Goal: Task Accomplishment & Management: Use online tool/utility

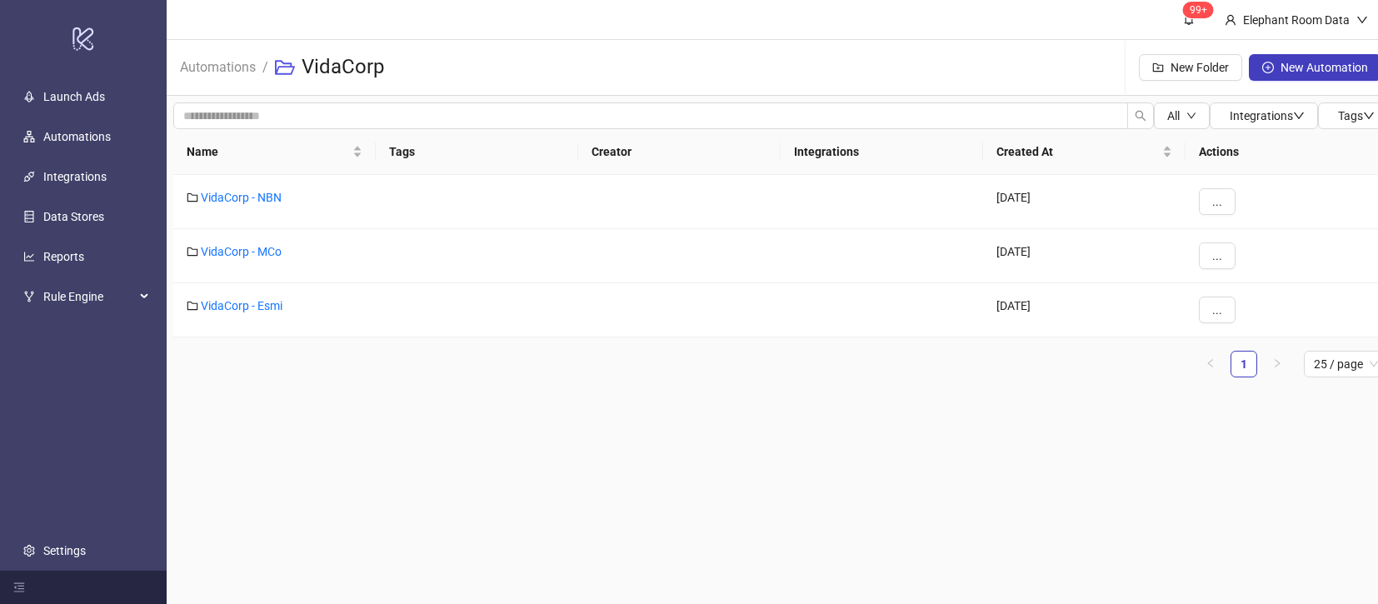
scroll to position [9, 0]
click at [249, 299] on link "VidaCorp - Esmi" at bounding box center [242, 305] width 82 height 13
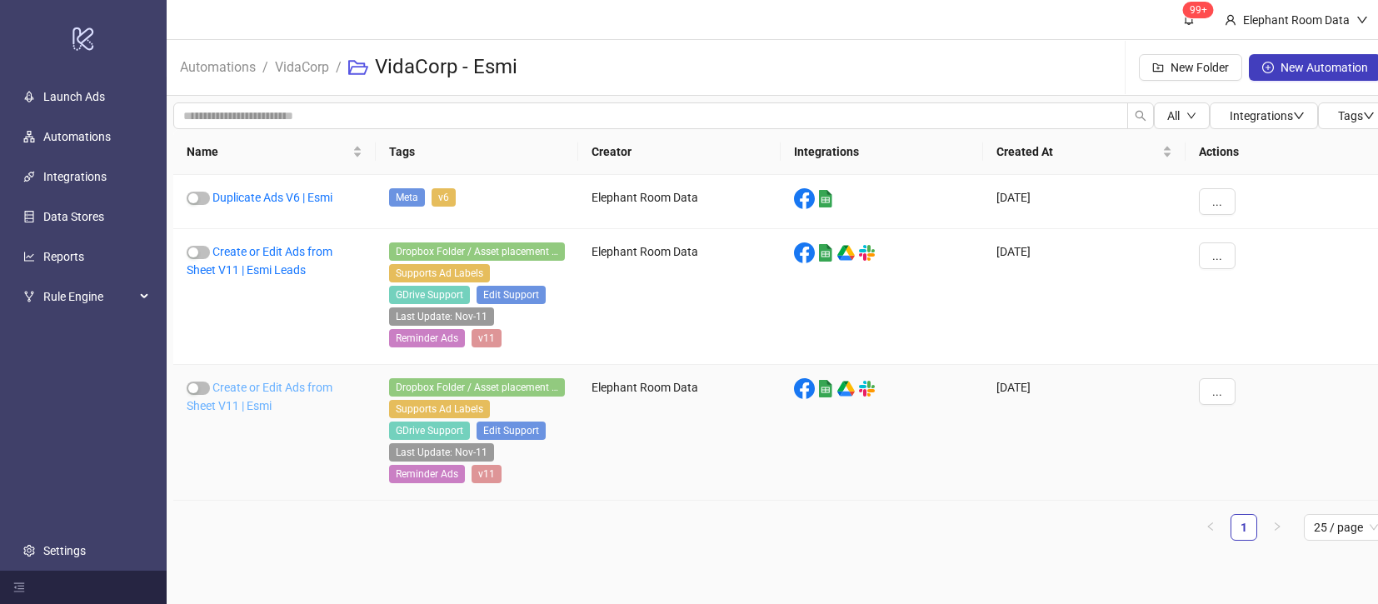
click at [307, 381] on link "Create or Edit Ads from Sheet V11 | Esmi" at bounding box center [260, 397] width 146 height 32
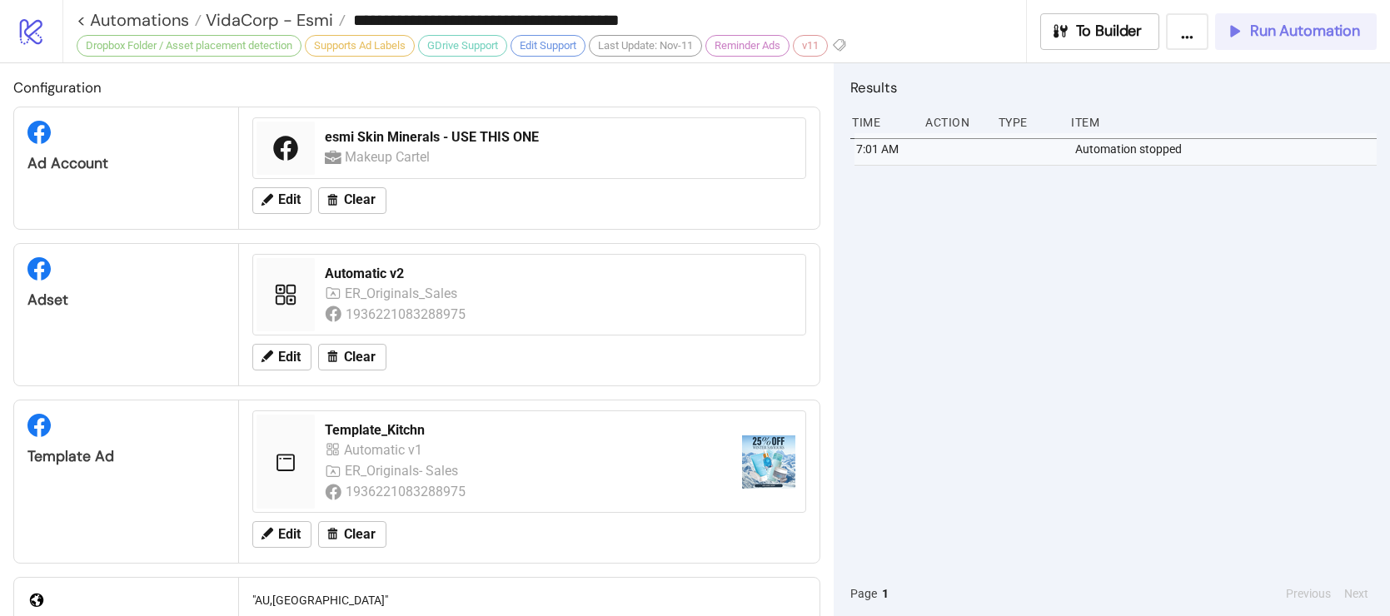
click at [1310, 43] on button "Run Automation" at bounding box center [1296, 31] width 162 height 37
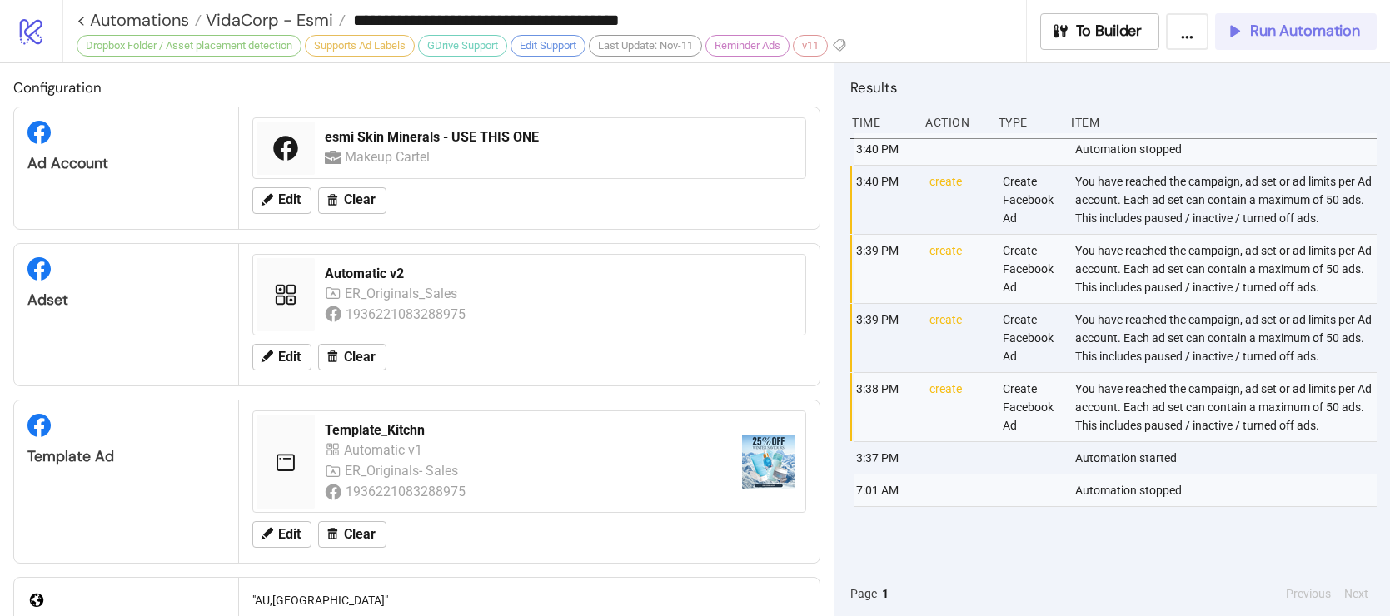
click at [1255, 44] on button "Run Automation" at bounding box center [1296, 31] width 162 height 37
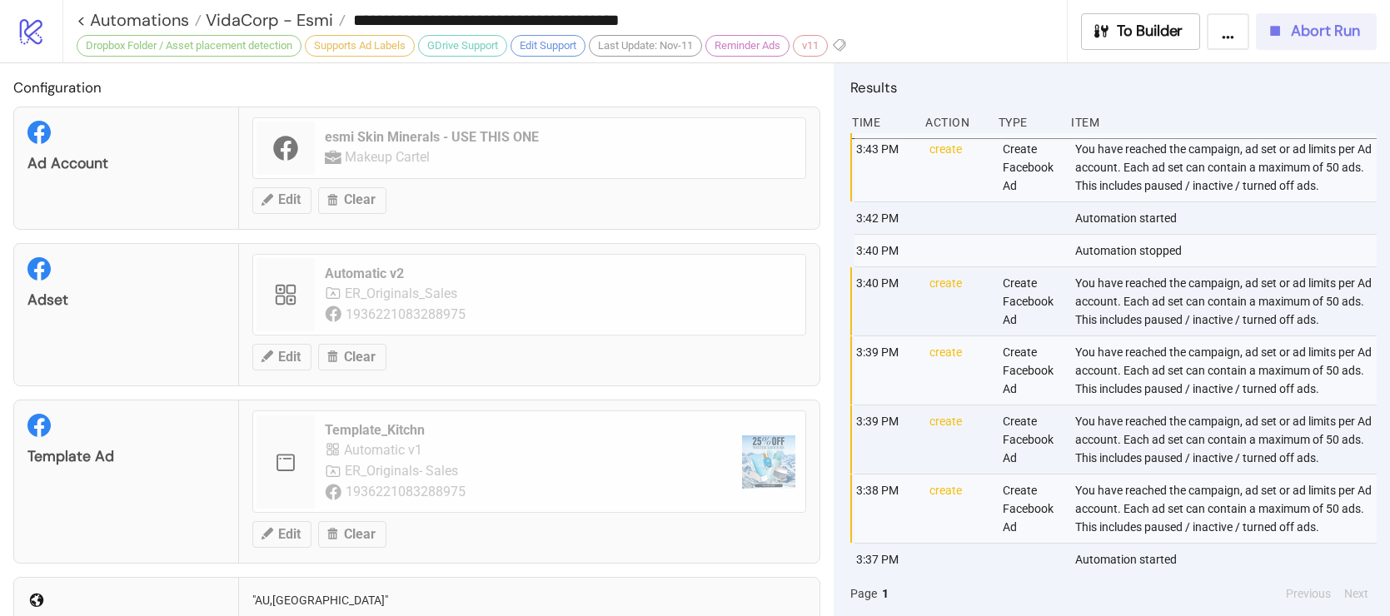
click at [1280, 36] on icon "button" at bounding box center [1275, 31] width 18 height 18
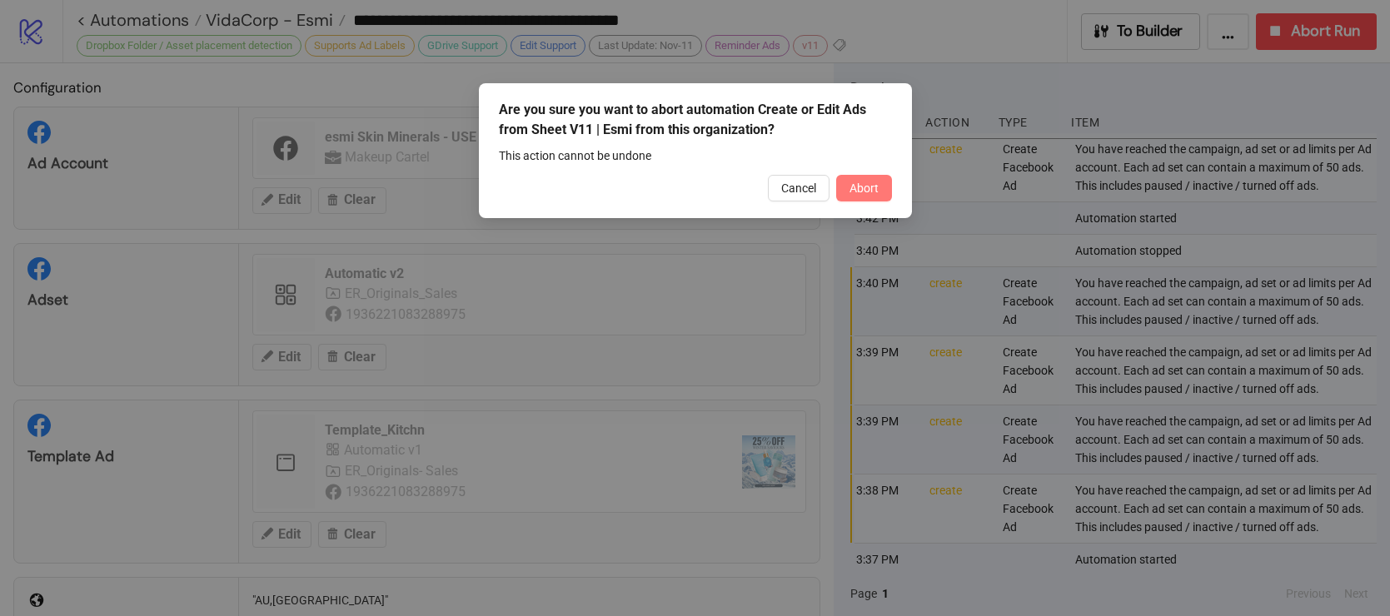
click at [883, 187] on button "Abort" at bounding box center [864, 188] width 56 height 27
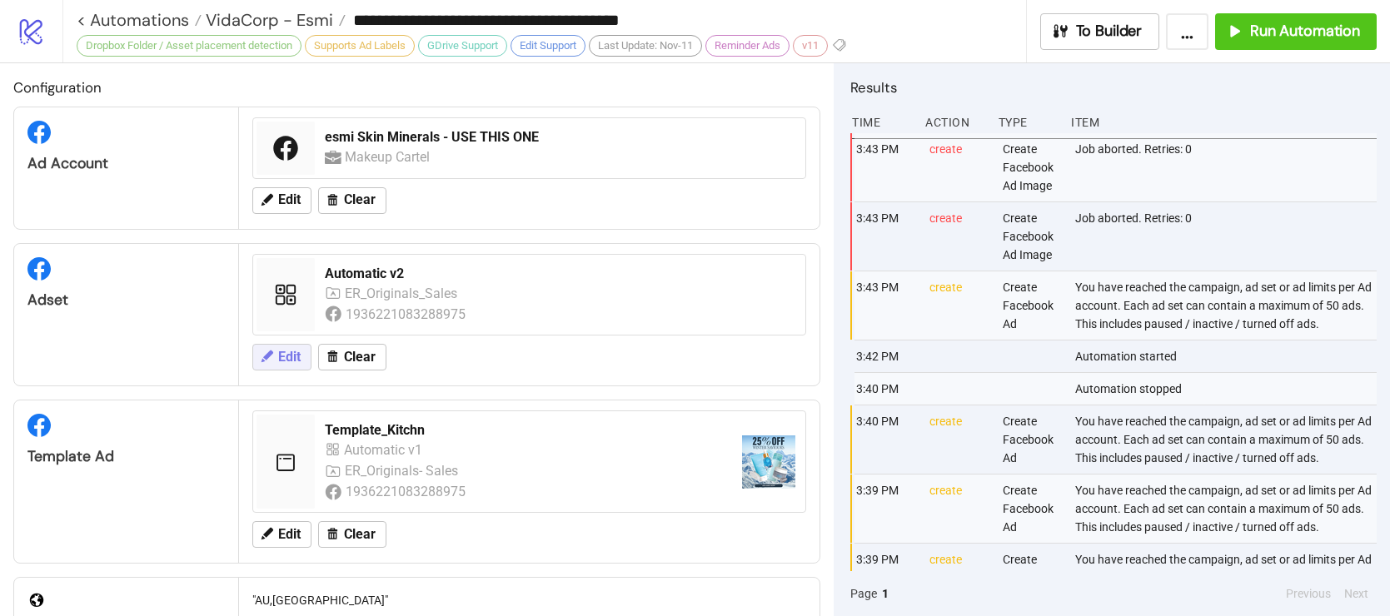
click at [282, 350] on span "Edit" at bounding box center [289, 357] width 22 height 15
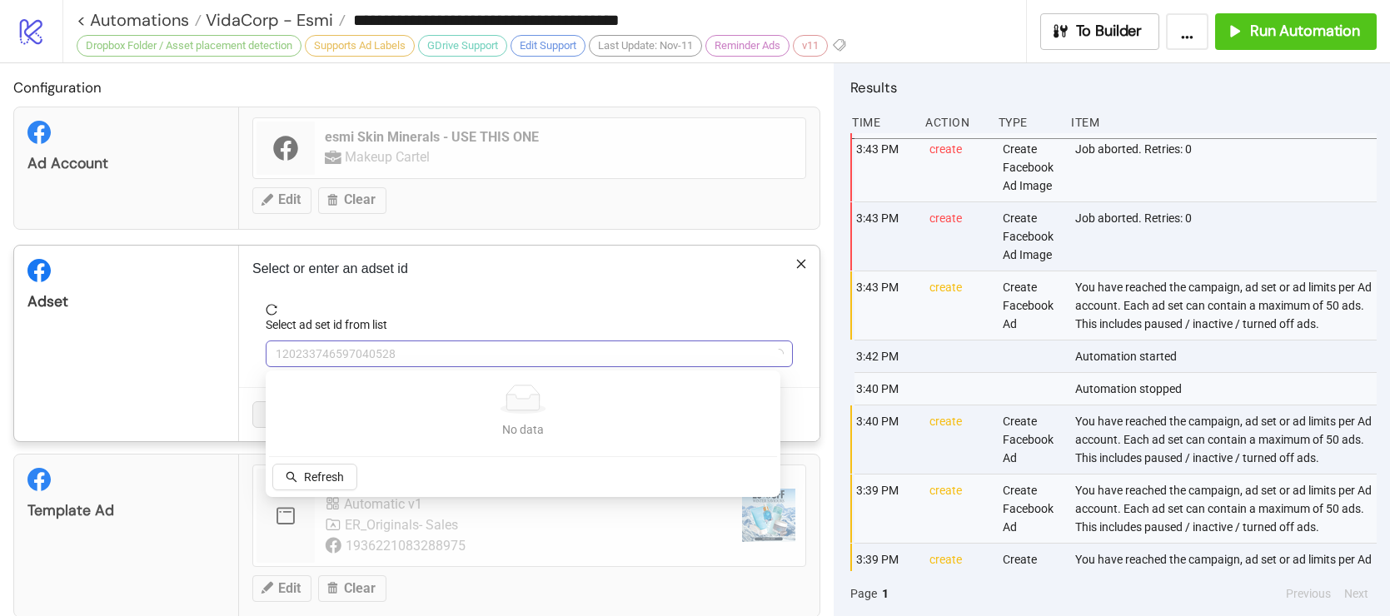
click at [402, 360] on span "120233746597040528" at bounding box center [529, 354] width 507 height 25
click at [324, 491] on div "Refresh" at bounding box center [315, 479] width 92 height 30
click at [320, 475] on span "Refresh" at bounding box center [324, 477] width 40 height 13
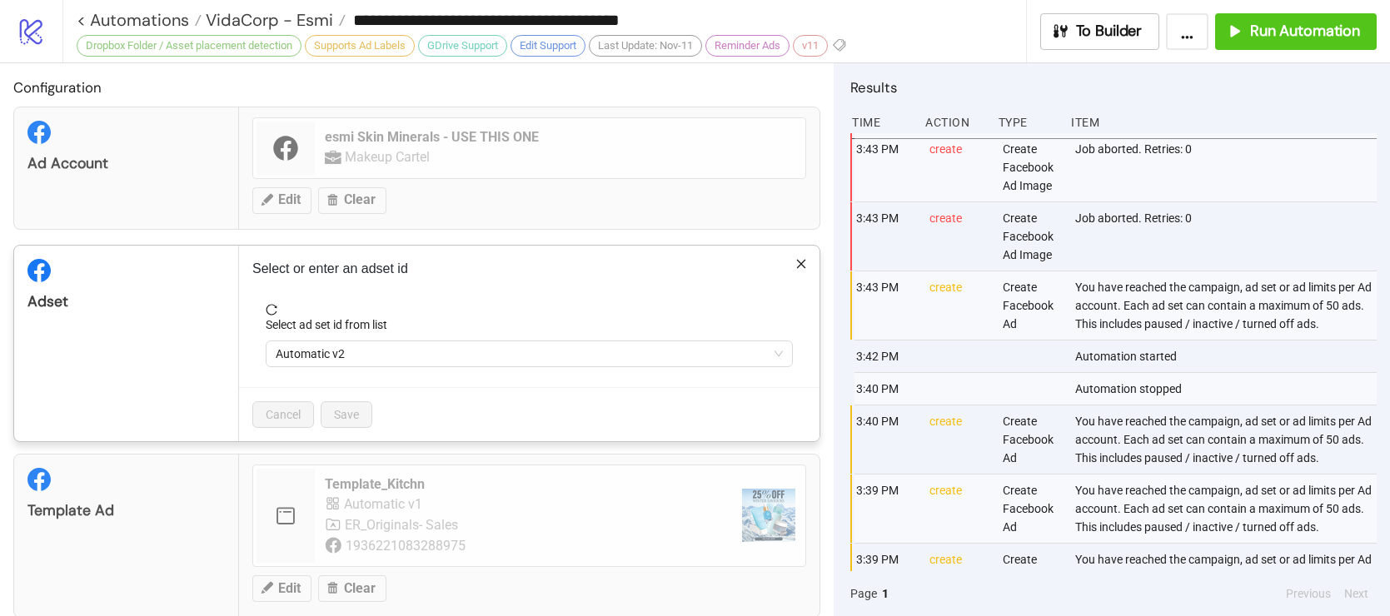
click at [496, 369] on form "Select ad set id from list Automatic v2" at bounding box center [529, 345] width 554 height 83
click at [493, 362] on span "Automatic v2" at bounding box center [529, 354] width 507 height 25
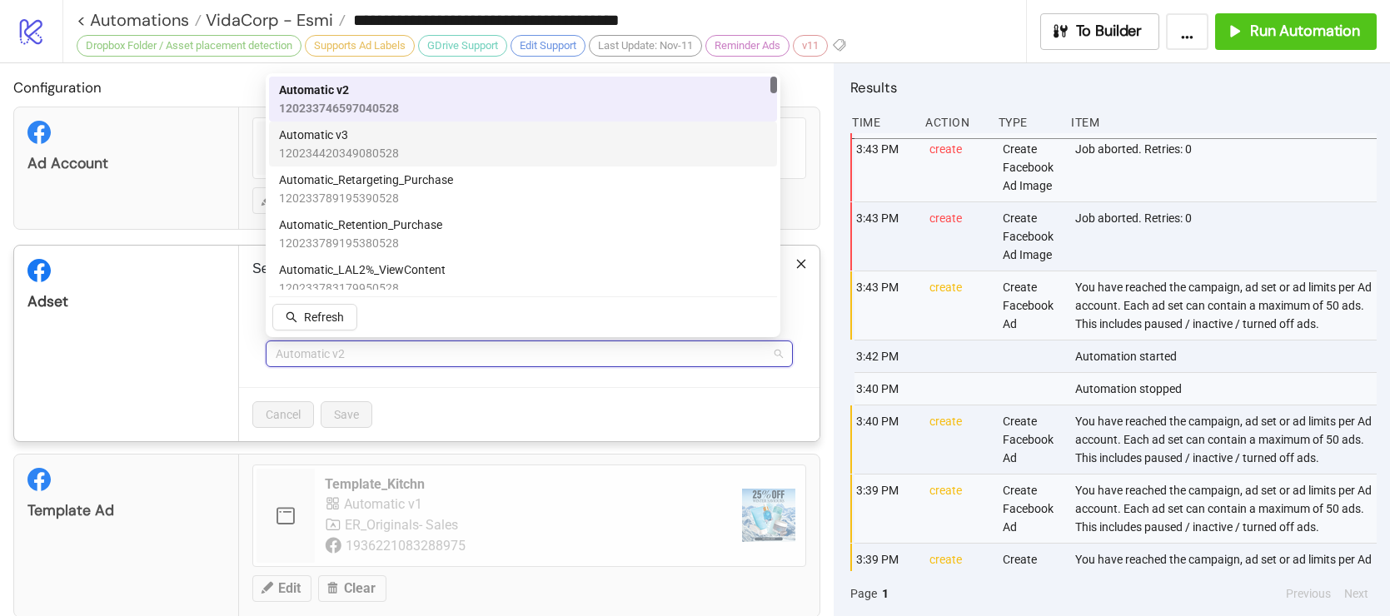
click at [367, 151] on span "120234420349080528" at bounding box center [339, 153] width 120 height 18
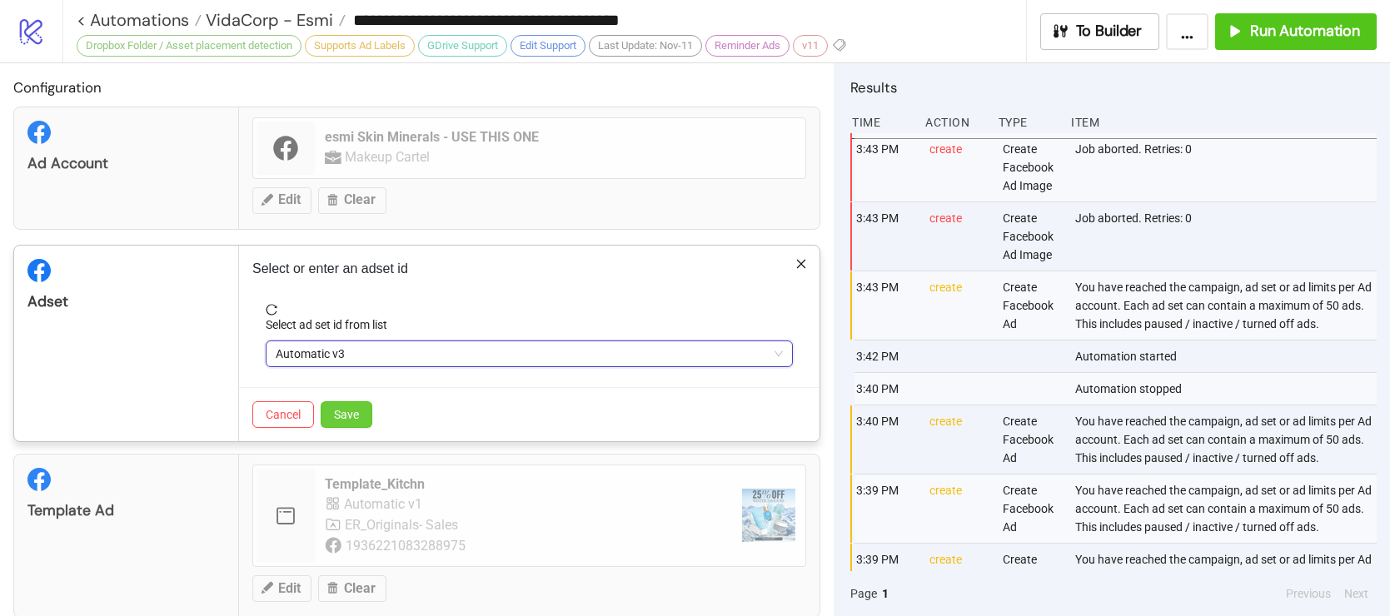
click at [366, 413] on button "Save" at bounding box center [347, 415] width 52 height 27
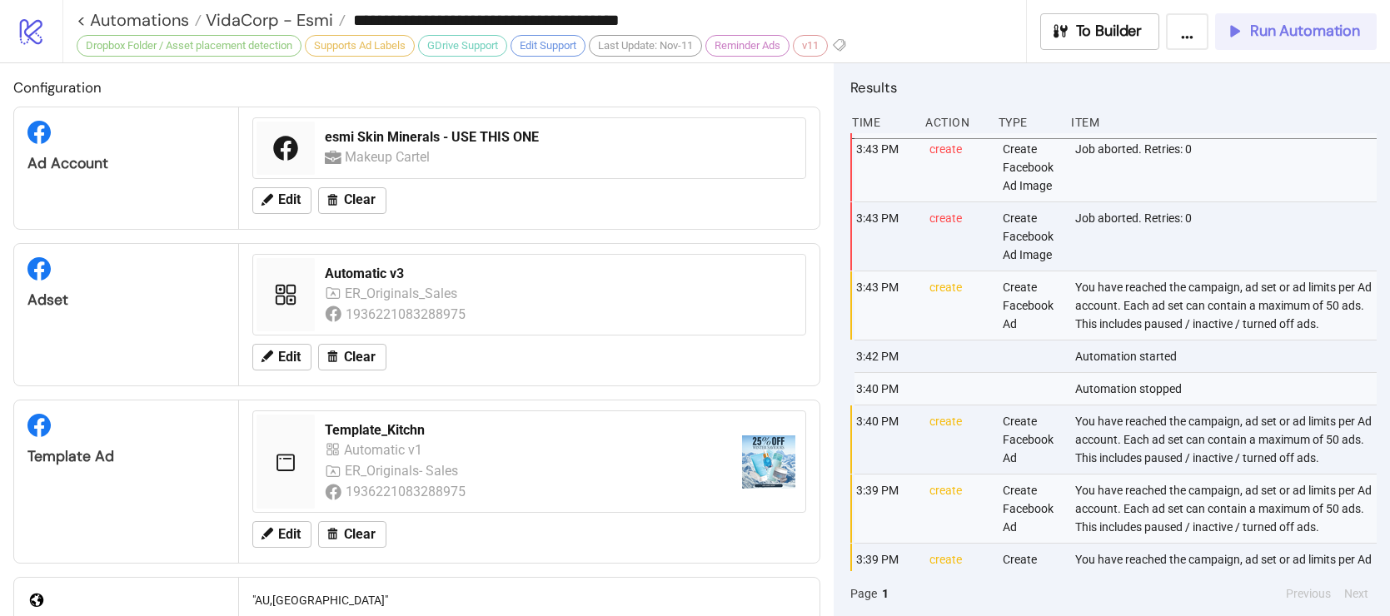
click at [1300, 24] on span "Run Automation" at bounding box center [1305, 31] width 110 height 19
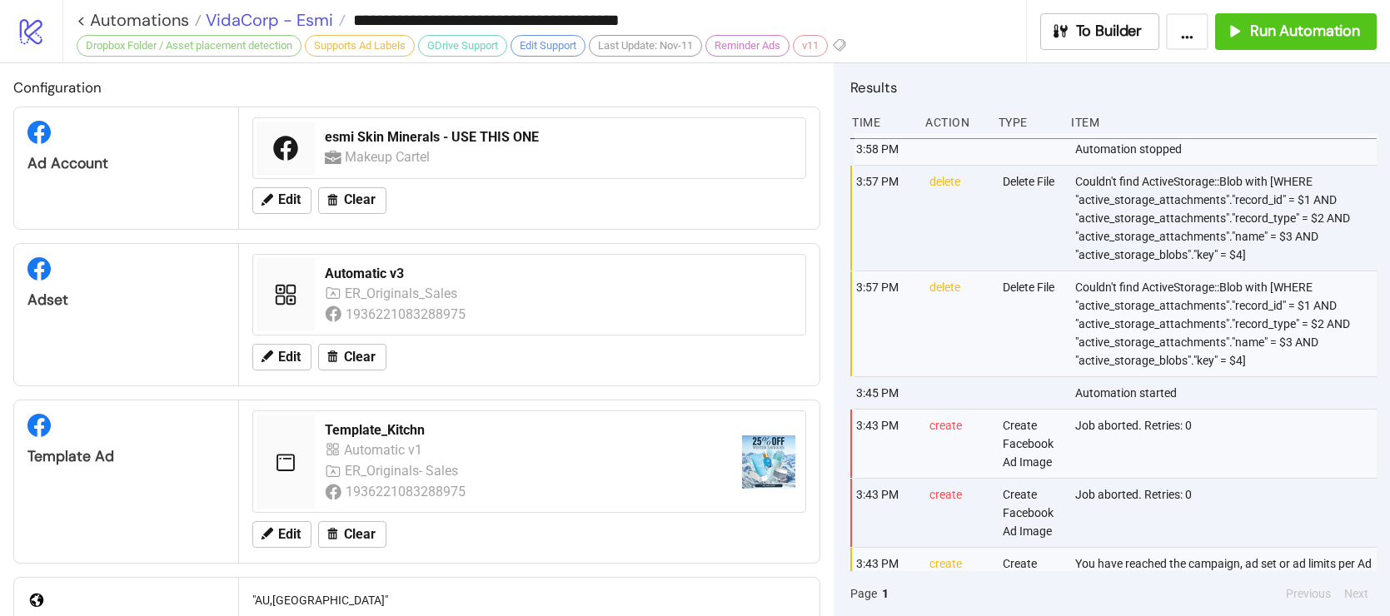
click at [287, 16] on span "VidaCorp - Esmi" at bounding box center [268, 20] width 132 height 22
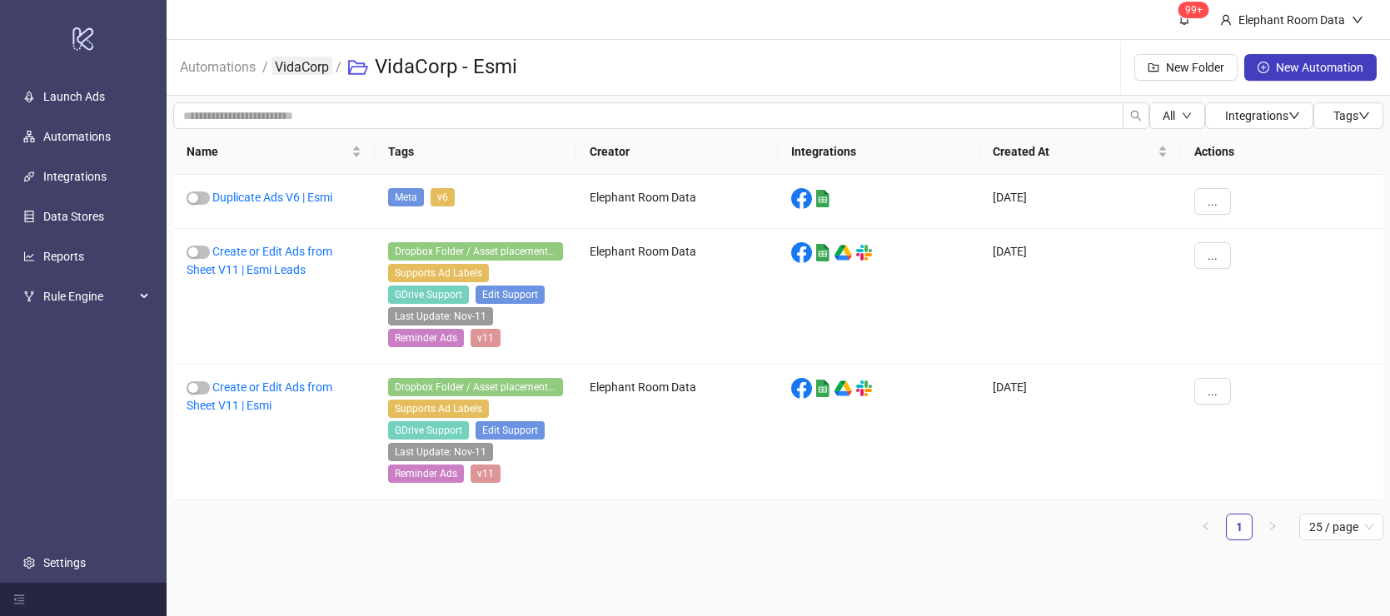
click at [297, 68] on link "VidaCorp" at bounding box center [302, 66] width 61 height 18
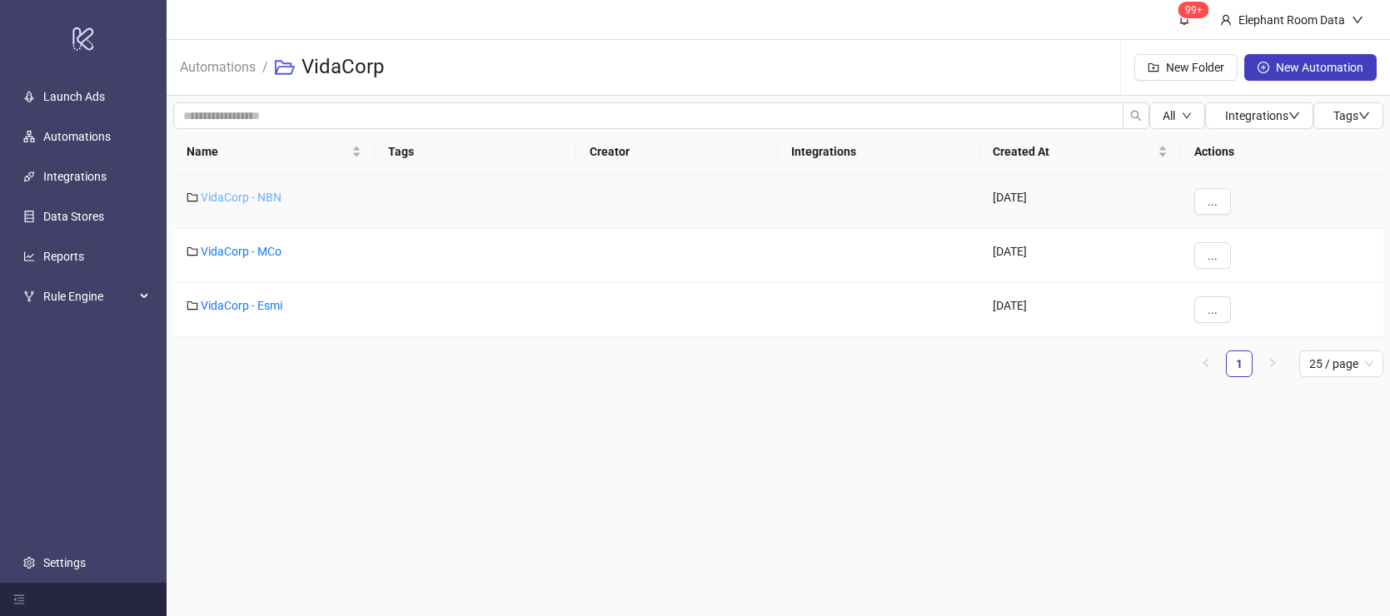
click at [249, 192] on link "VidaCorp - NBN" at bounding box center [241, 197] width 81 height 13
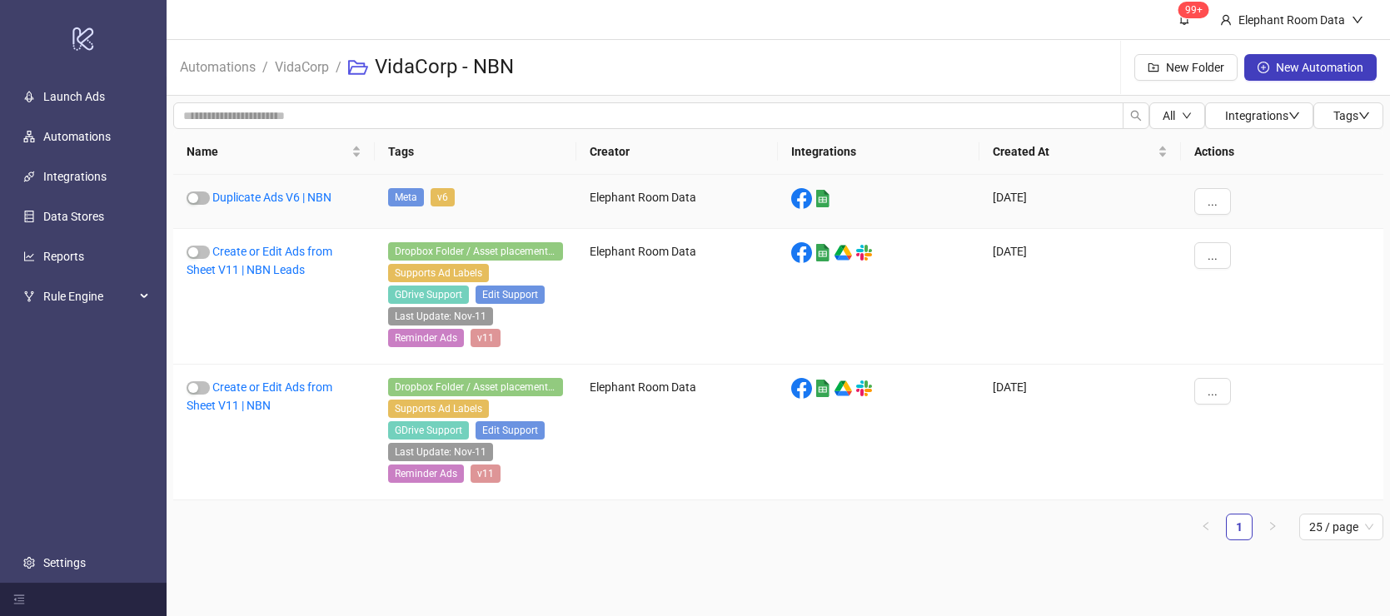
click at [249, 192] on link "Duplicate Ads V6 | NBN" at bounding box center [271, 197] width 119 height 13
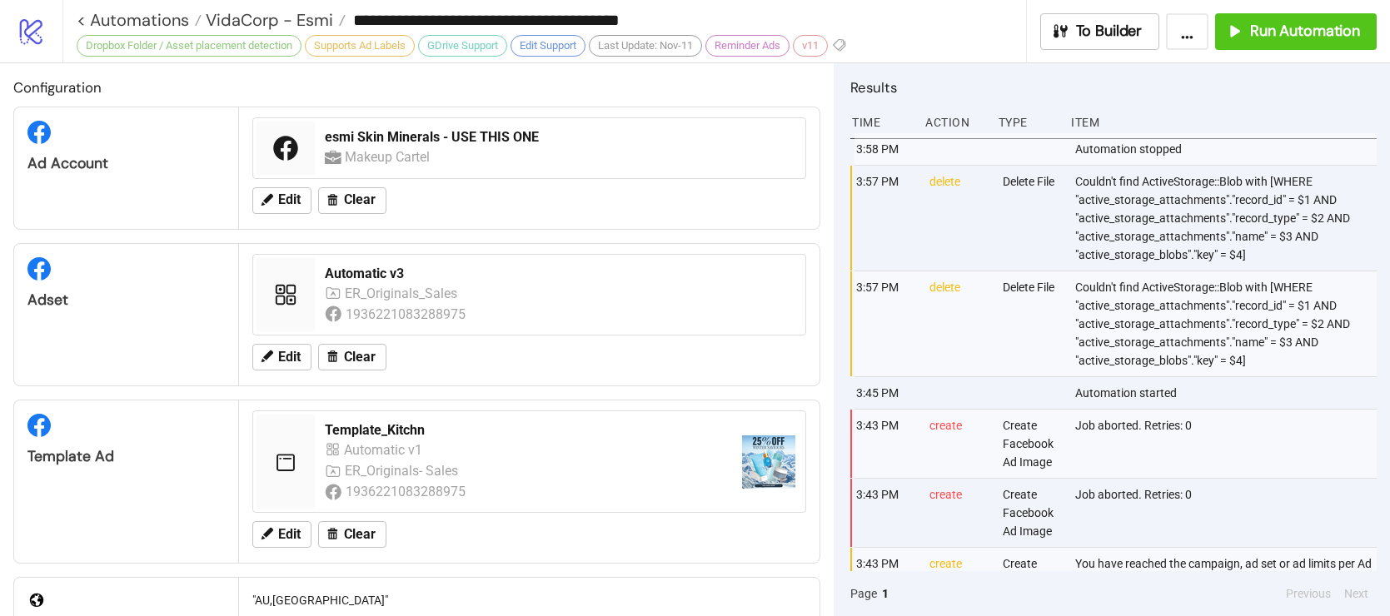
type input "**********"
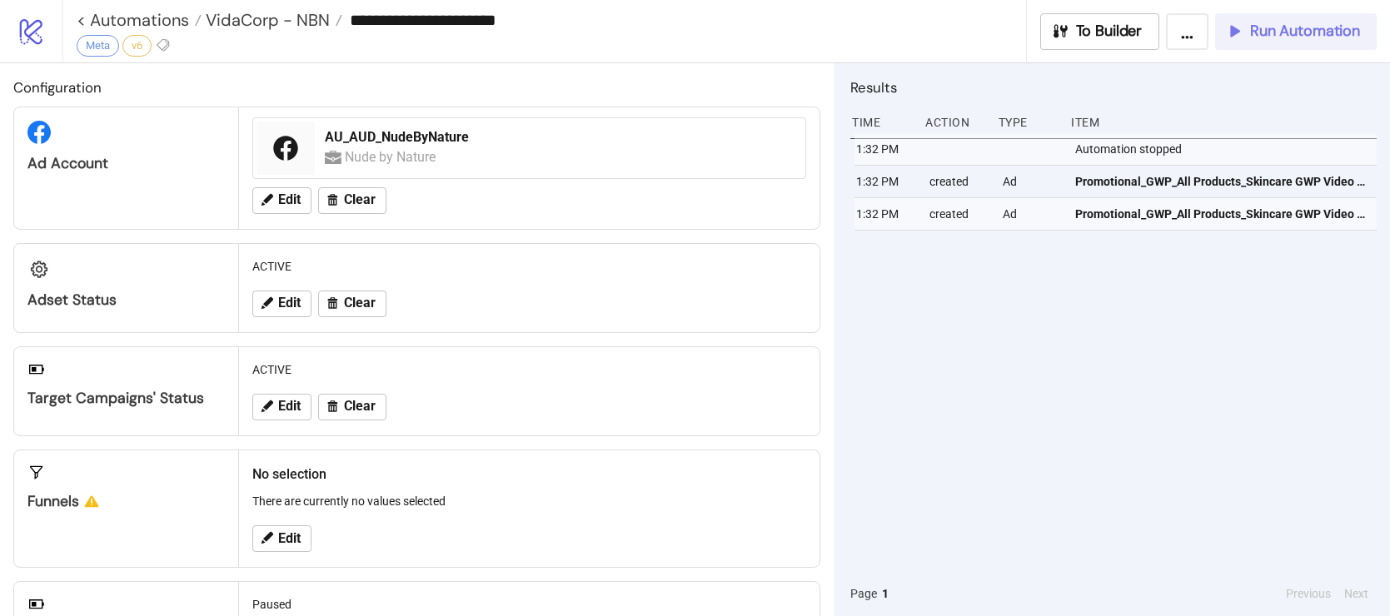
click at [1273, 43] on button "Run Automation" at bounding box center [1296, 31] width 162 height 37
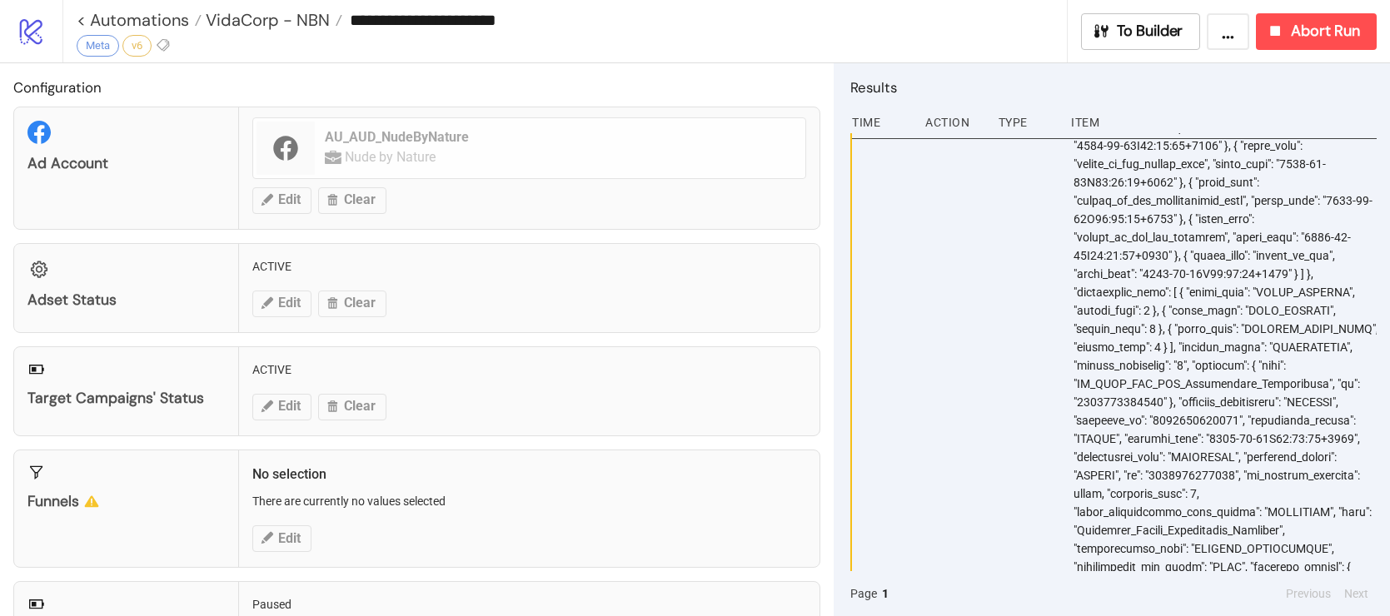
scroll to position [13496, 0]
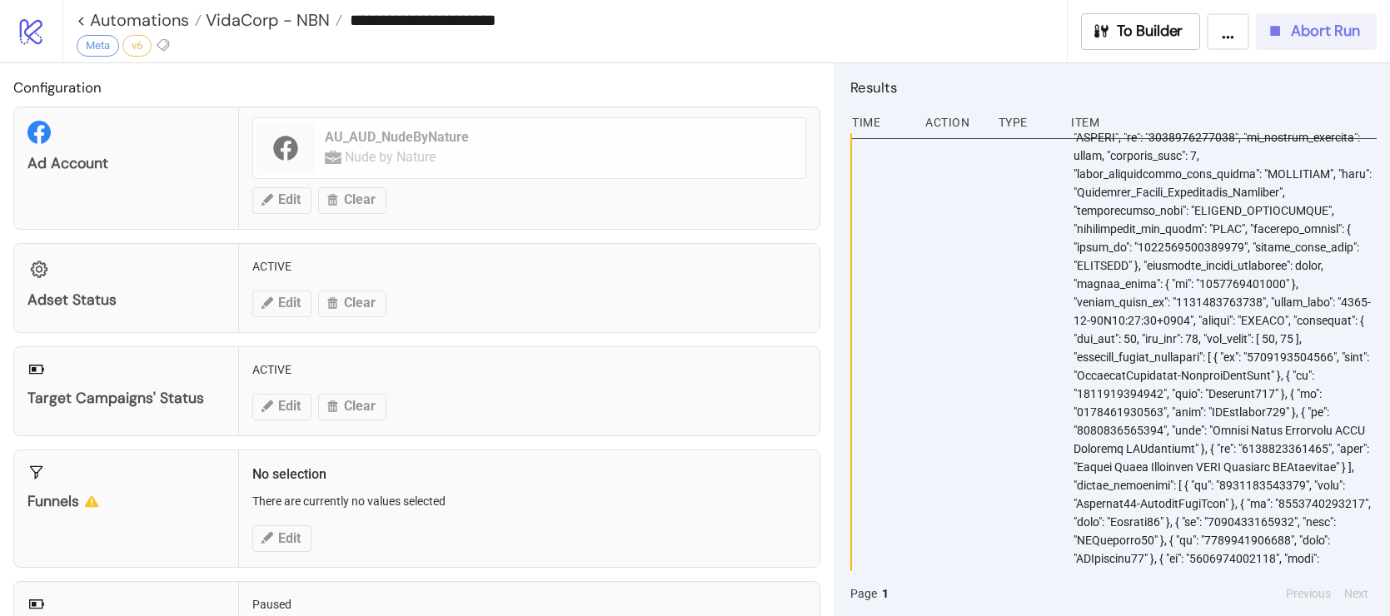
click at [1314, 37] on span "Abort Run" at bounding box center [1325, 31] width 69 height 19
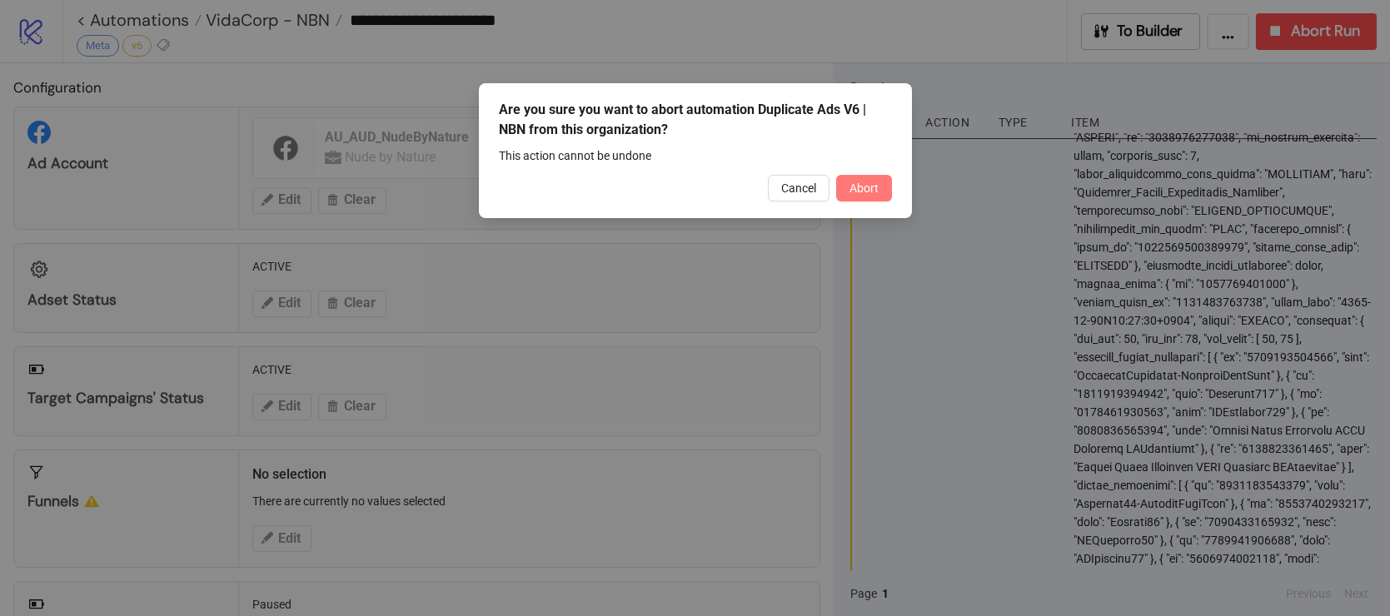
click at [882, 188] on button "Abort" at bounding box center [864, 188] width 56 height 27
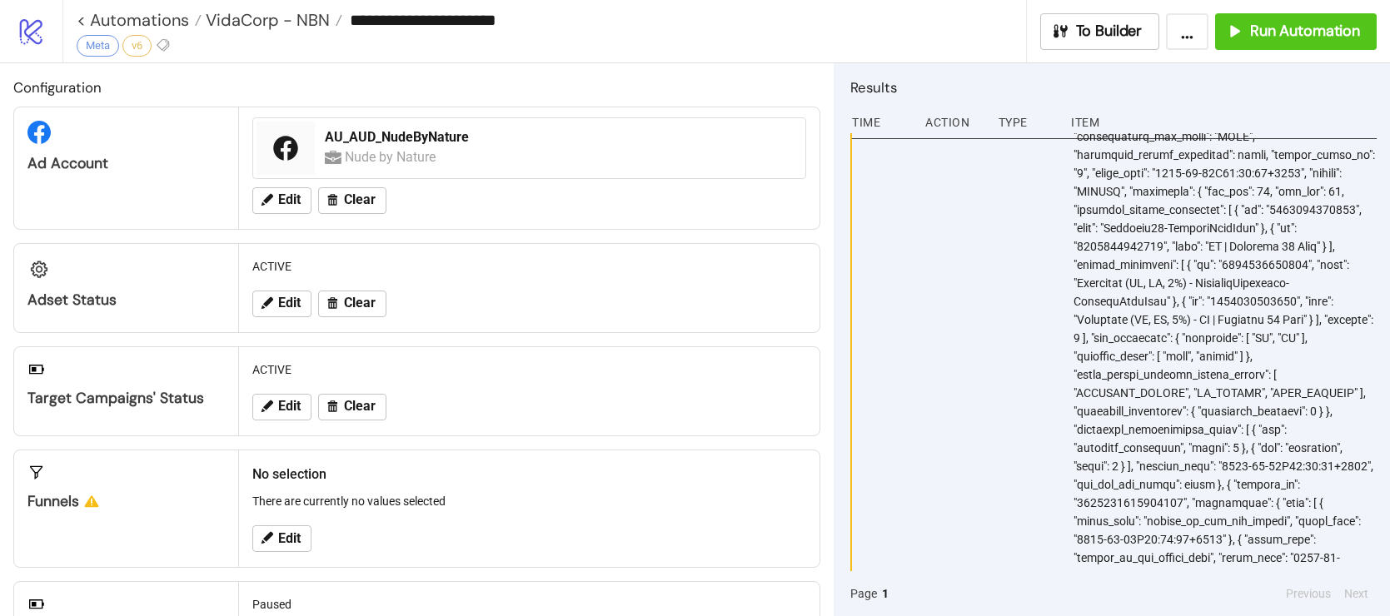
scroll to position [29962, 0]
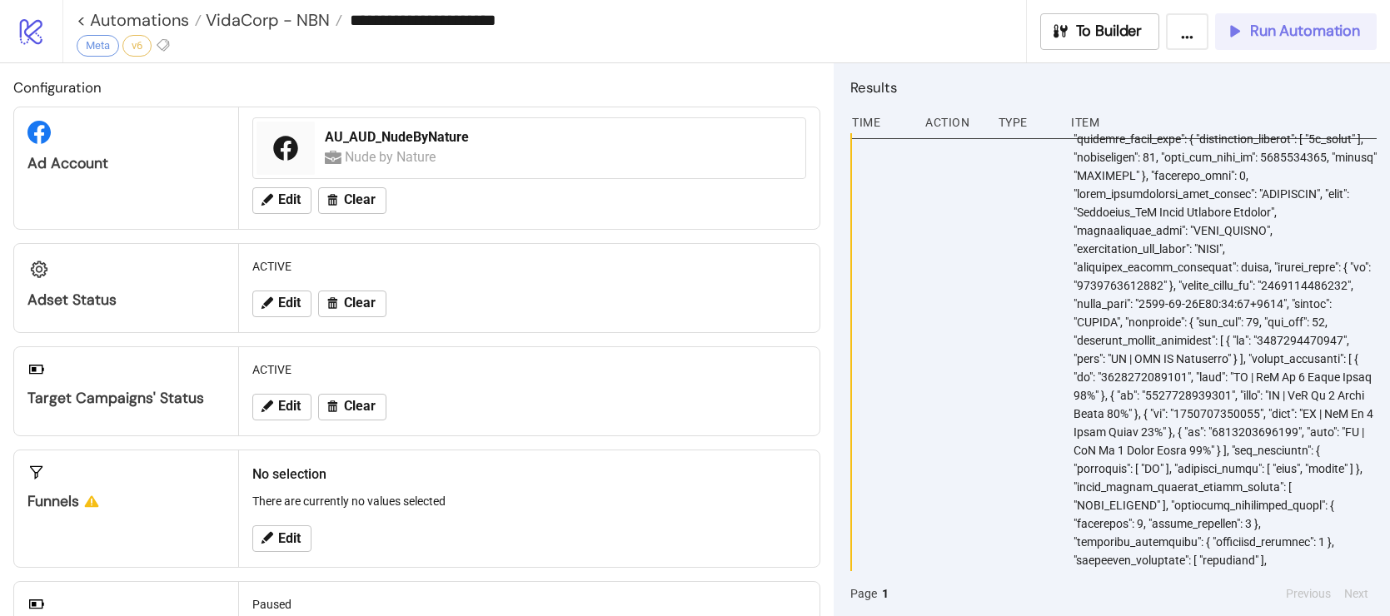
click at [1345, 32] on span "Run Automation" at bounding box center [1305, 31] width 110 height 19
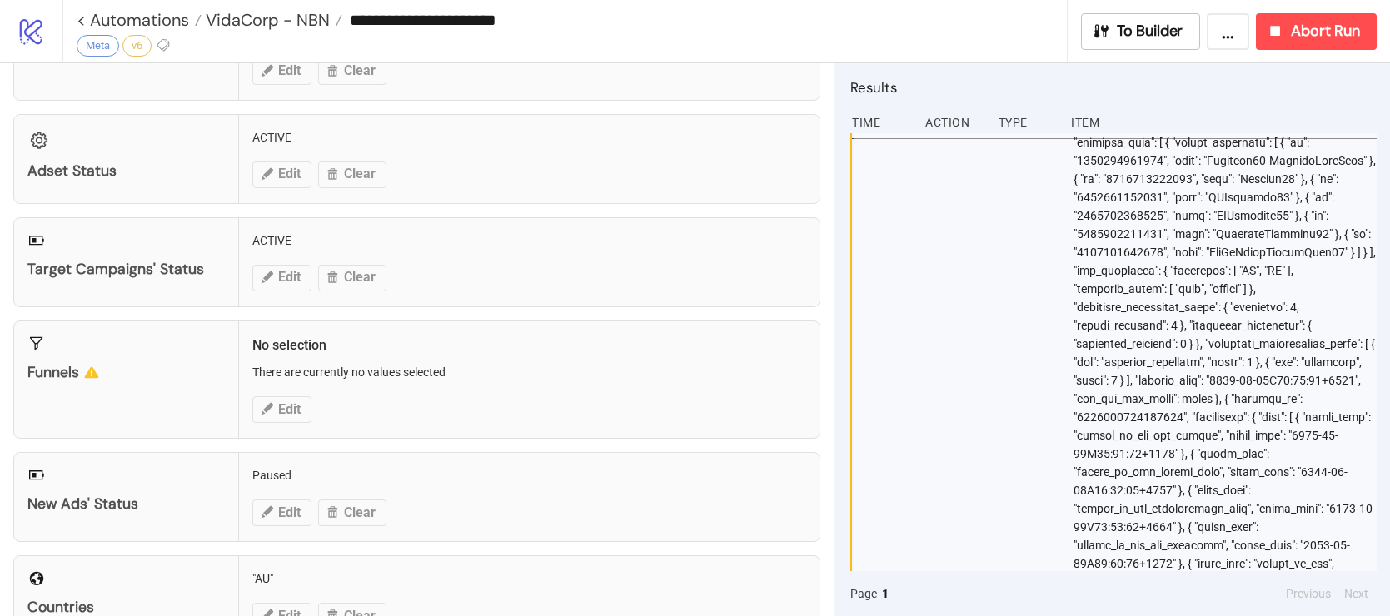
scroll to position [1823, 0]
click at [1126, 42] on button "To Builder" at bounding box center [1141, 31] width 120 height 37
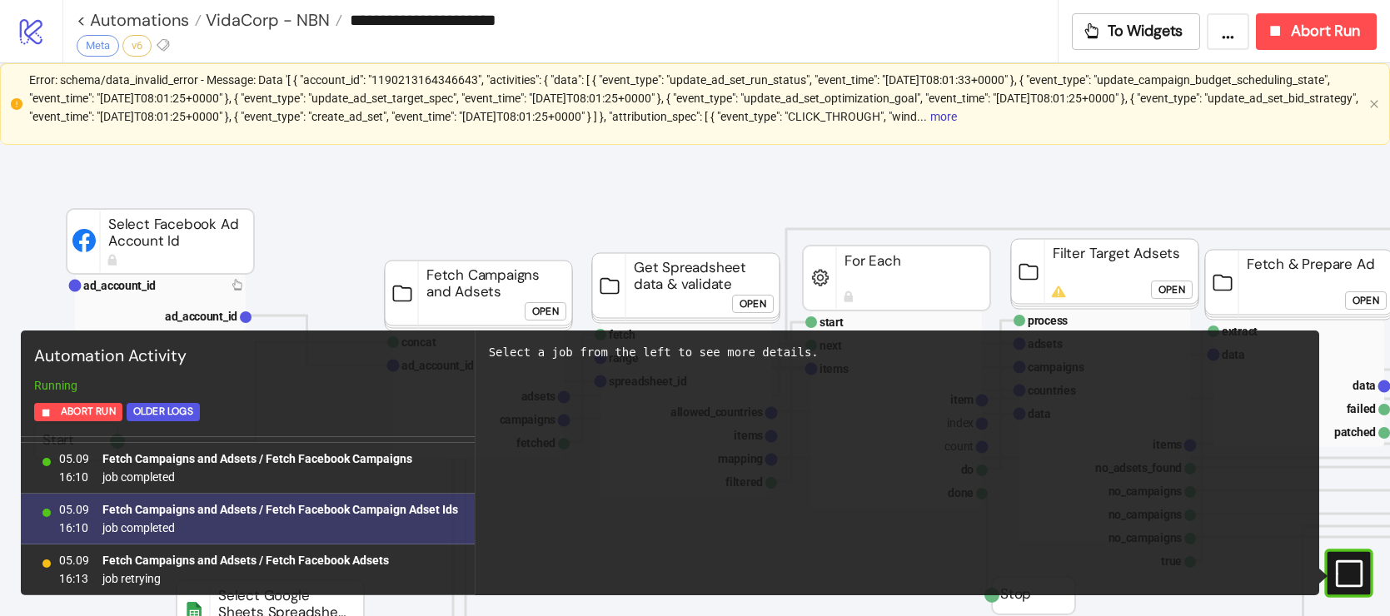
scroll to position [216, 0]
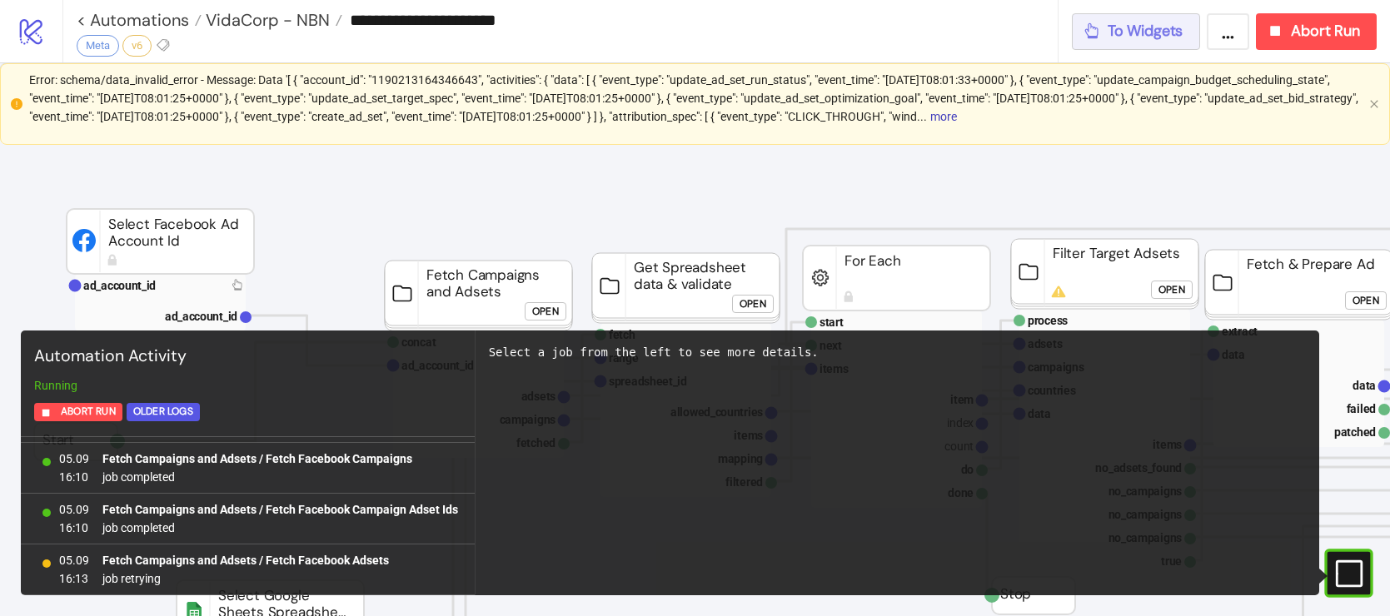
click at [1149, 35] on span "To Widgets" at bounding box center [1146, 31] width 76 height 19
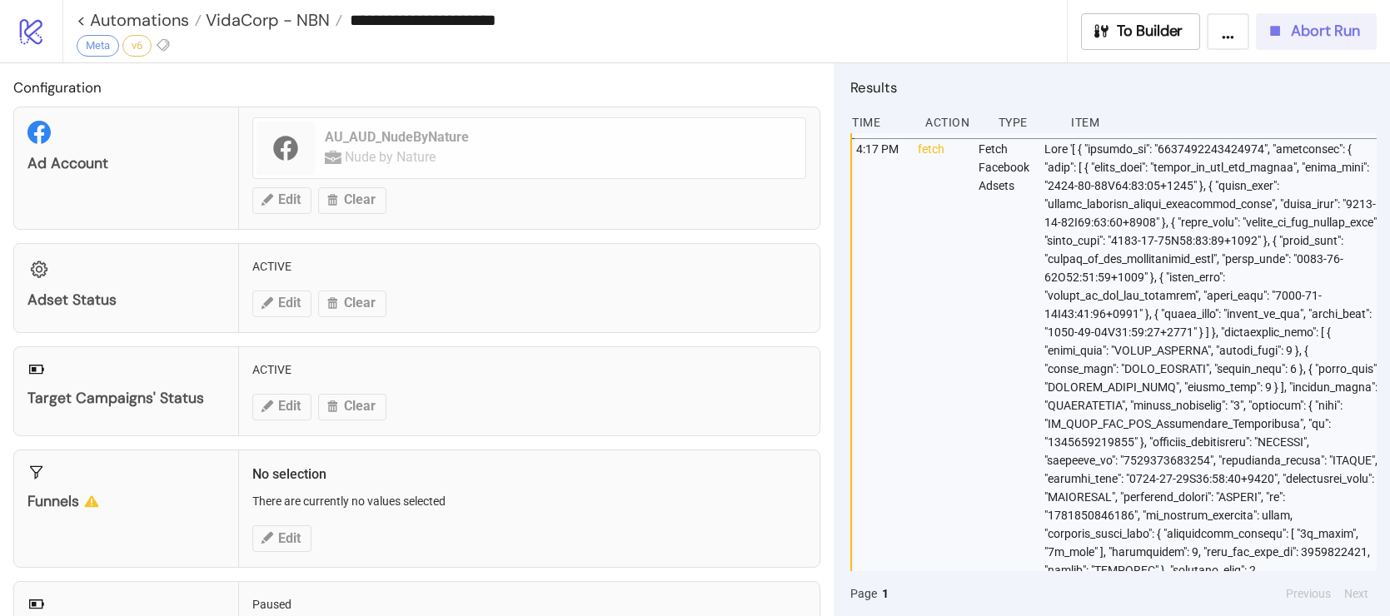
click at [1281, 37] on icon "button" at bounding box center [1275, 31] width 18 height 18
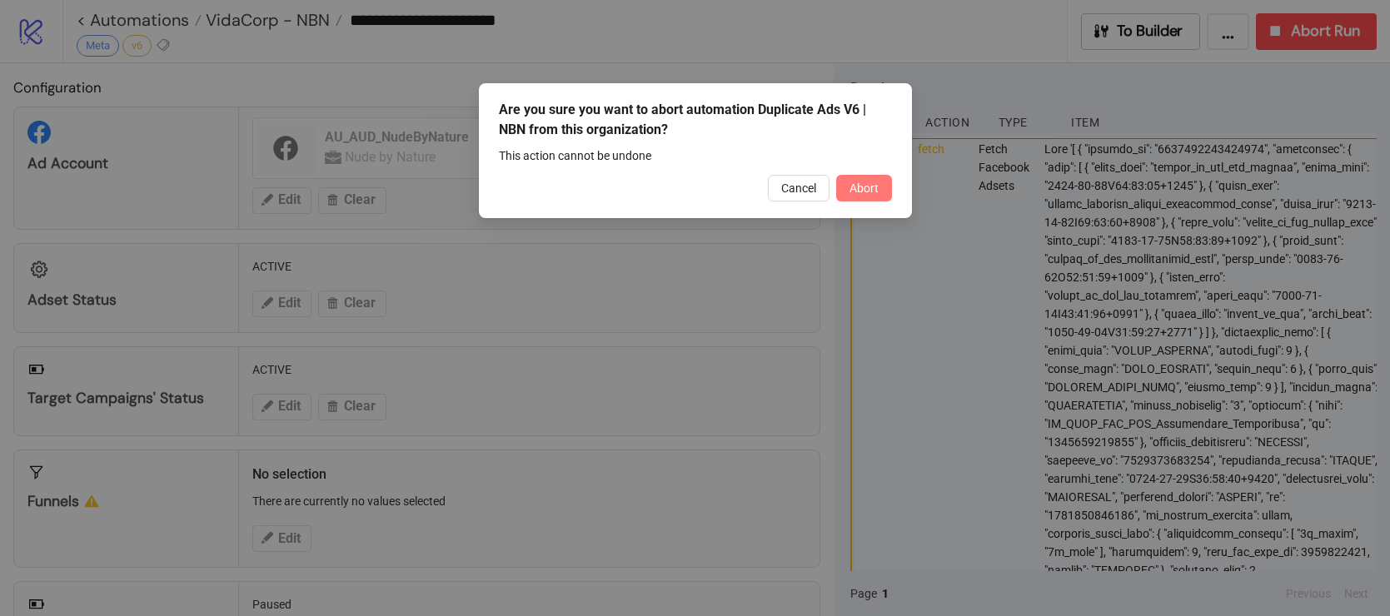
click at [865, 187] on span "Abort" at bounding box center [864, 188] width 29 height 13
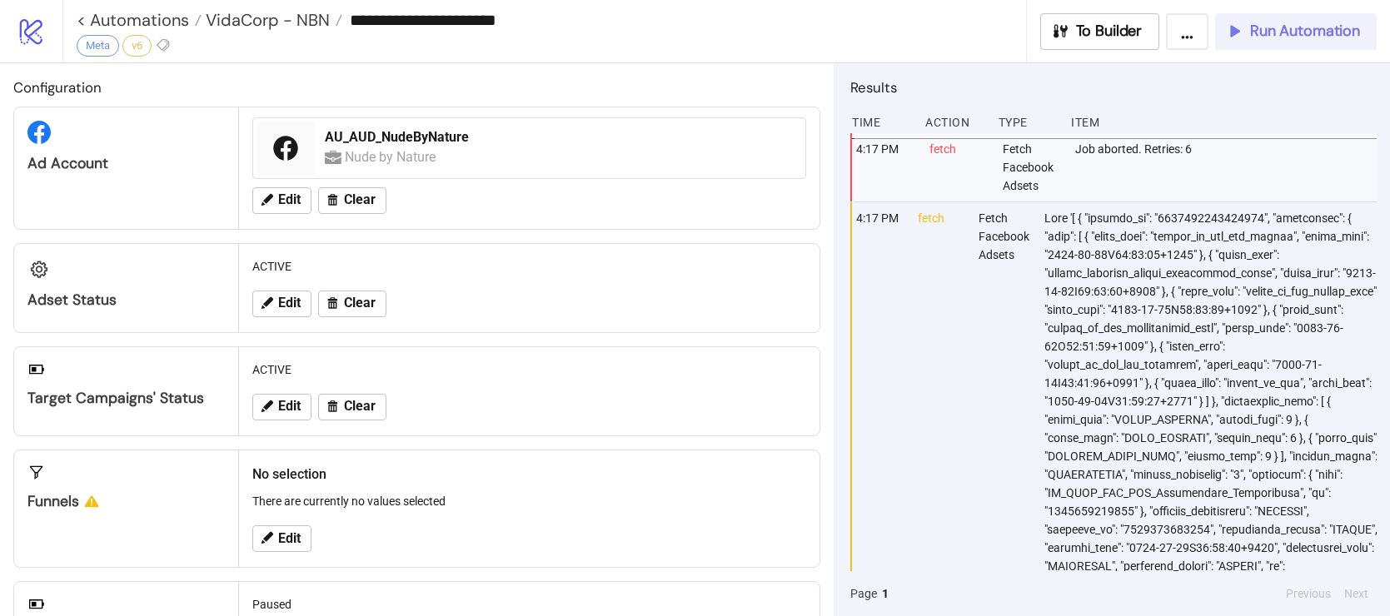
click at [1266, 33] on span "Run Automation" at bounding box center [1305, 31] width 110 height 19
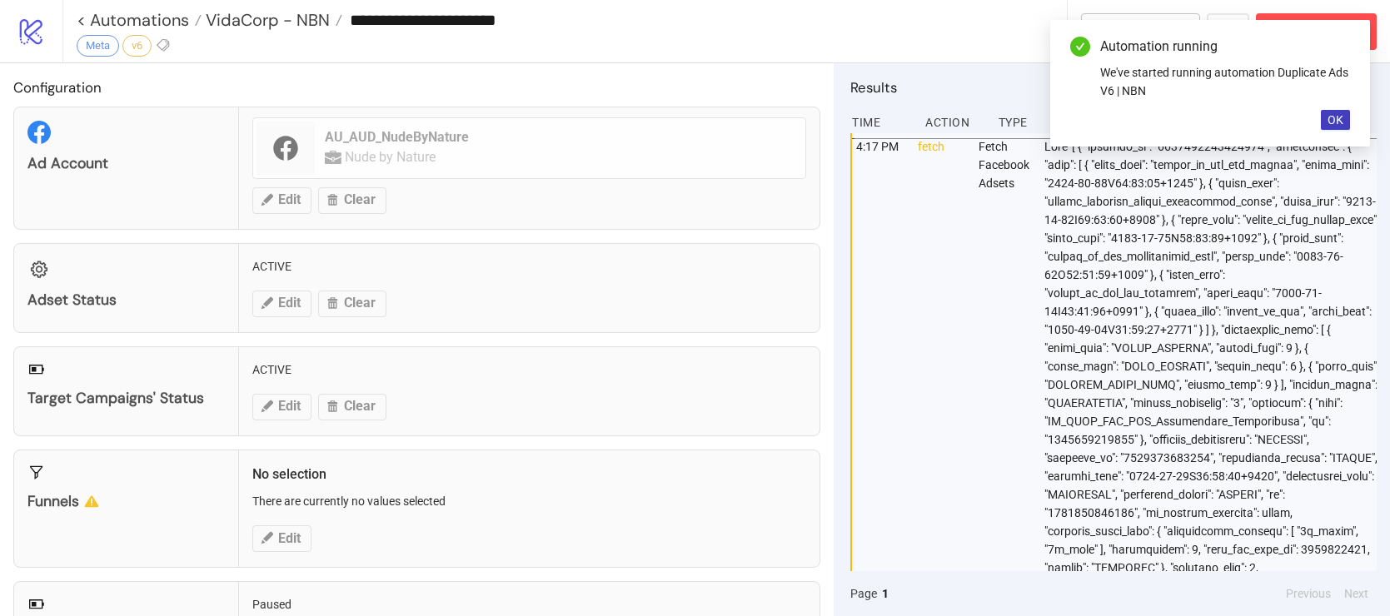
scroll to position [3, 0]
click at [1329, 127] on span "OK" at bounding box center [1336, 119] width 16 height 13
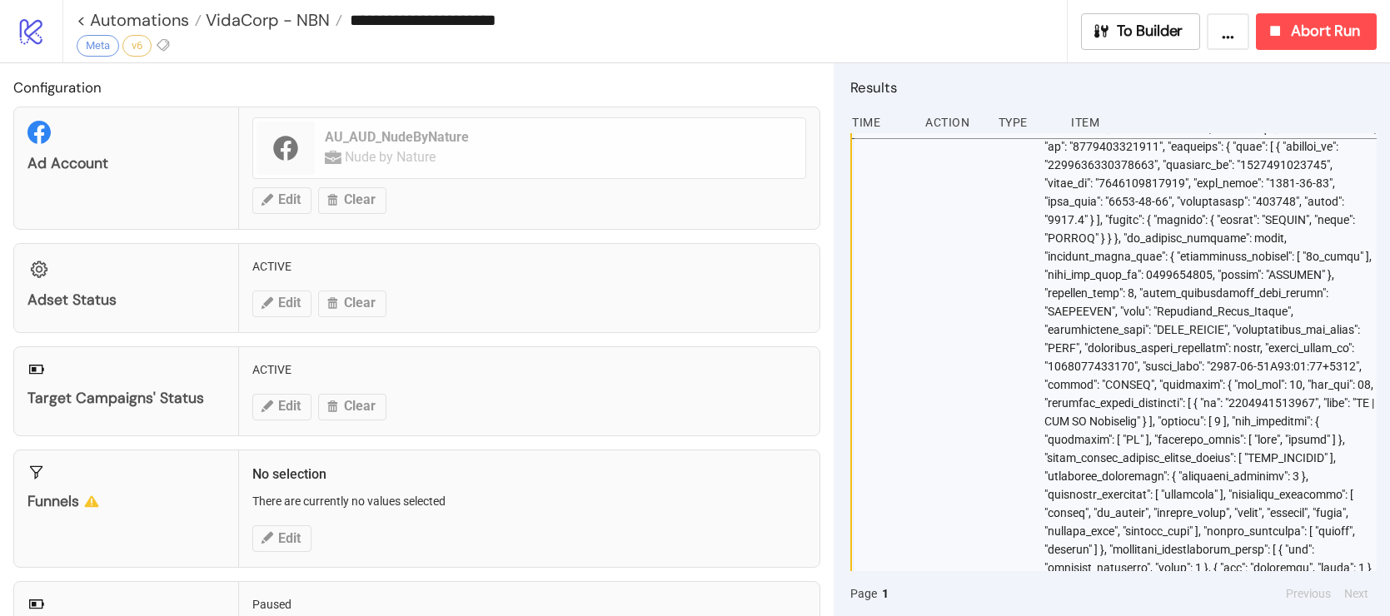
scroll to position [0, 0]
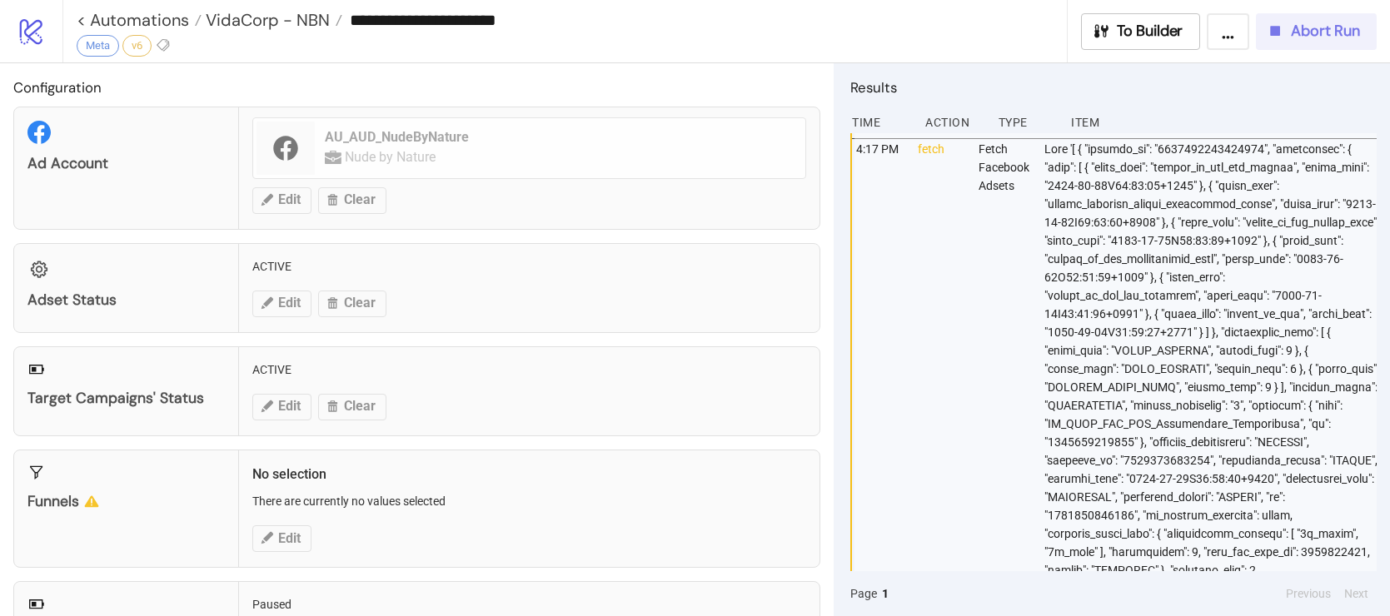
click at [1285, 34] on div "Abort Run" at bounding box center [1313, 31] width 94 height 19
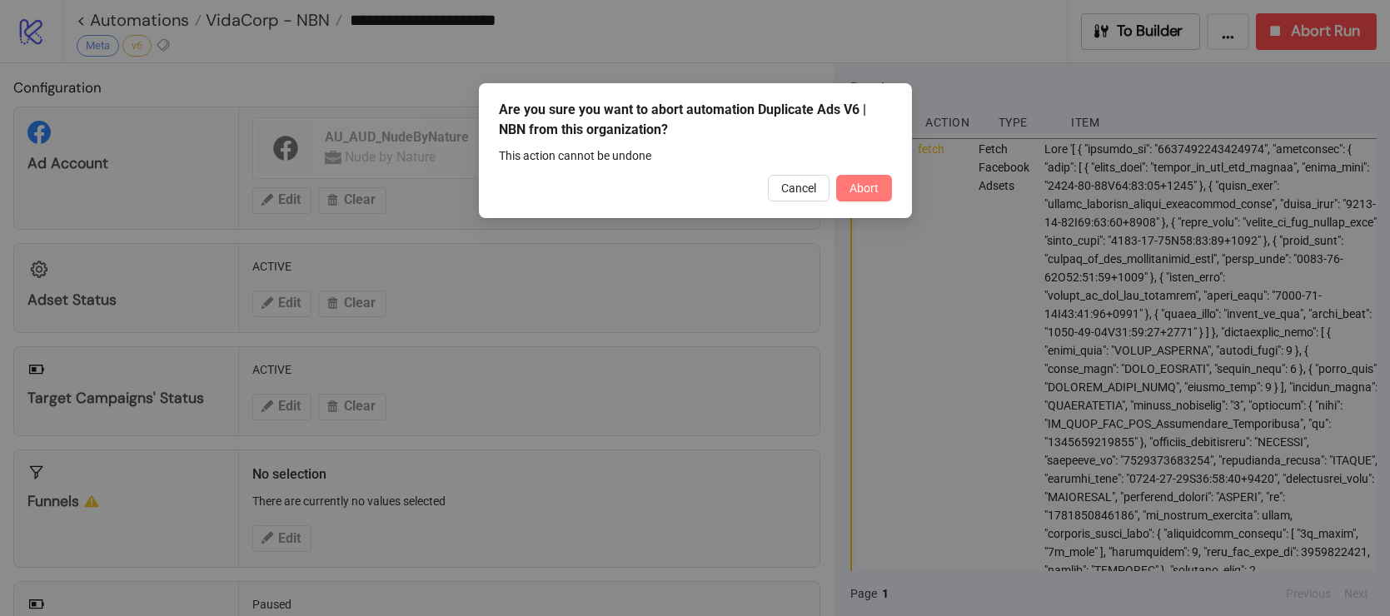
click at [867, 198] on button "Abort" at bounding box center [864, 188] width 56 height 27
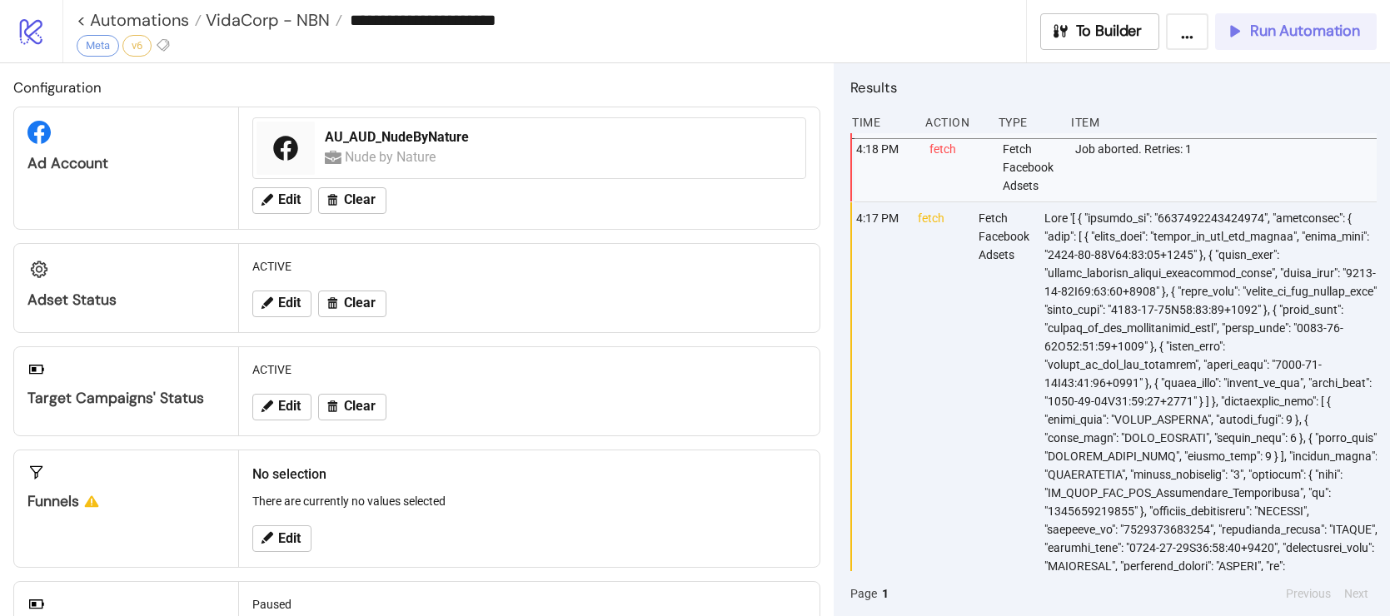
click at [1328, 37] on span "Run Automation" at bounding box center [1305, 31] width 110 height 19
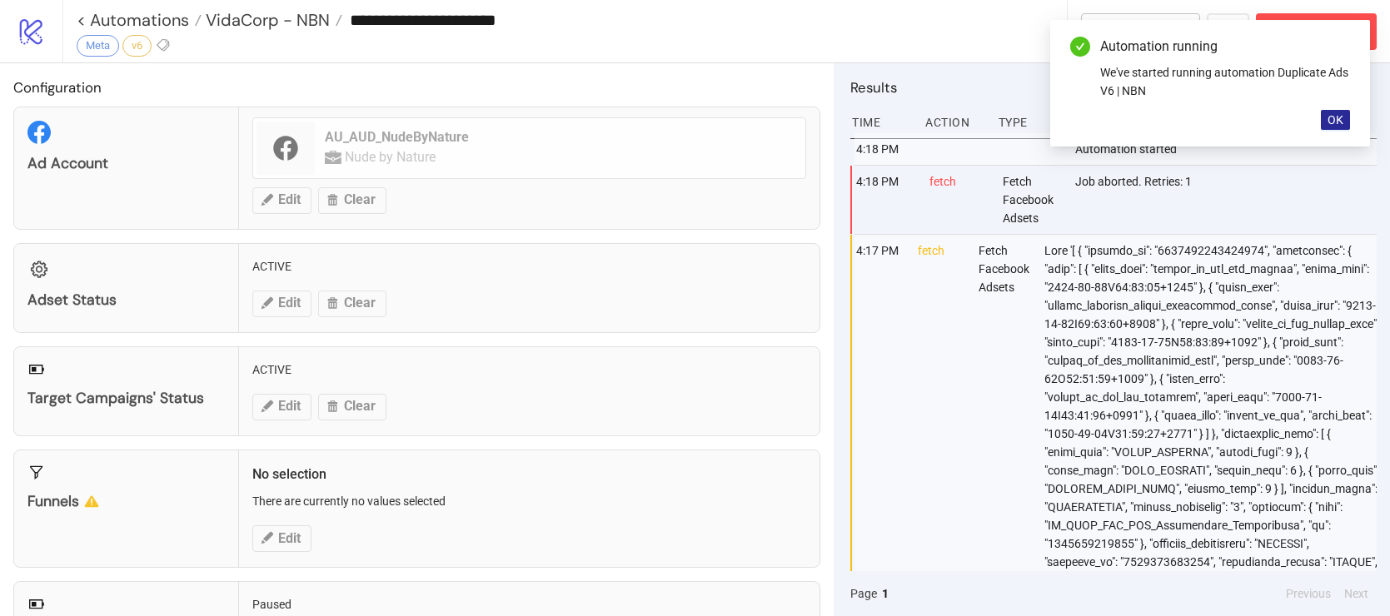
click at [1326, 118] on button "OK" at bounding box center [1335, 120] width 29 height 20
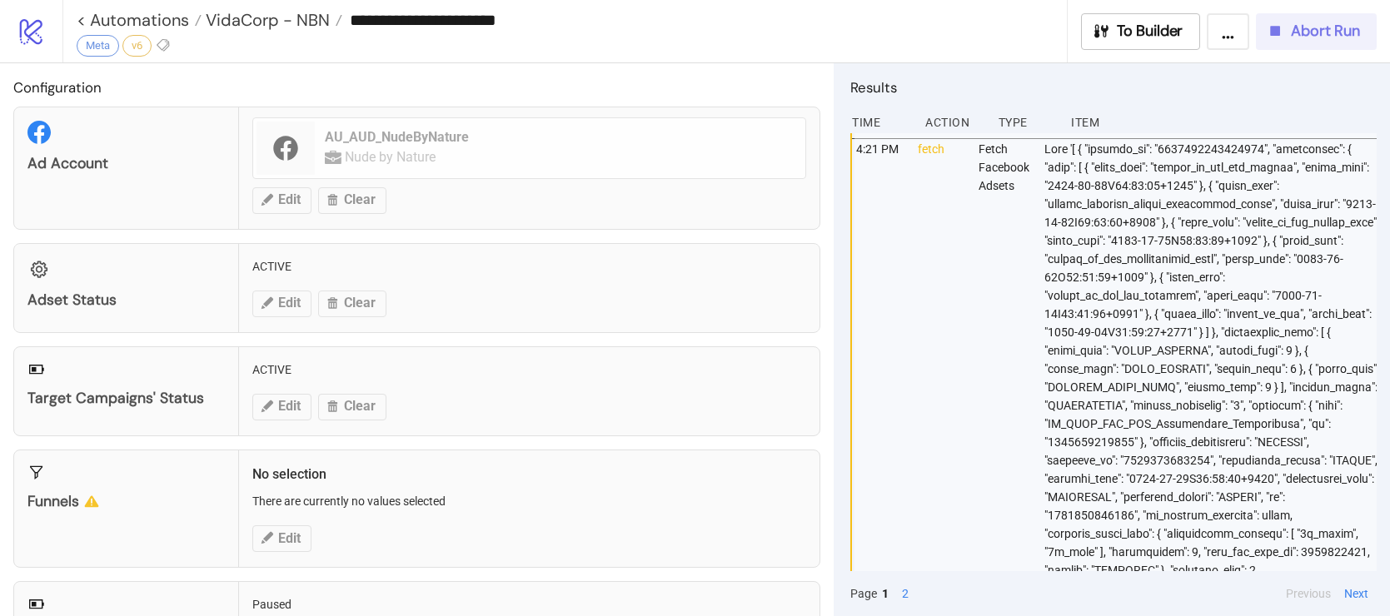
click at [1266, 28] on icon "button" at bounding box center [1275, 31] width 18 height 18
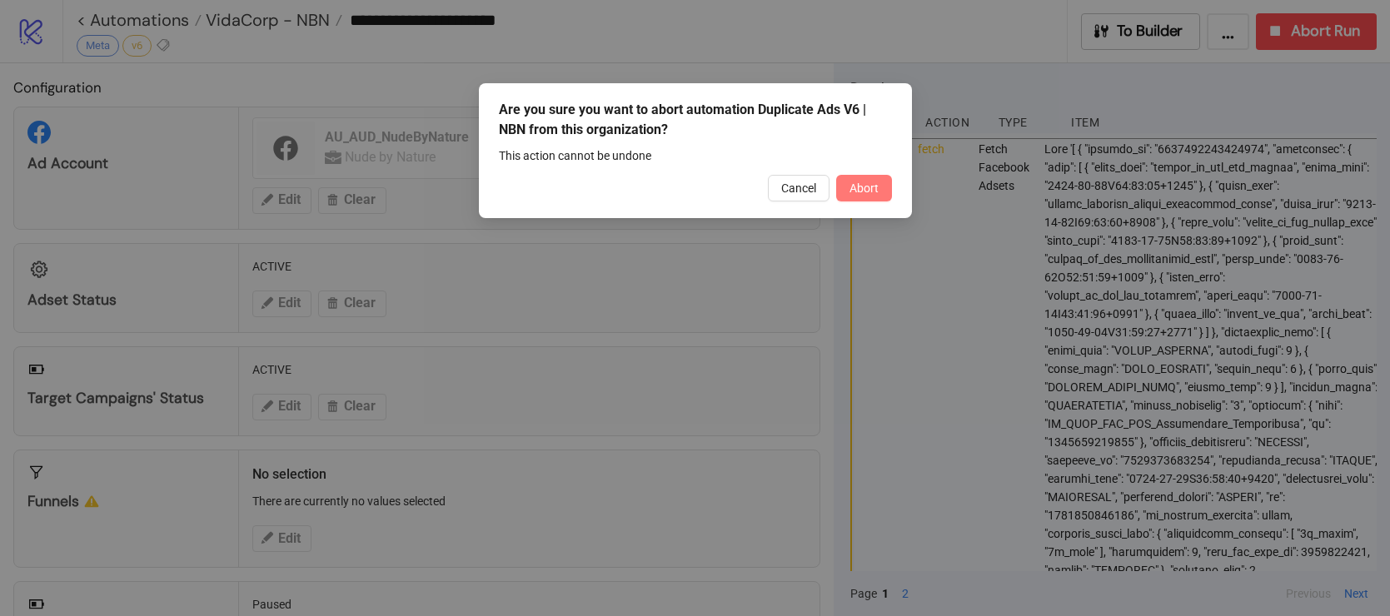
click at [875, 192] on span "Abort" at bounding box center [864, 188] width 29 height 13
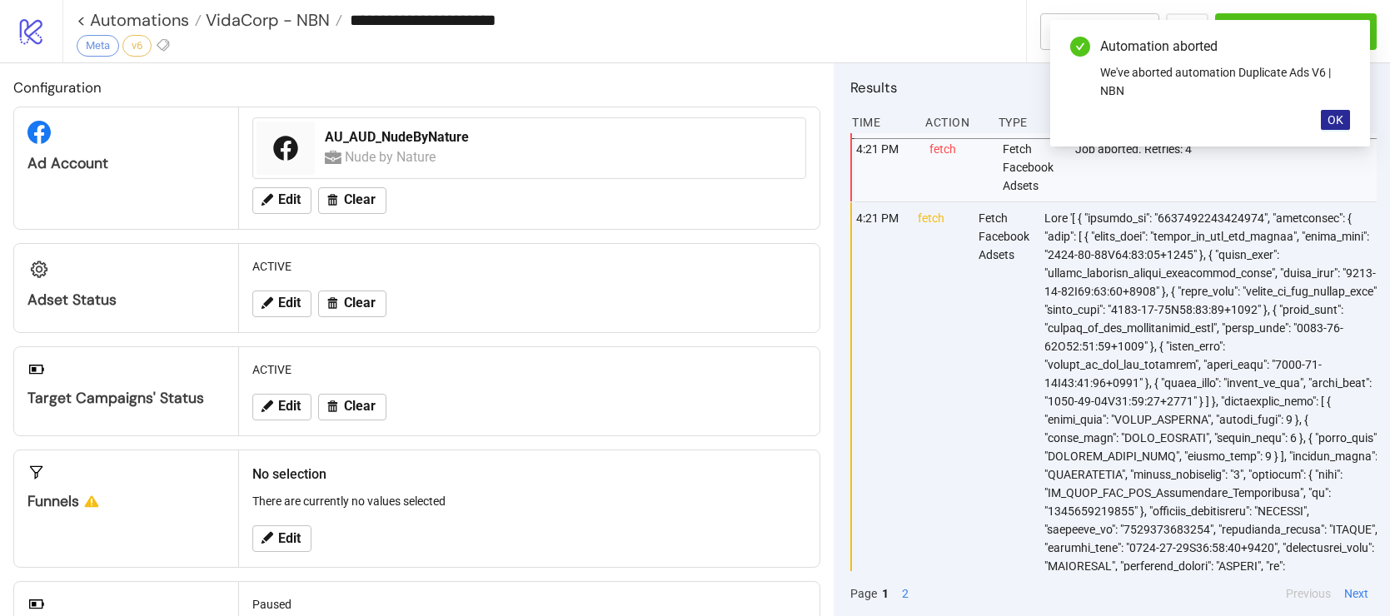
click at [1325, 122] on button "OK" at bounding box center [1335, 120] width 29 height 20
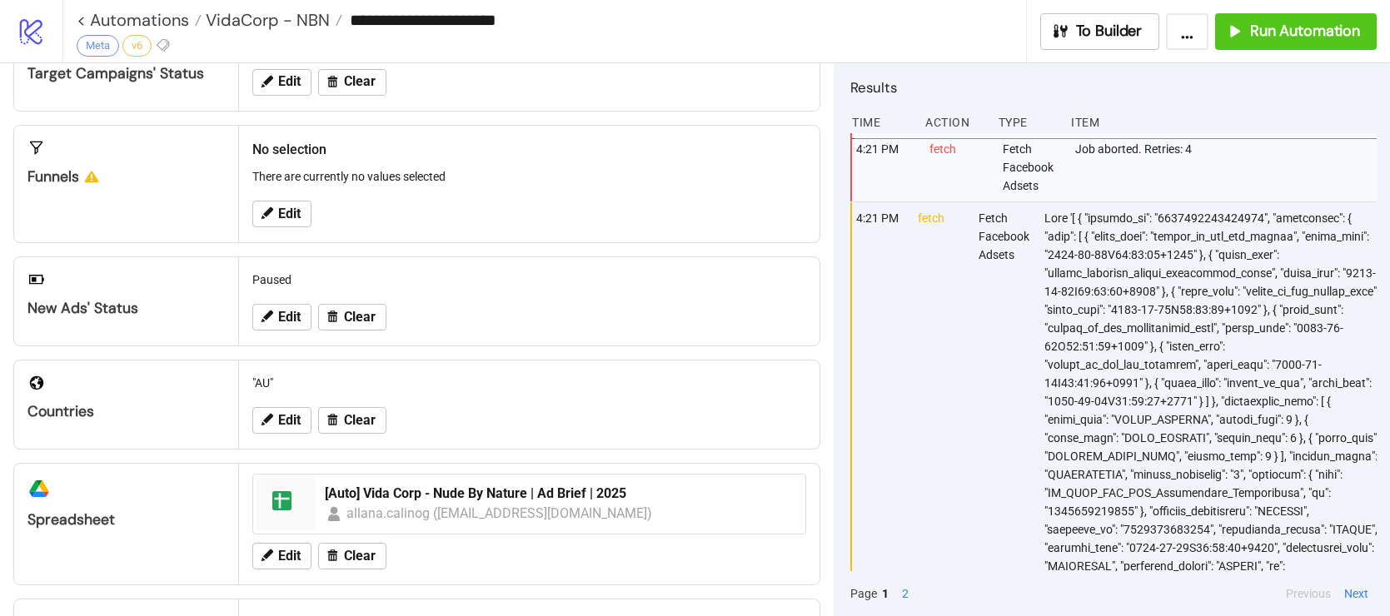
scroll to position [424, 0]
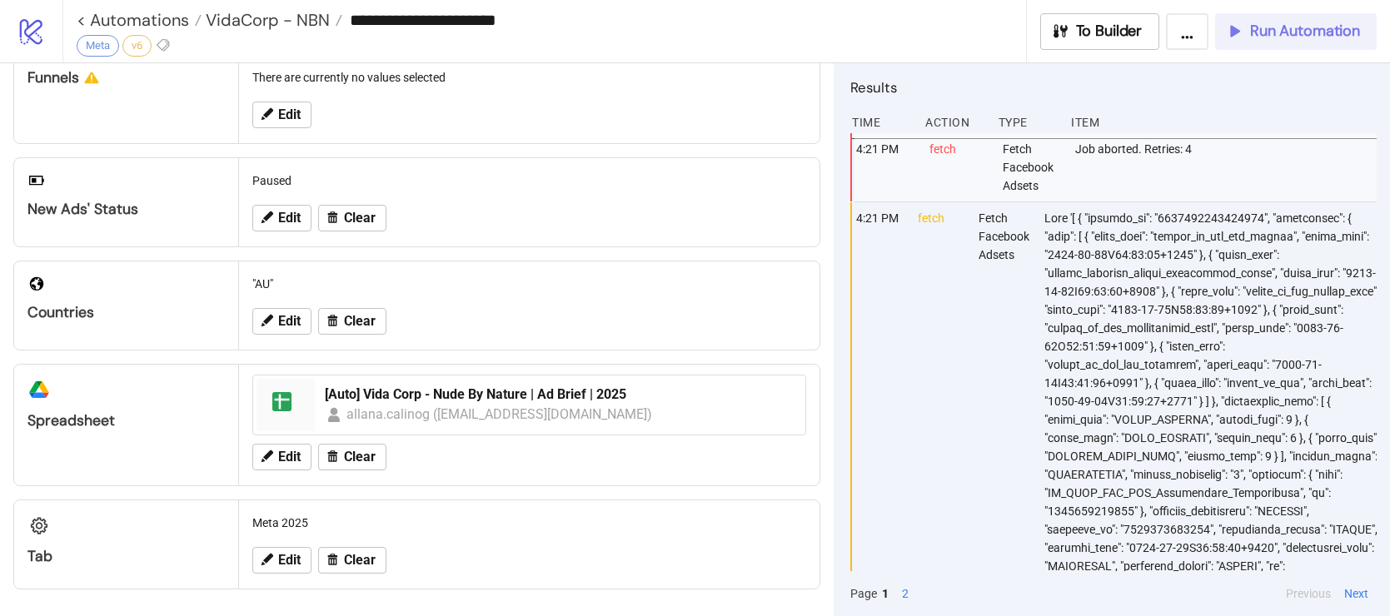
click at [1265, 32] on span "Run Automation" at bounding box center [1305, 31] width 110 height 19
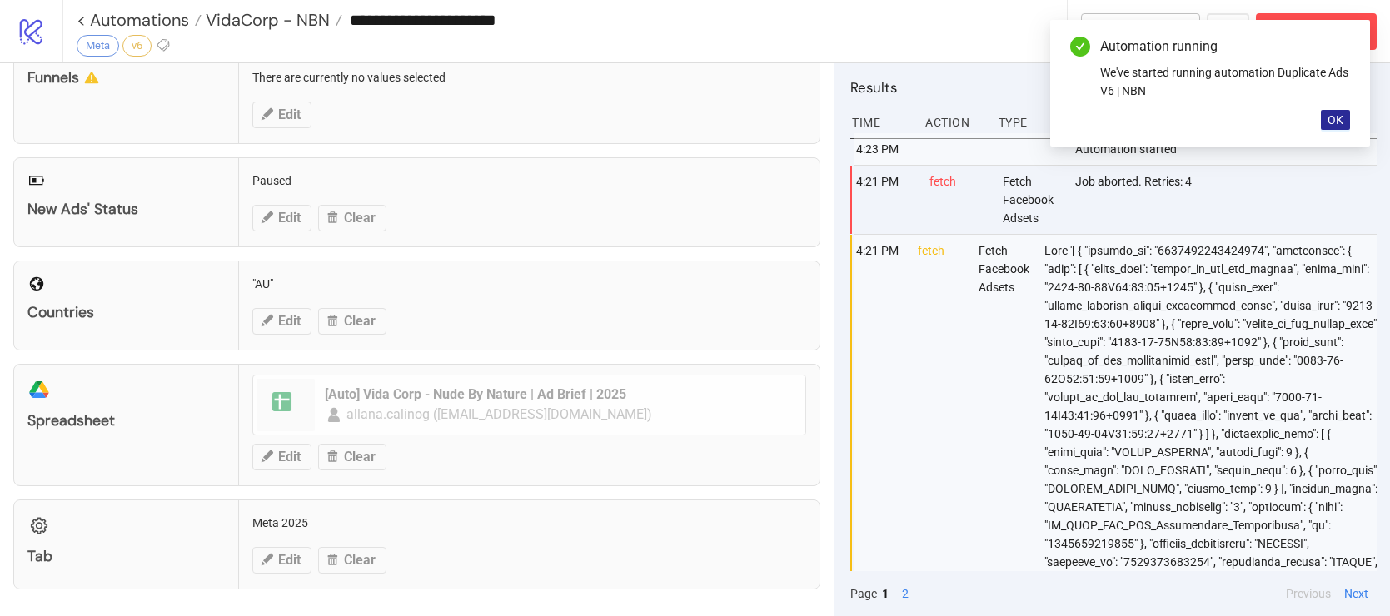
click at [1342, 113] on span "OK" at bounding box center [1336, 119] width 16 height 13
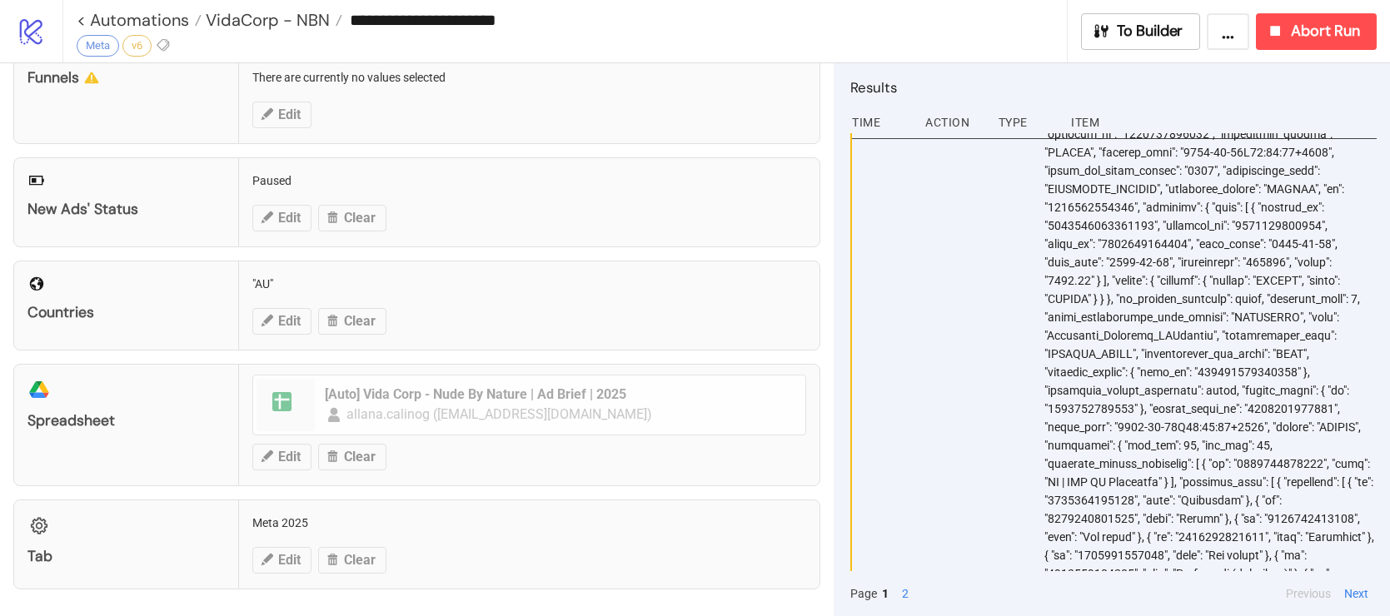
scroll to position [19127, 0]
click at [297, 7] on div "**********" at bounding box center [572, 19] width 990 height 25
click at [294, 12] on span "VidaCorp - NBN" at bounding box center [266, 20] width 128 height 22
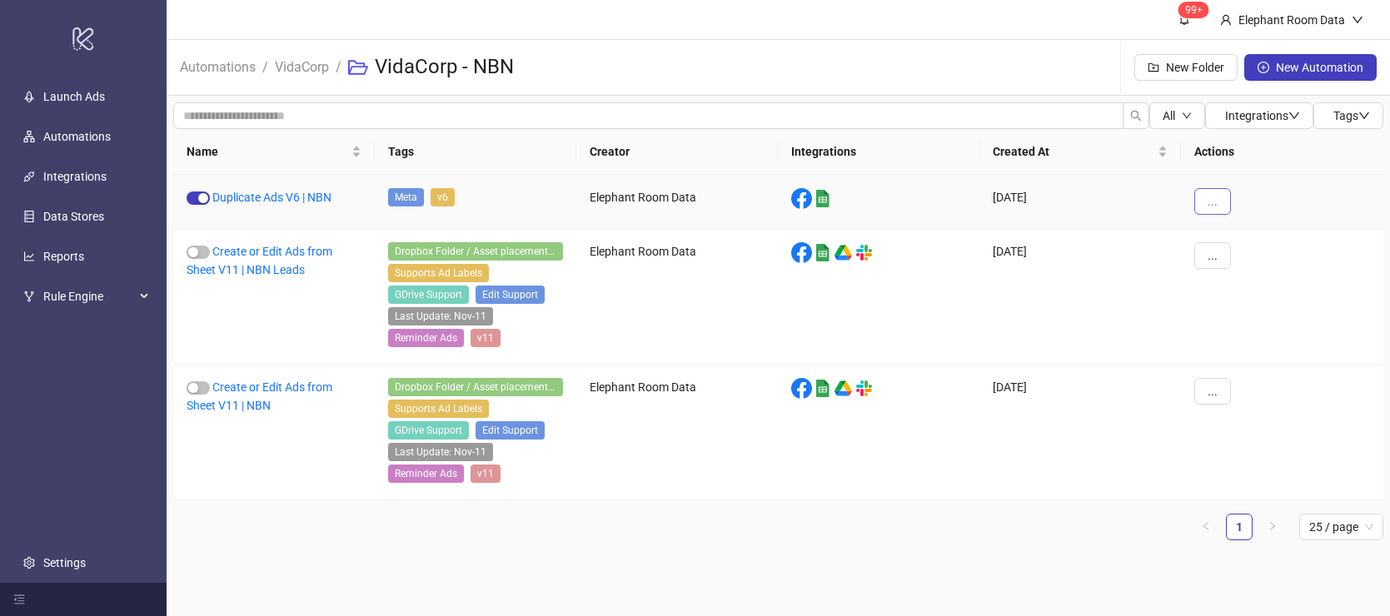
click at [1214, 204] on span "..." at bounding box center [1213, 201] width 10 height 13
click at [1271, 338] on span "Duplicate" at bounding box center [1250, 341] width 48 height 18
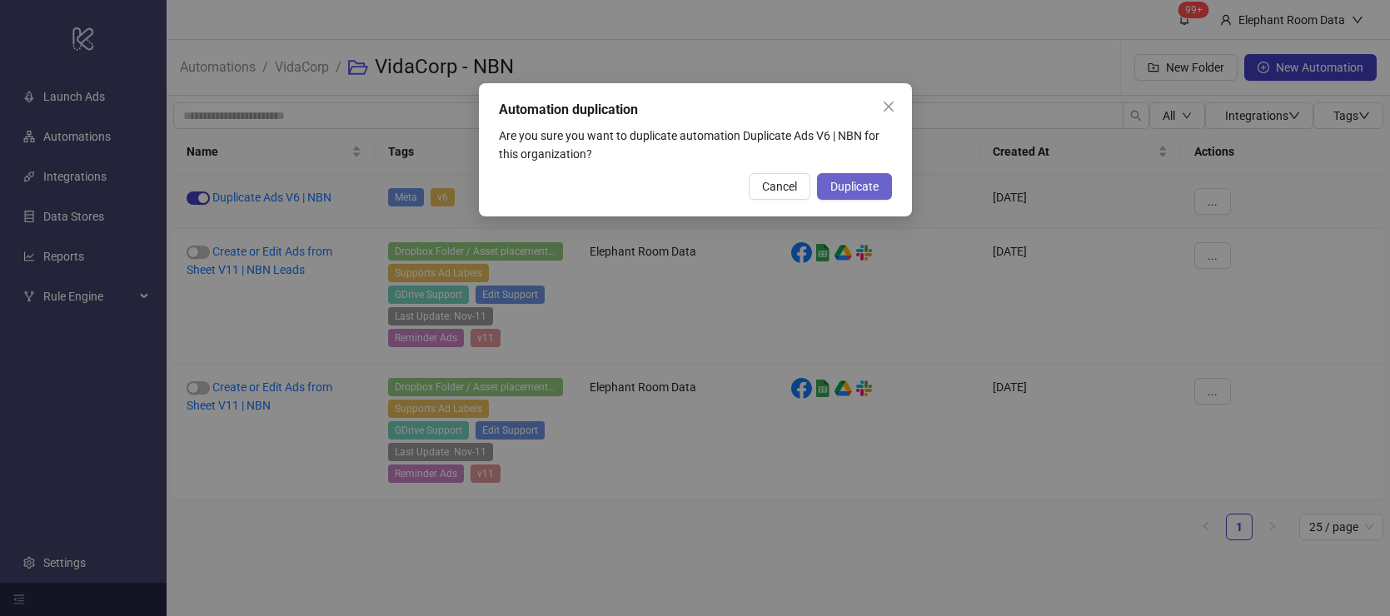
click at [866, 195] on button "Duplicate" at bounding box center [854, 186] width 75 height 27
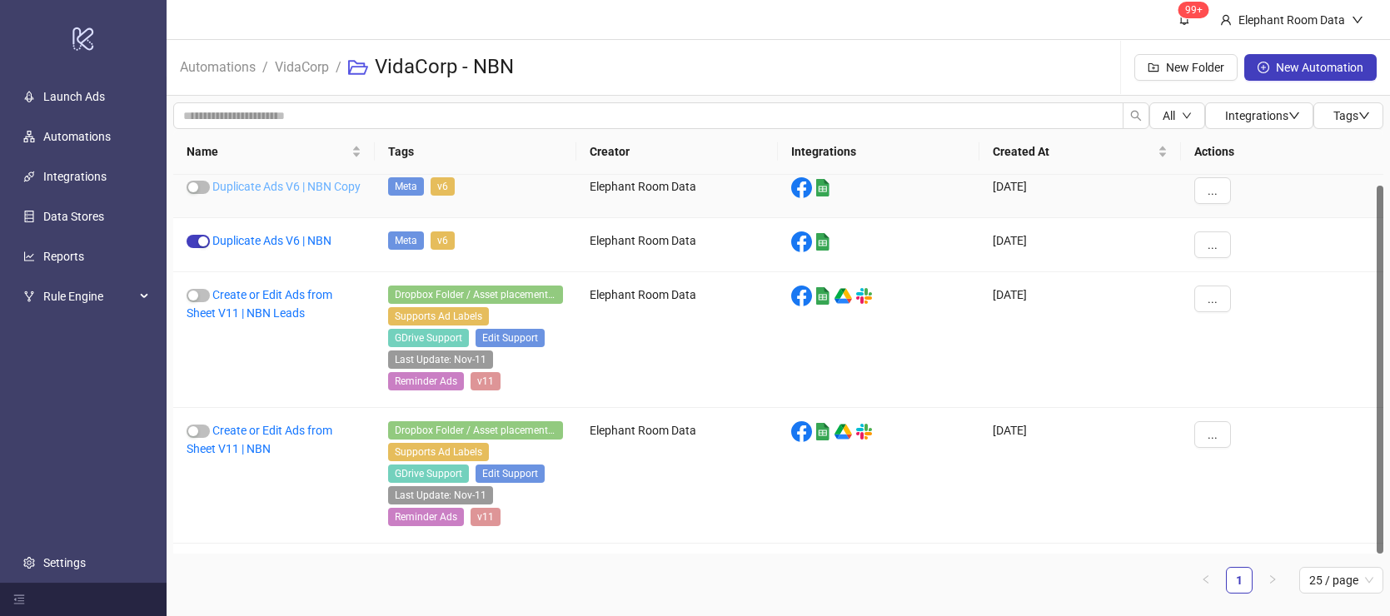
click at [304, 190] on link "Duplicate Ads V6 | NBN Copy" at bounding box center [286, 186] width 148 height 13
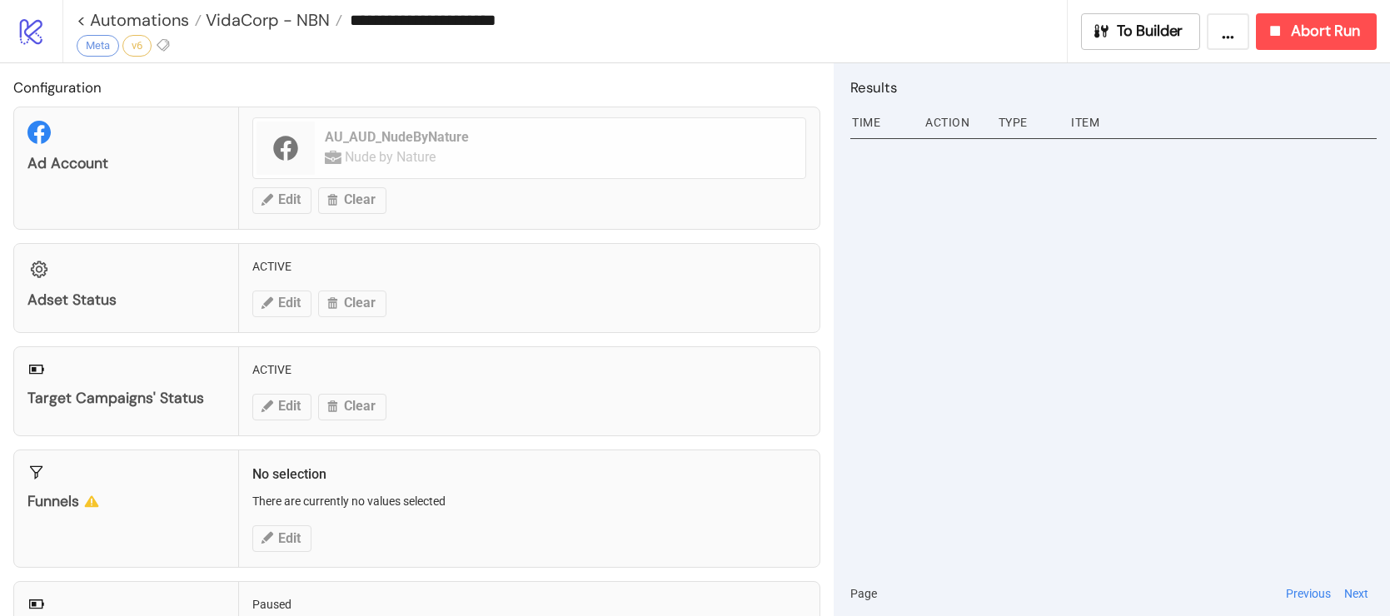
type input "**********"
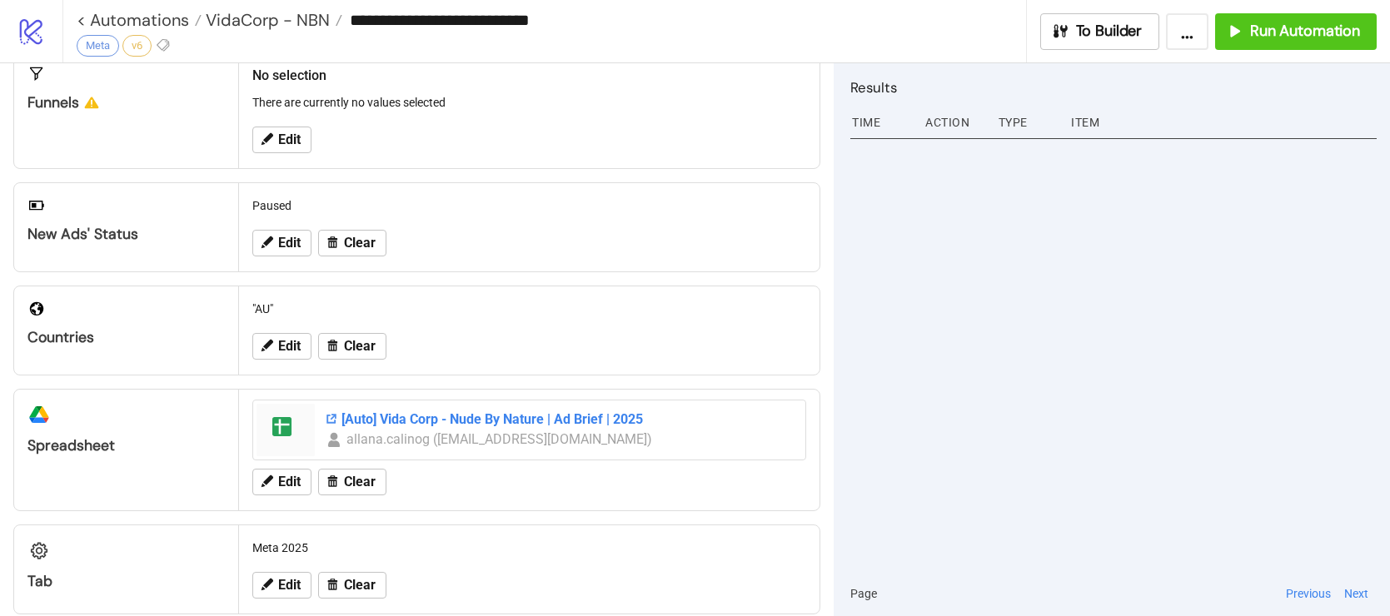
scroll to position [413, 0]
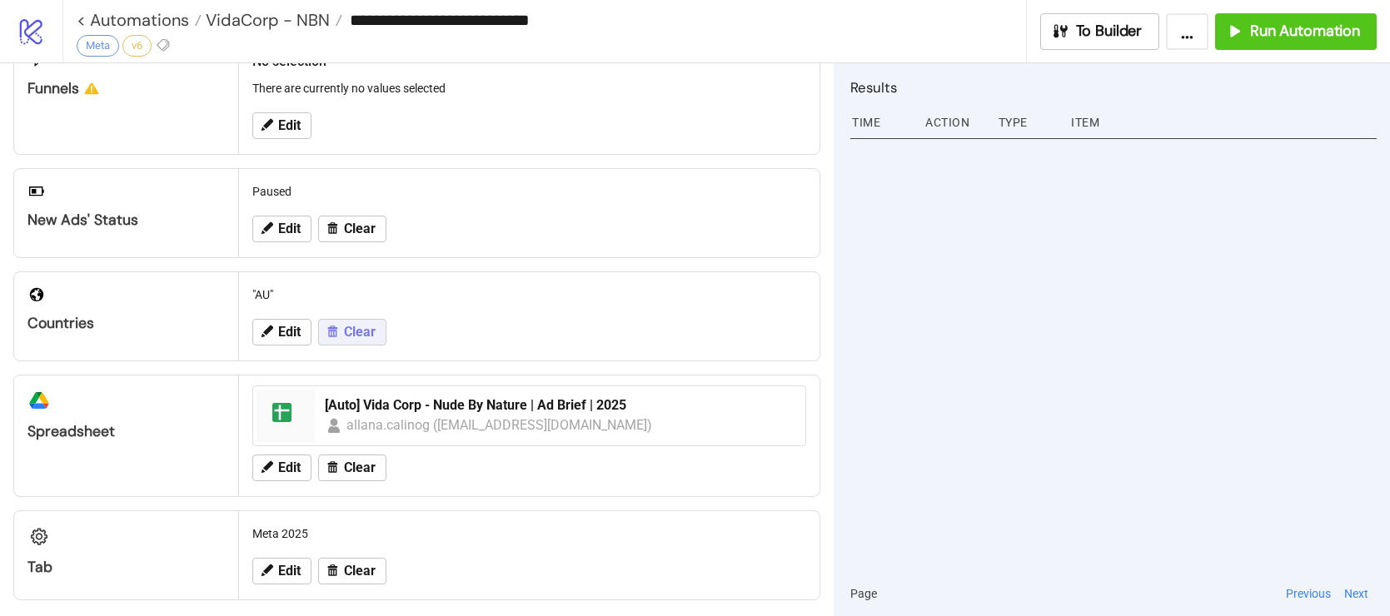
click at [362, 335] on span "Clear" at bounding box center [360, 332] width 32 height 15
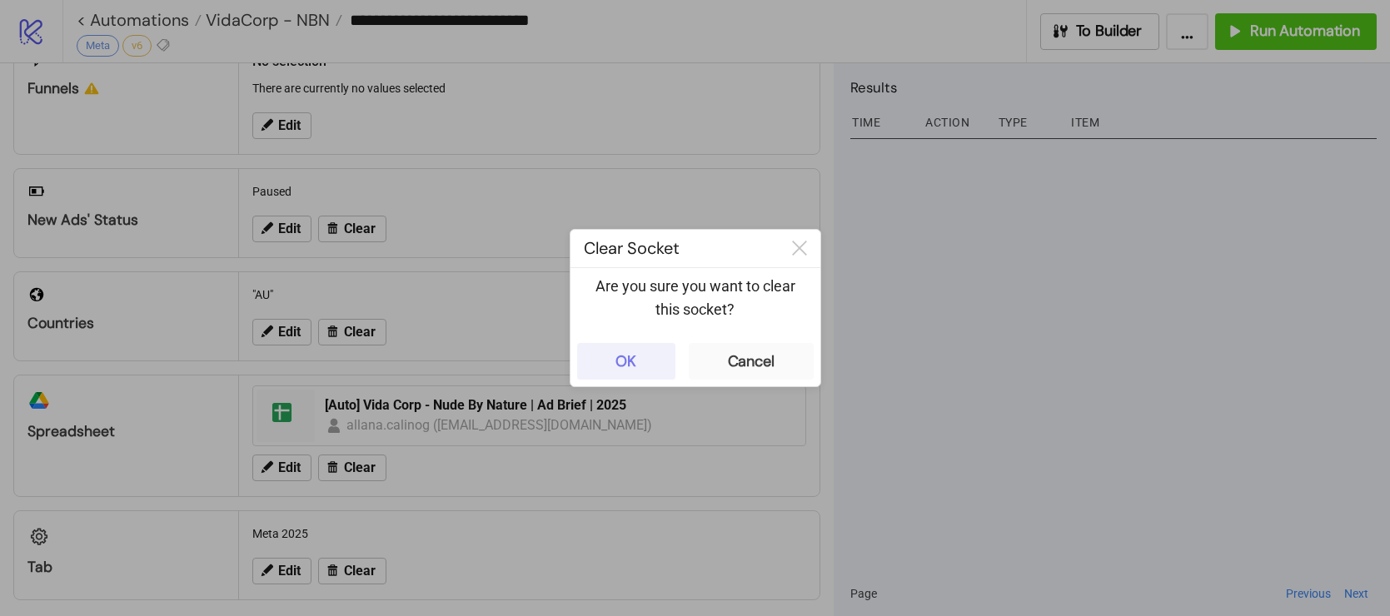
click at [602, 356] on button "OK" at bounding box center [626, 361] width 98 height 37
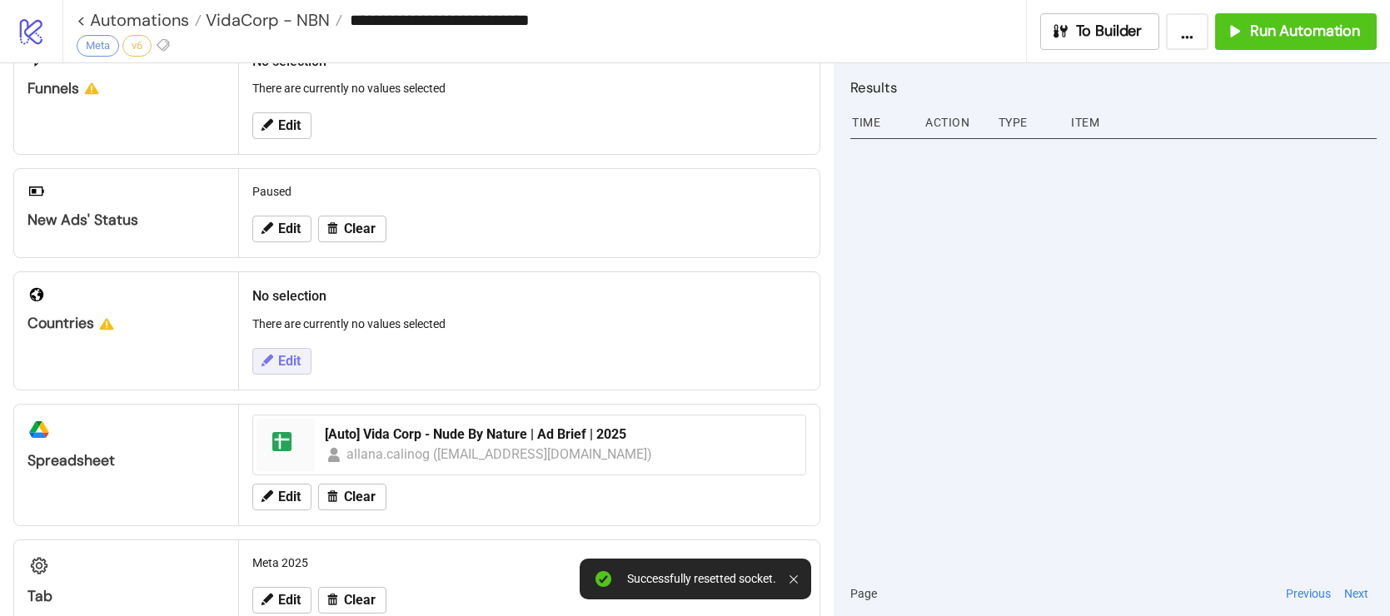
click at [293, 358] on span "Edit" at bounding box center [289, 361] width 22 height 15
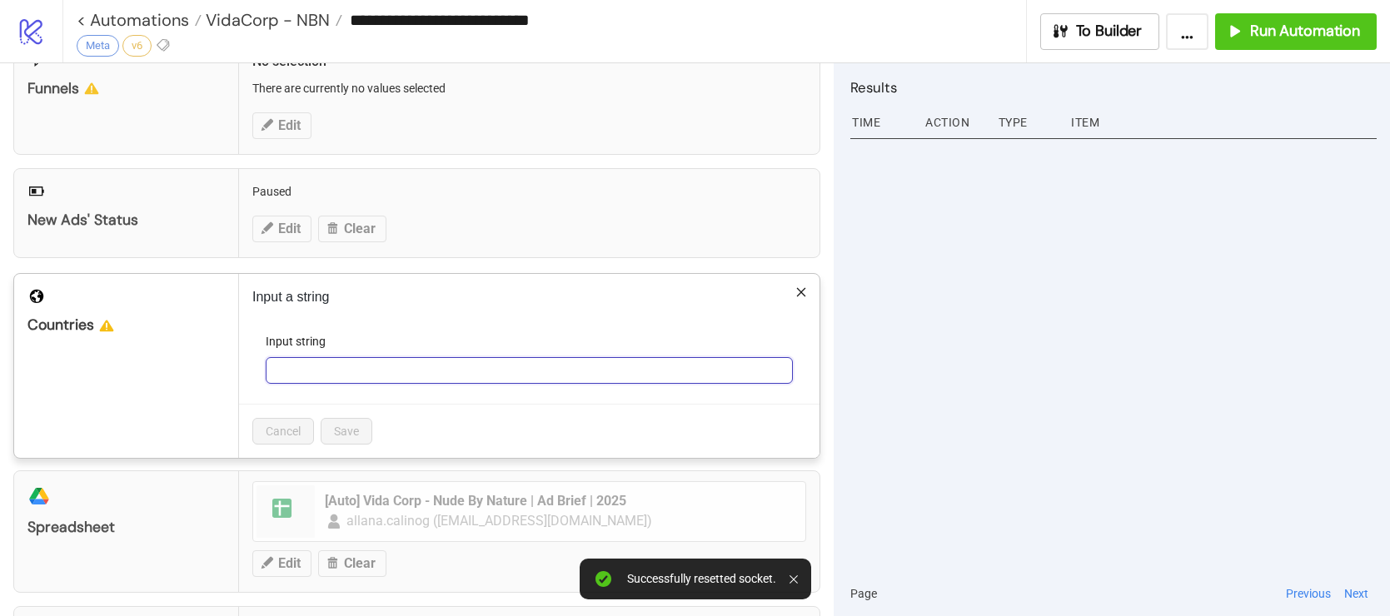
click at [332, 377] on input "Input string" at bounding box center [529, 370] width 527 height 27
type input "**"
click at [340, 423] on button "Save" at bounding box center [347, 431] width 52 height 27
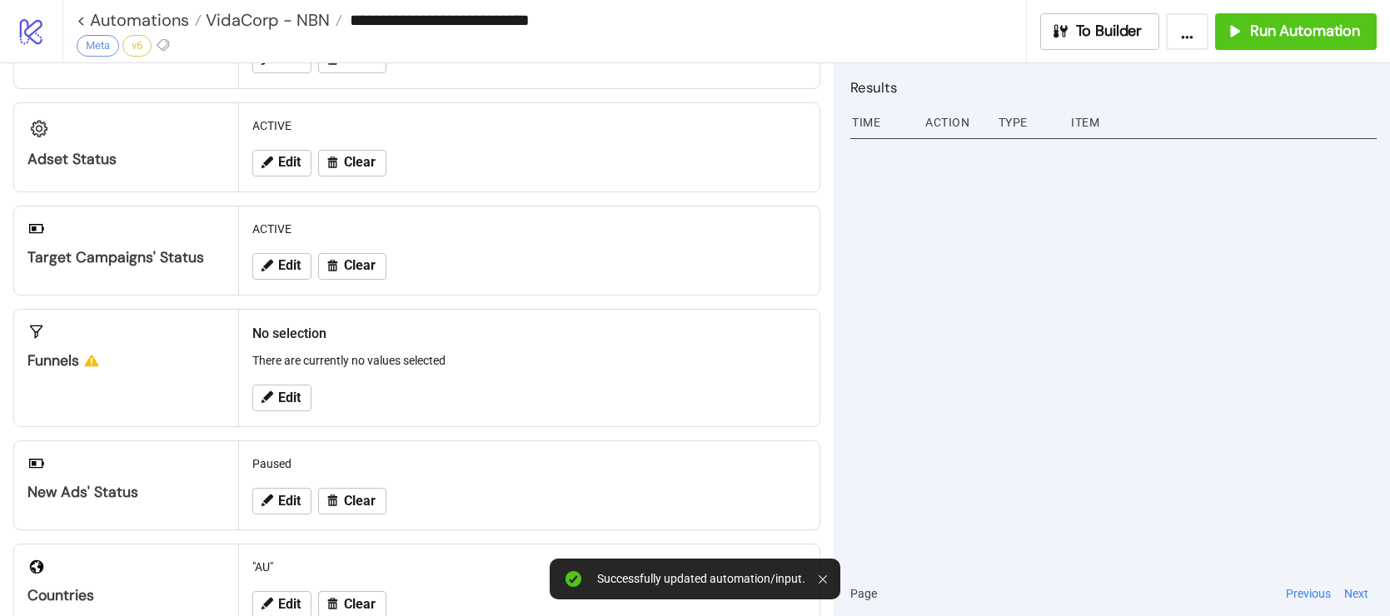
scroll to position [137, 0]
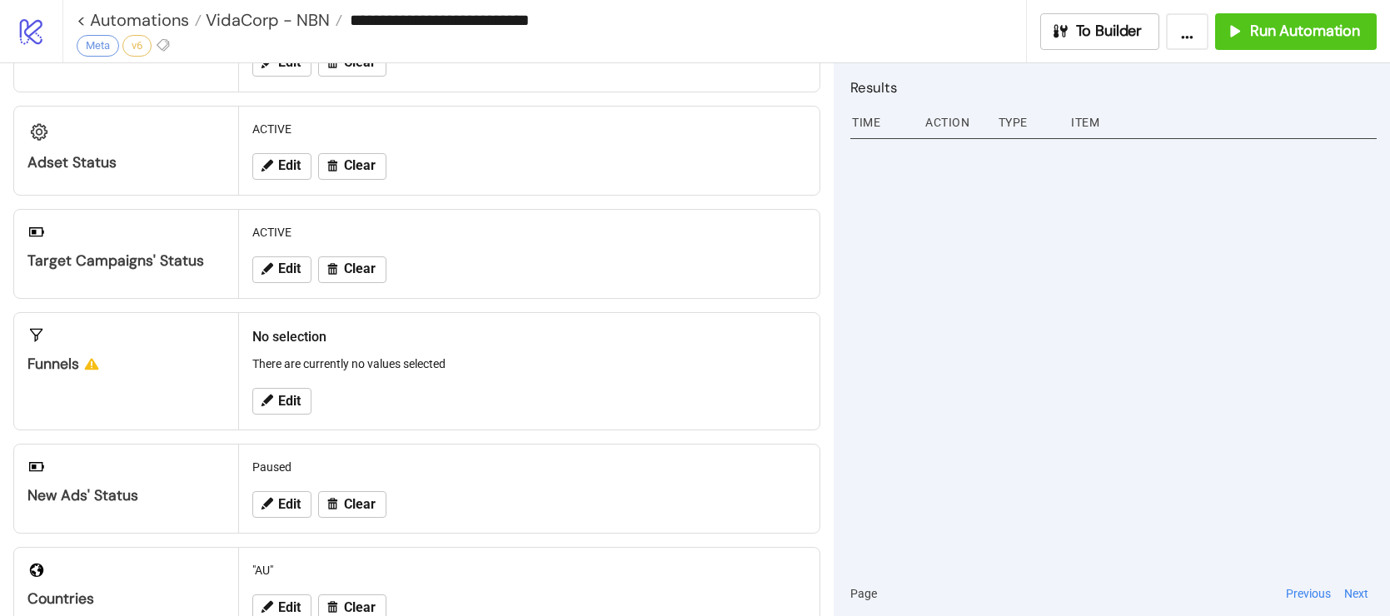
click at [85, 367] on icon at bounding box center [91, 364] width 18 height 18
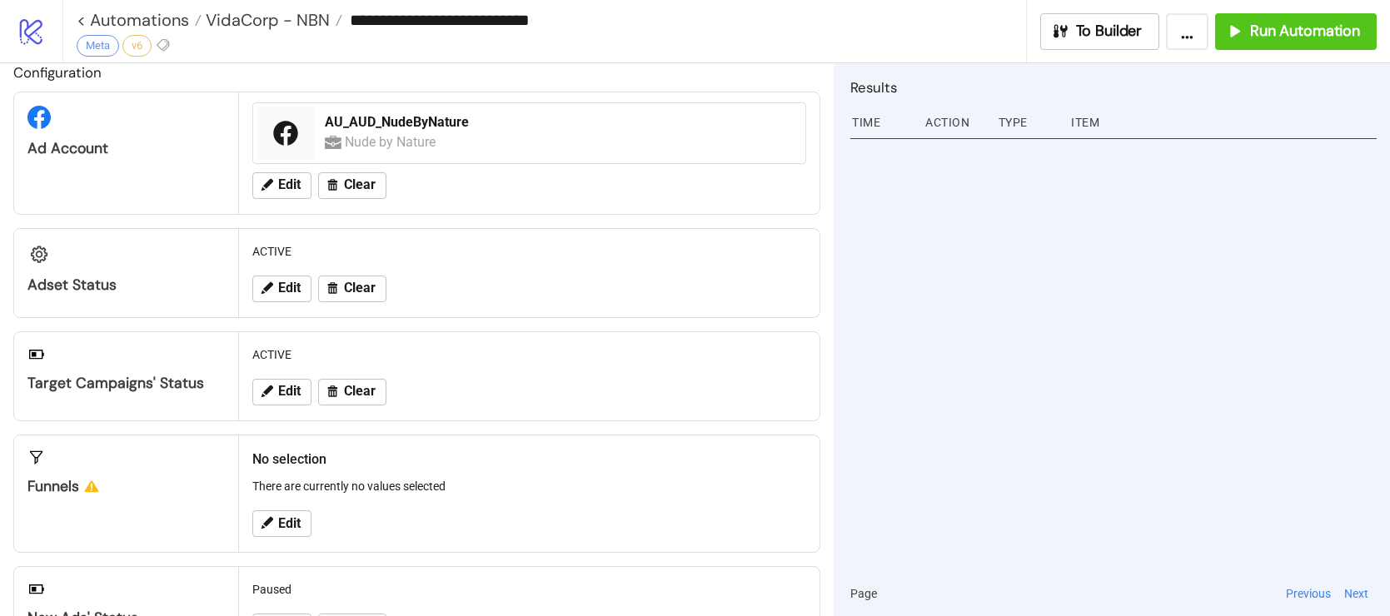
scroll to position [0, 0]
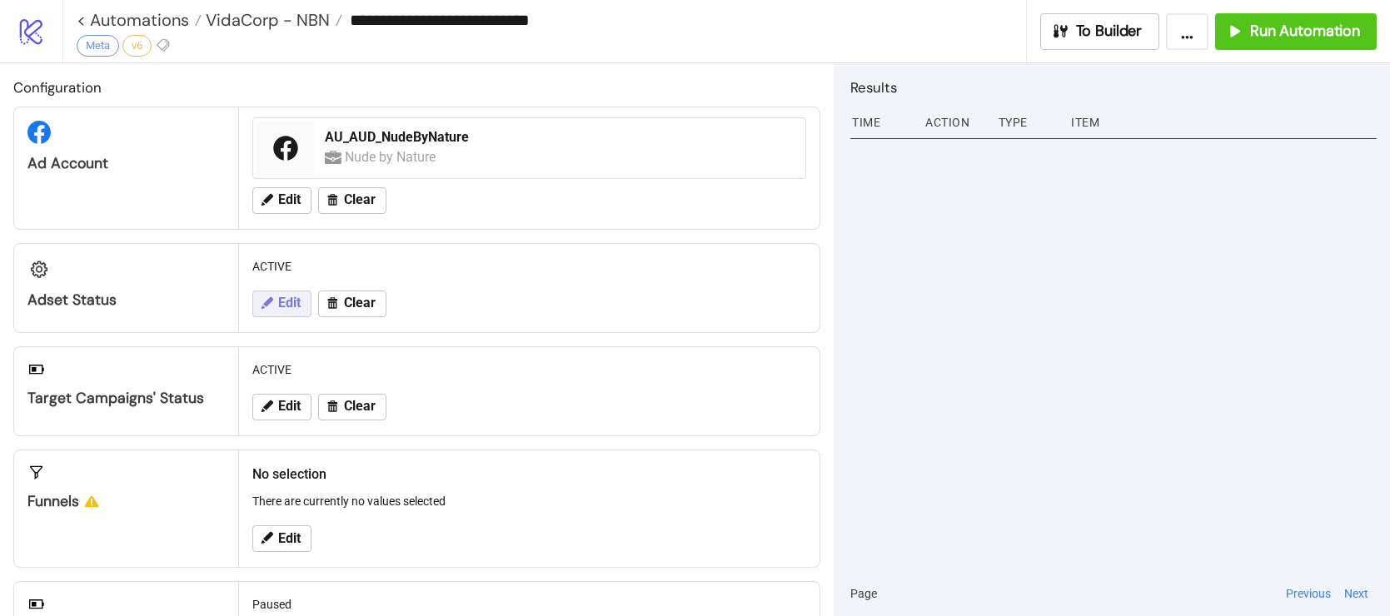
click at [278, 300] on span "Edit" at bounding box center [289, 303] width 22 height 15
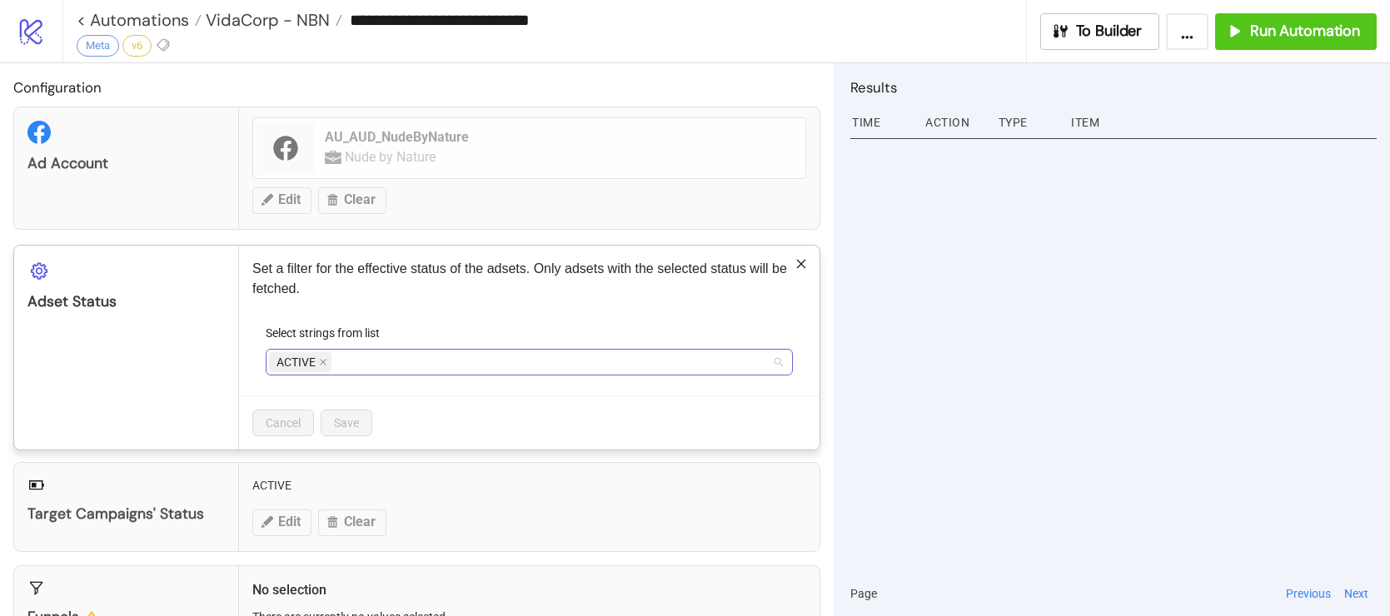
click at [340, 357] on div "ACTIVE" at bounding box center [520, 362] width 503 height 23
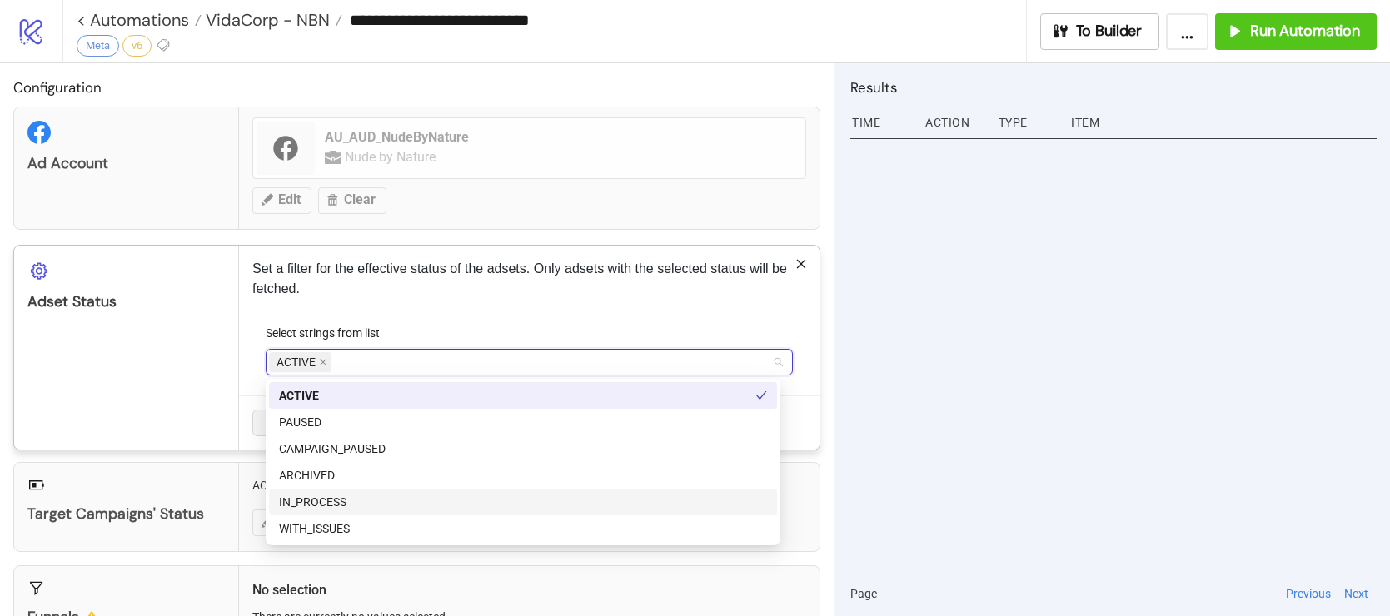
click at [441, 499] on div "IN_PROCESS" at bounding box center [523, 502] width 488 height 18
click at [196, 360] on div "Adset Status" at bounding box center [126, 348] width 225 height 204
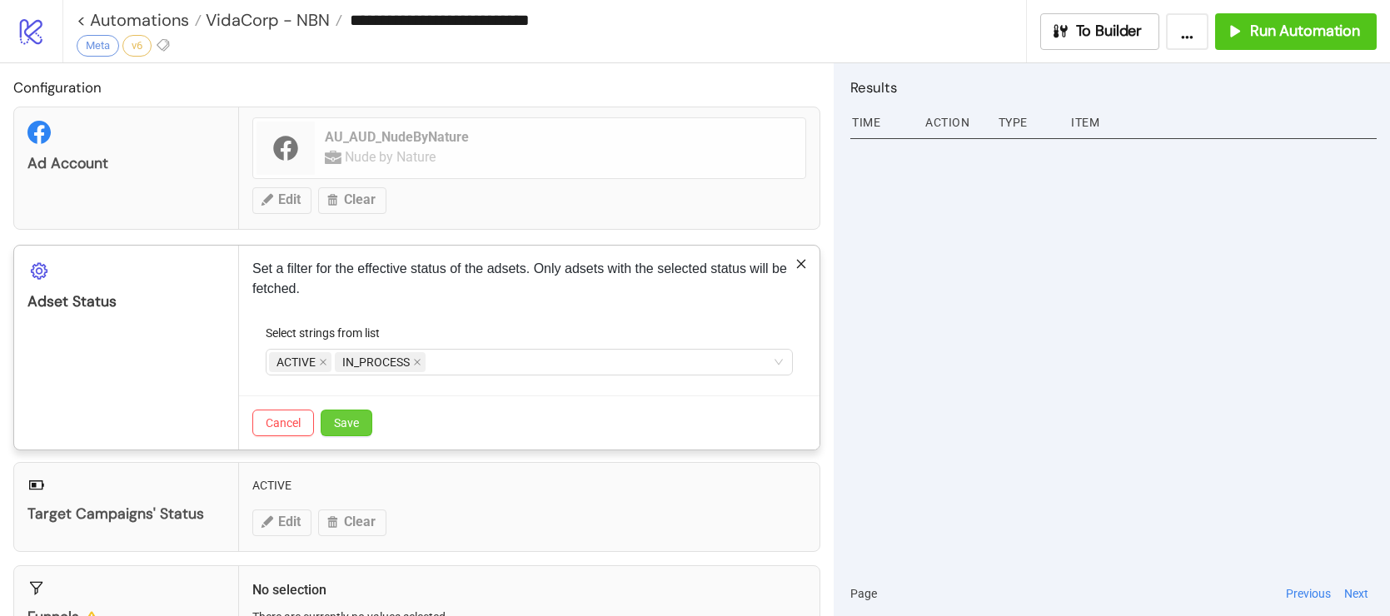
click at [361, 420] on button "Save" at bounding box center [347, 423] width 52 height 27
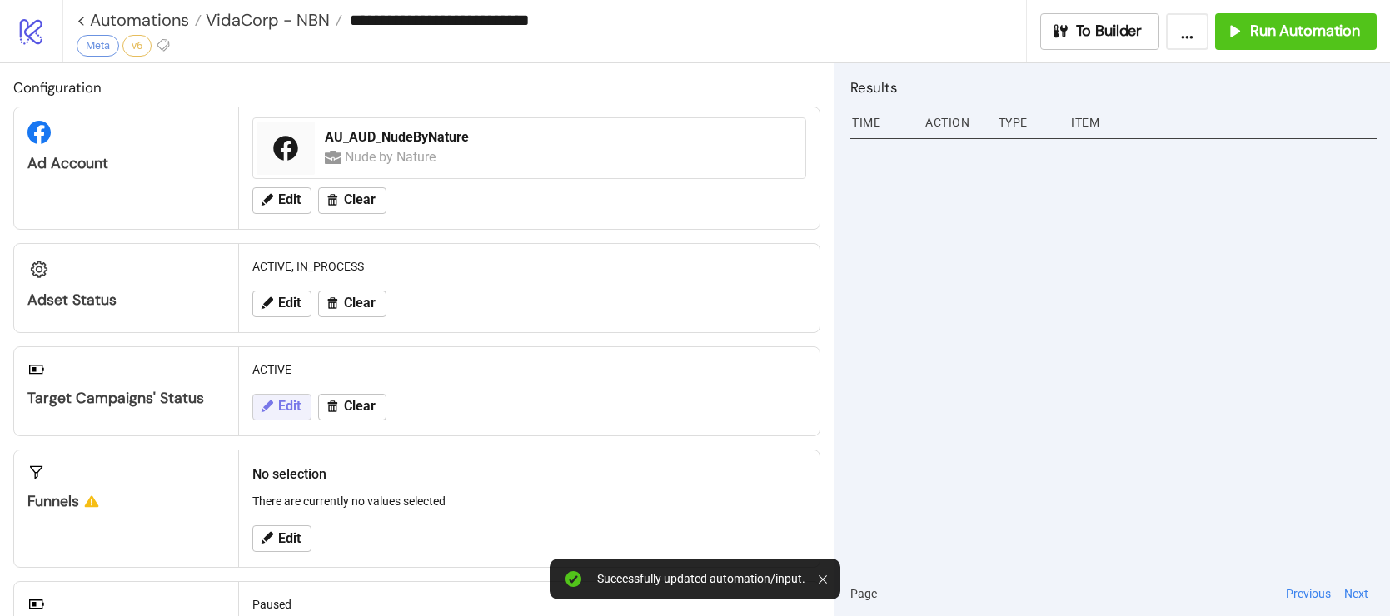
click at [300, 409] on span "Edit" at bounding box center [289, 406] width 22 height 15
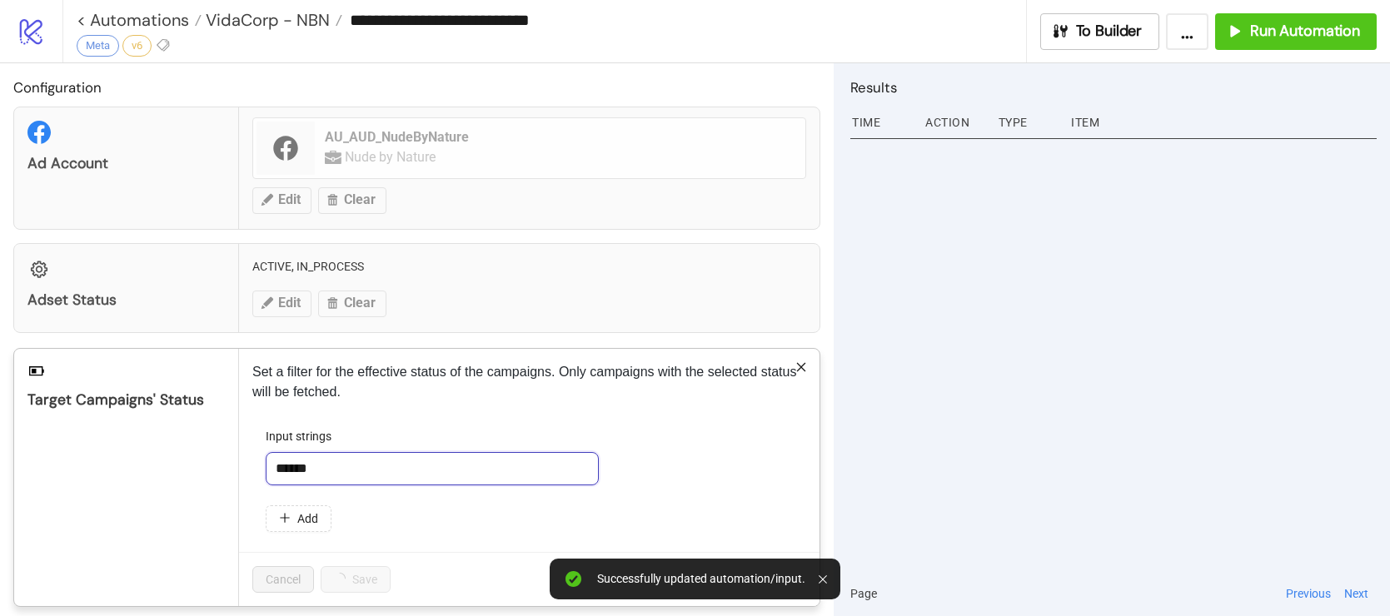
click at [382, 472] on input "******" at bounding box center [432, 468] width 333 height 33
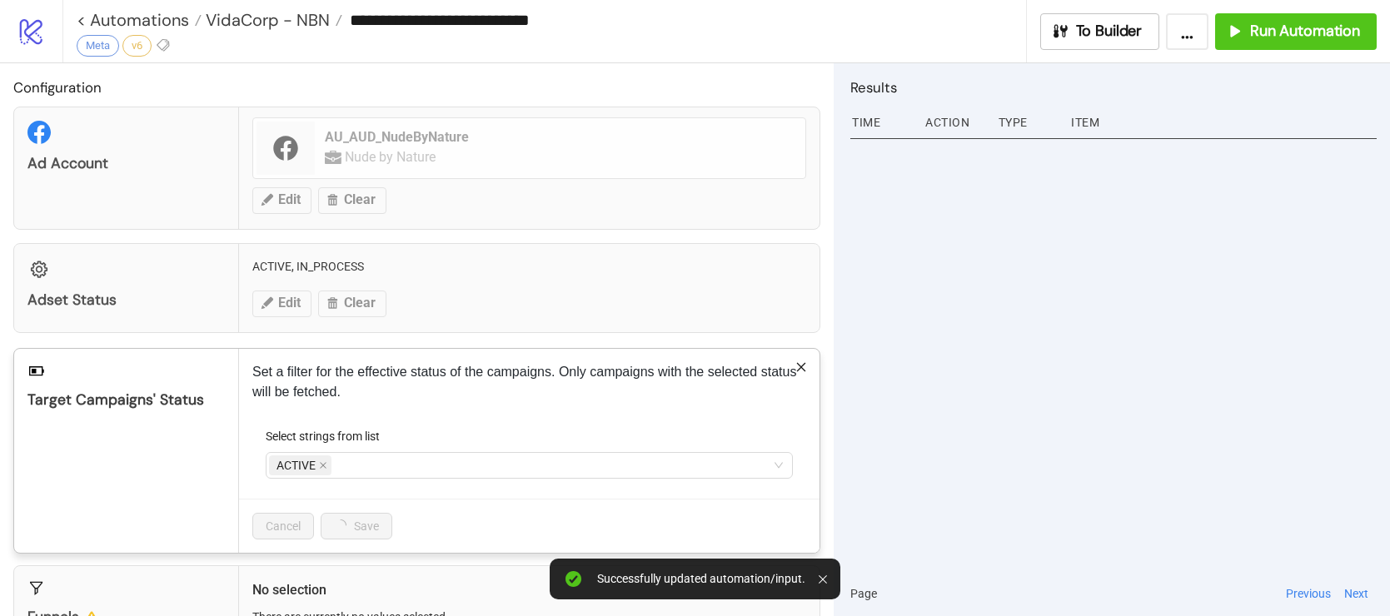
scroll to position [27, 0]
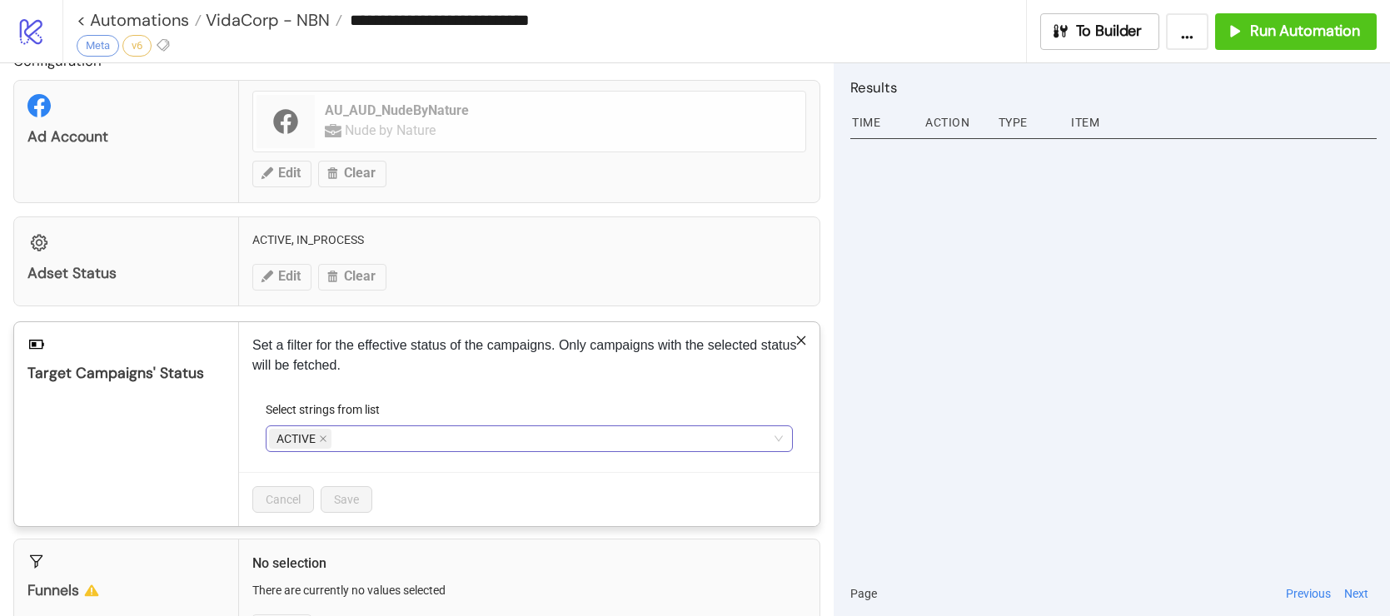
click at [371, 440] on div "ACTIVE" at bounding box center [520, 438] width 503 height 23
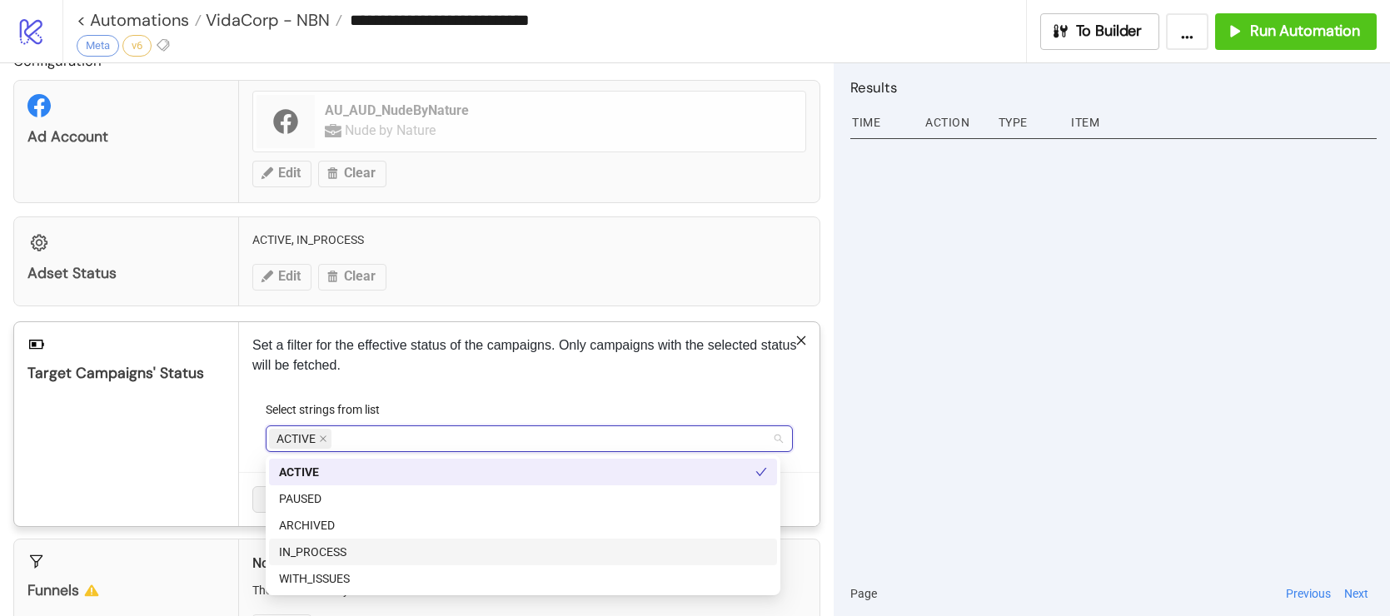
click at [327, 550] on div "IN_PROCESS" at bounding box center [523, 552] width 488 height 18
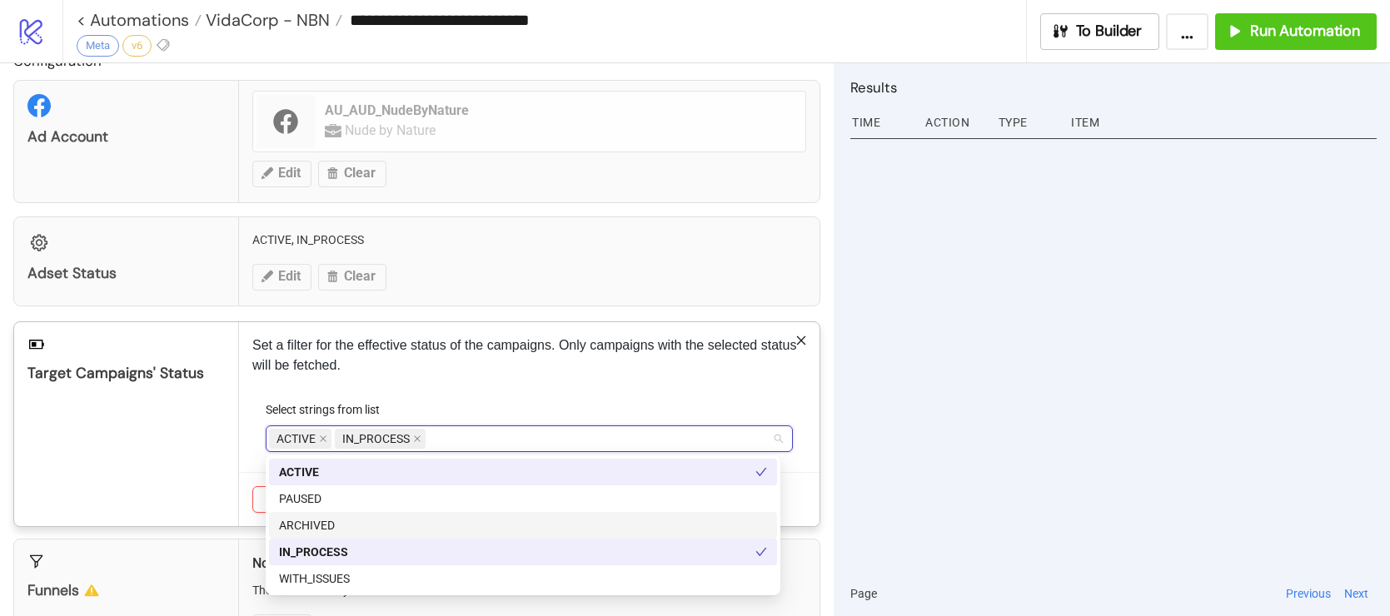
click at [208, 432] on div "Target Campaigns' Status" at bounding box center [126, 424] width 225 height 204
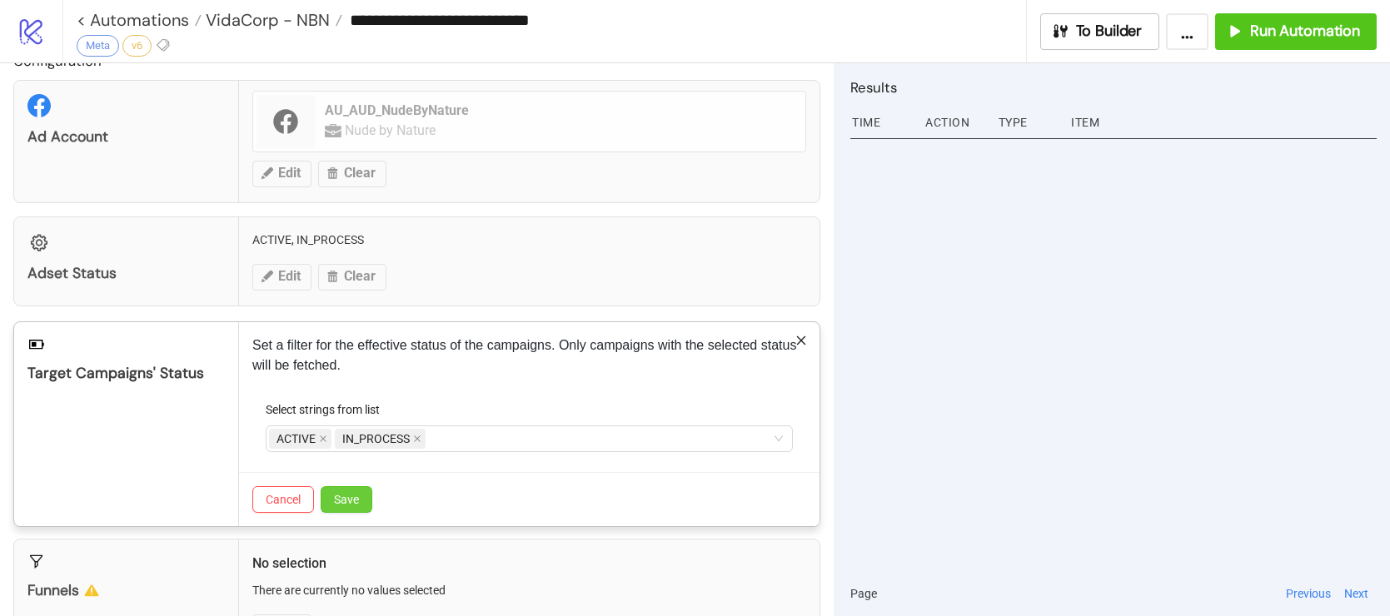
click at [346, 502] on span "Save" at bounding box center [346, 499] width 25 height 13
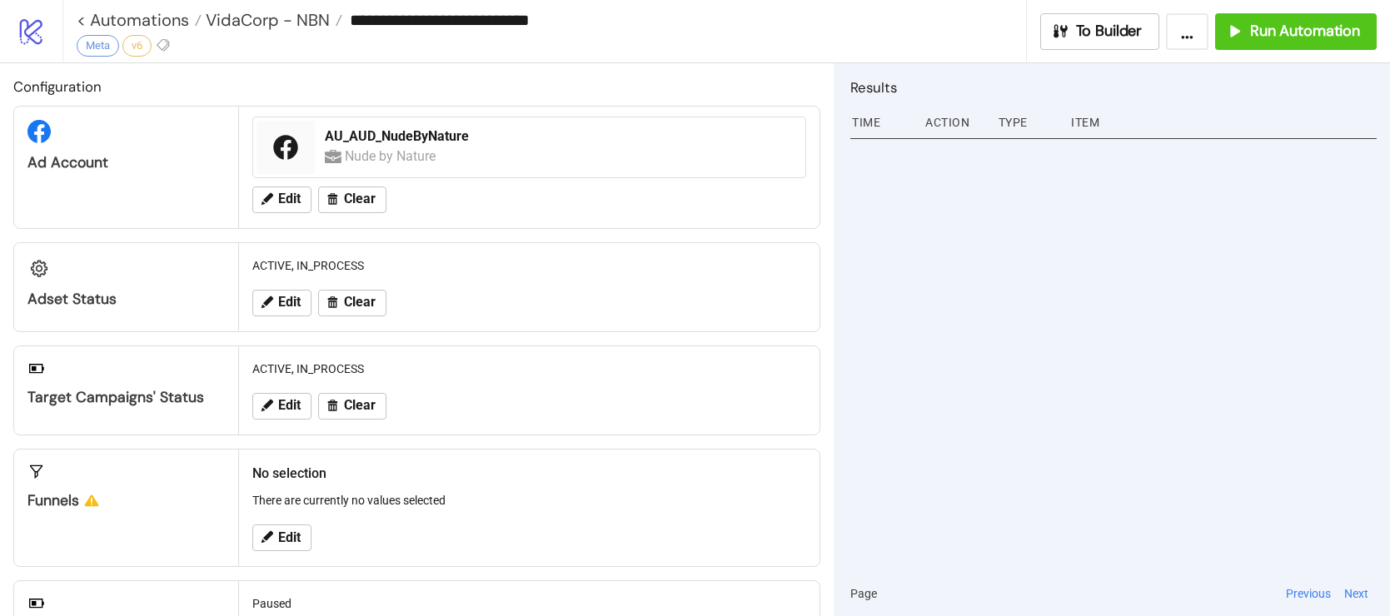
scroll to position [0, 0]
click at [1293, 27] on span "Run Automation" at bounding box center [1305, 31] width 110 height 19
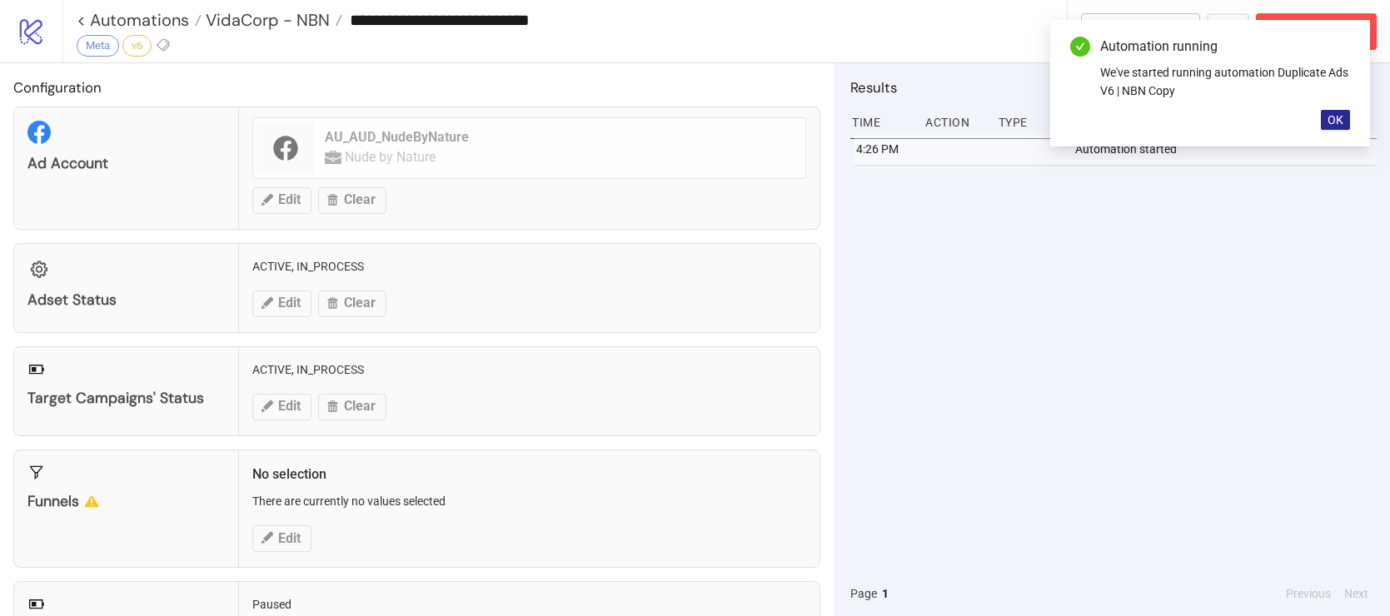
click at [1339, 114] on span "OK" at bounding box center [1336, 119] width 16 height 13
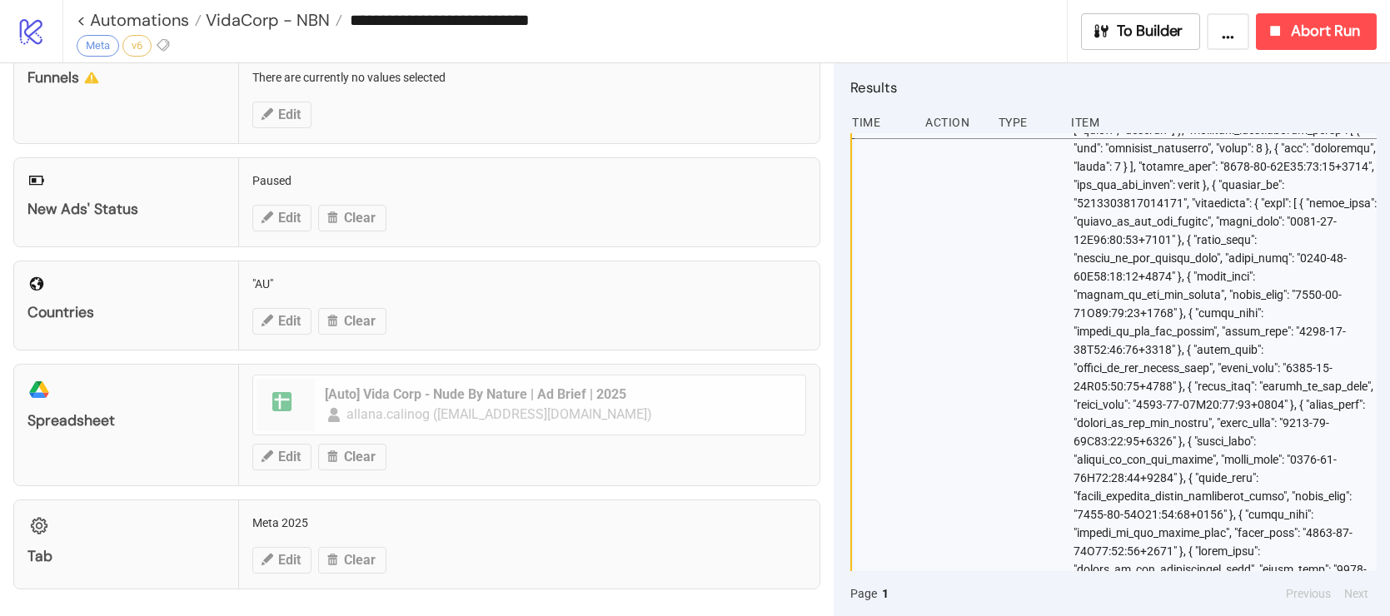
scroll to position [5621, 0]
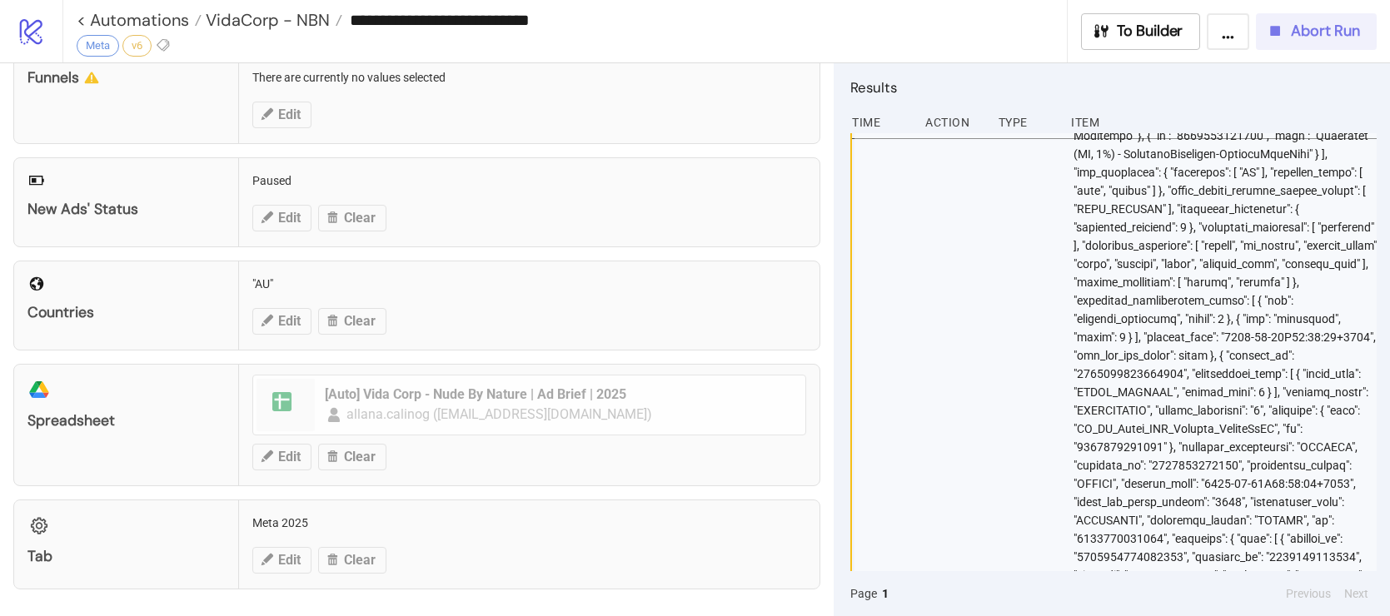
click at [1300, 27] on span "Abort Run" at bounding box center [1325, 31] width 69 height 19
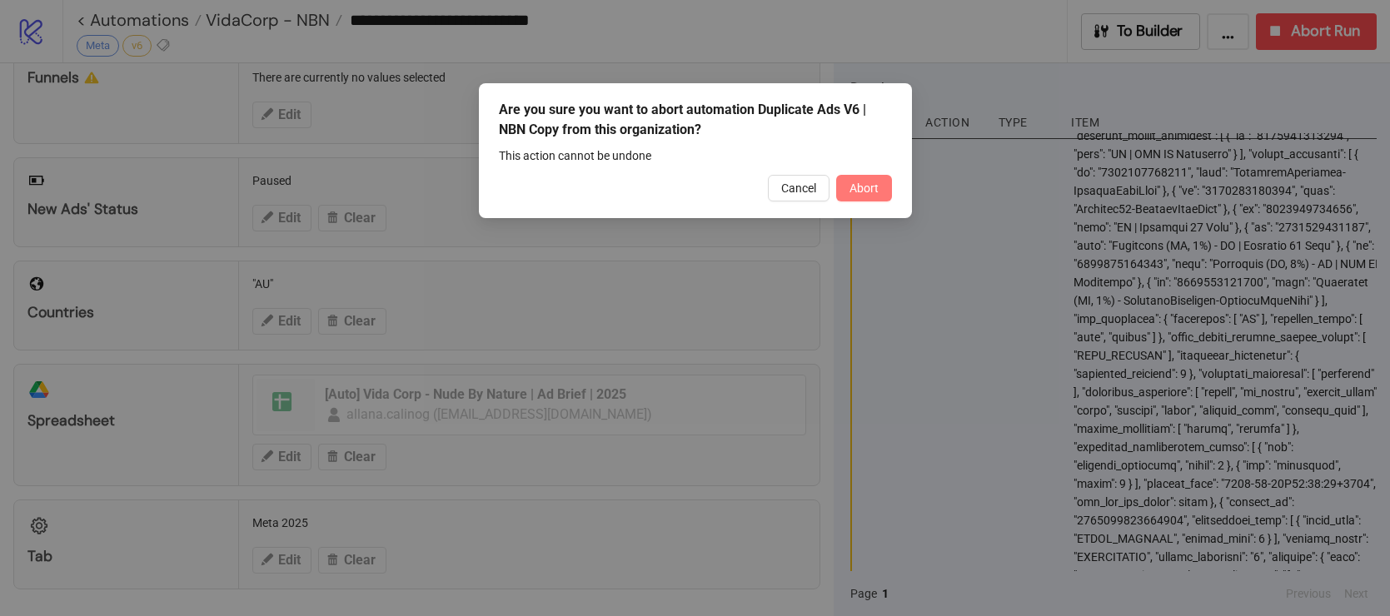
click at [861, 182] on span "Abort" at bounding box center [864, 188] width 29 height 13
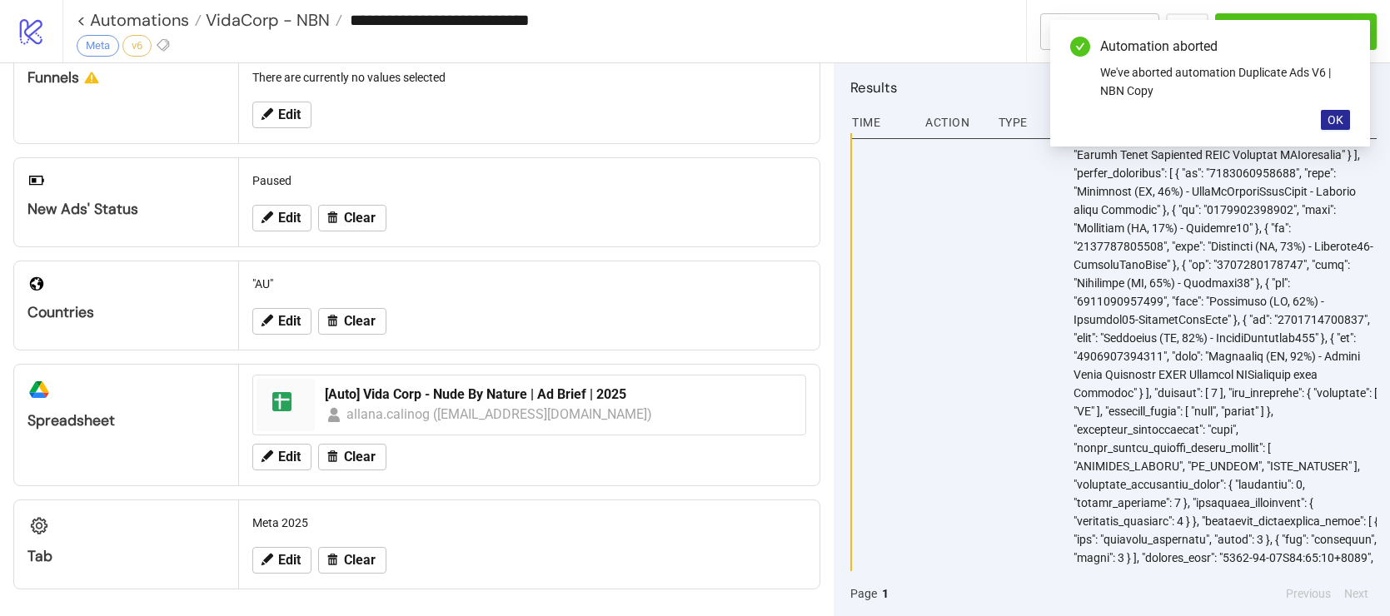
click at [1337, 118] on span "OK" at bounding box center [1336, 119] width 16 height 13
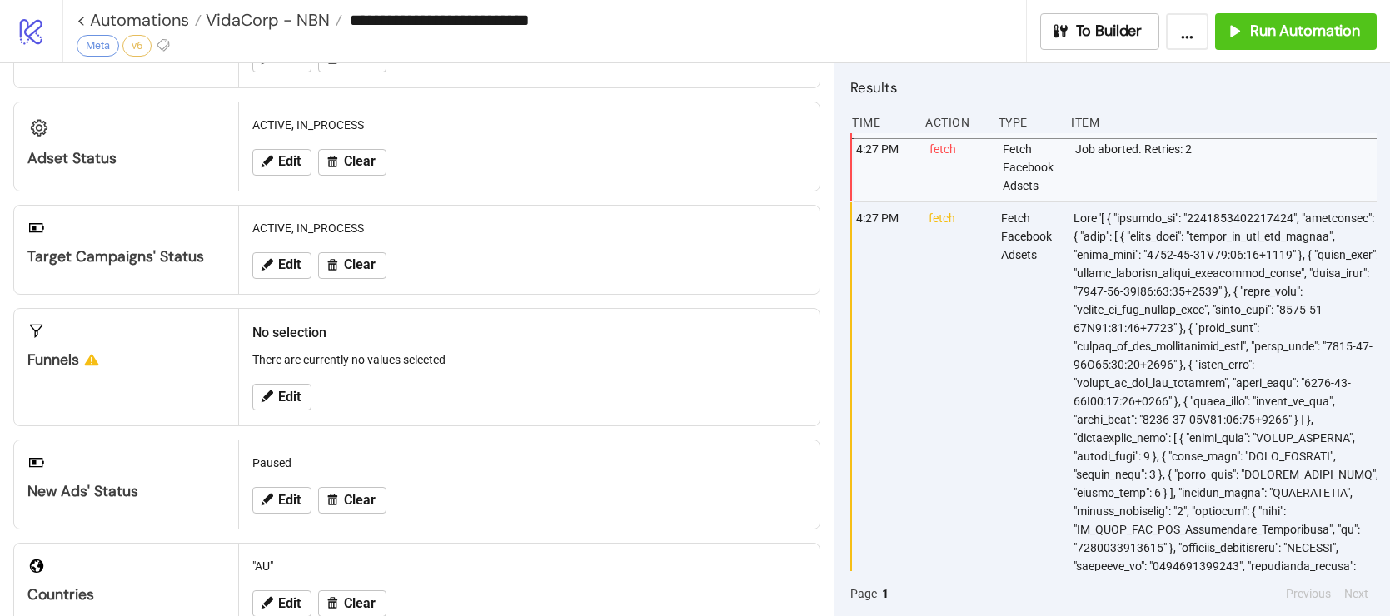
scroll to position [0, 0]
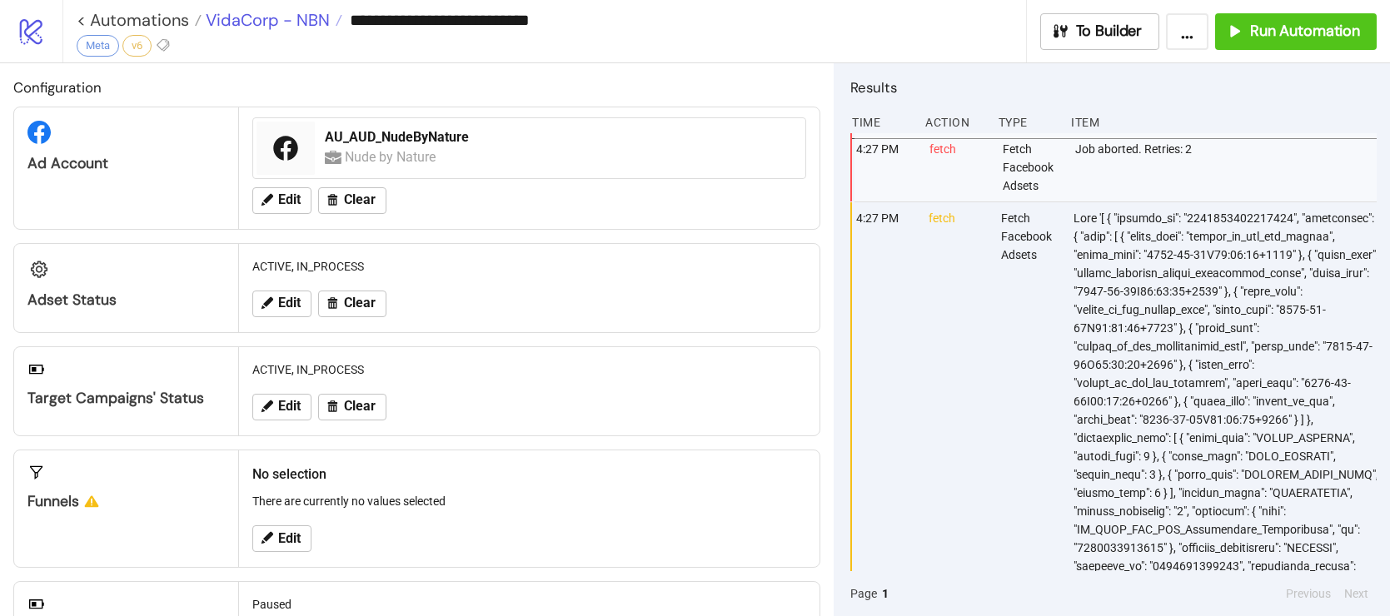
click at [294, 20] on span "VidaCorp - NBN" at bounding box center [266, 20] width 128 height 22
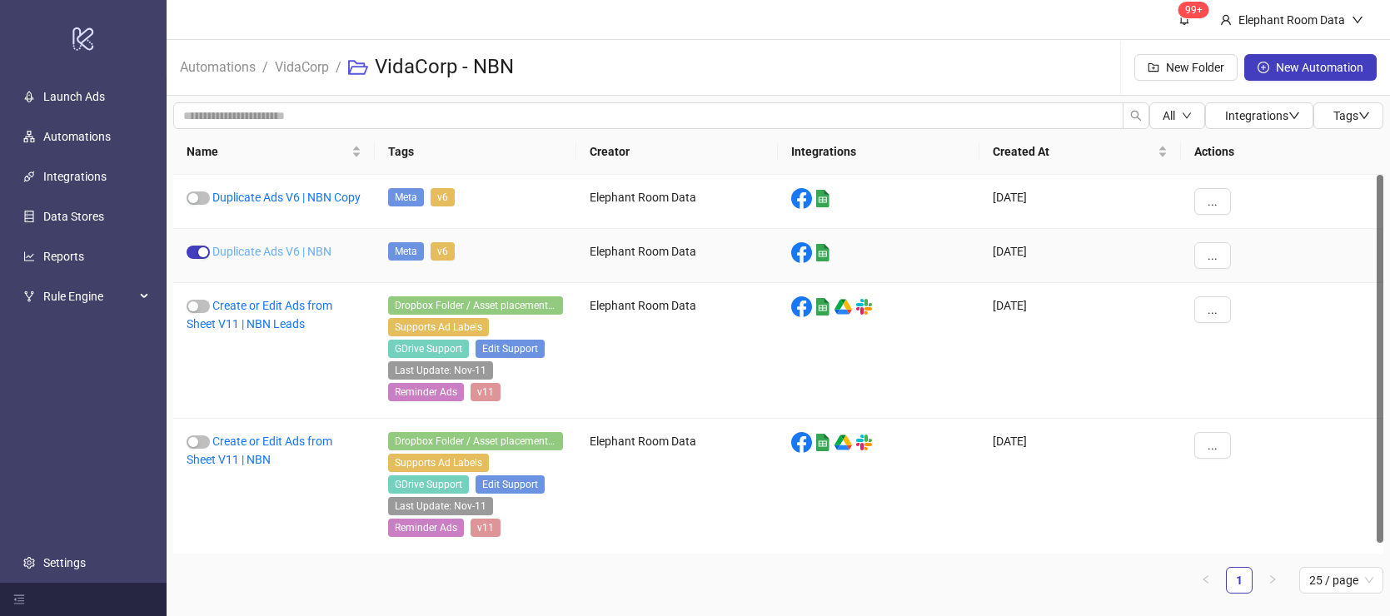
click at [267, 258] on link "Duplicate Ads V6 | NBN" at bounding box center [271, 251] width 119 height 13
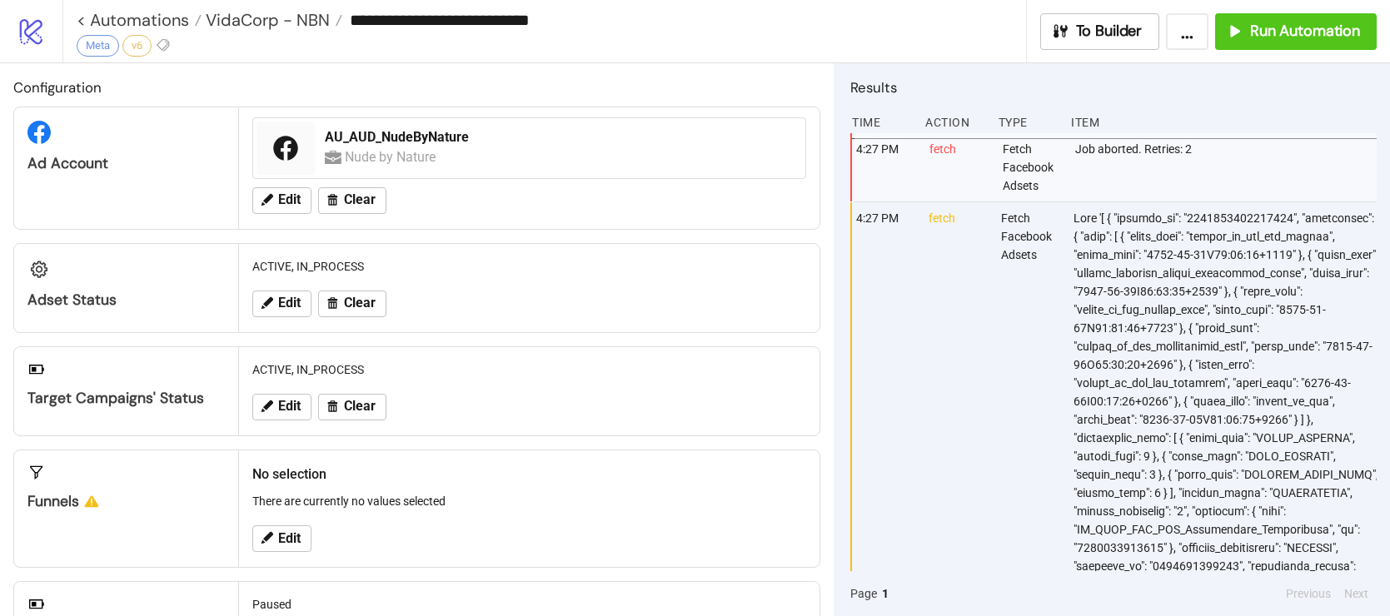
type input "**********"
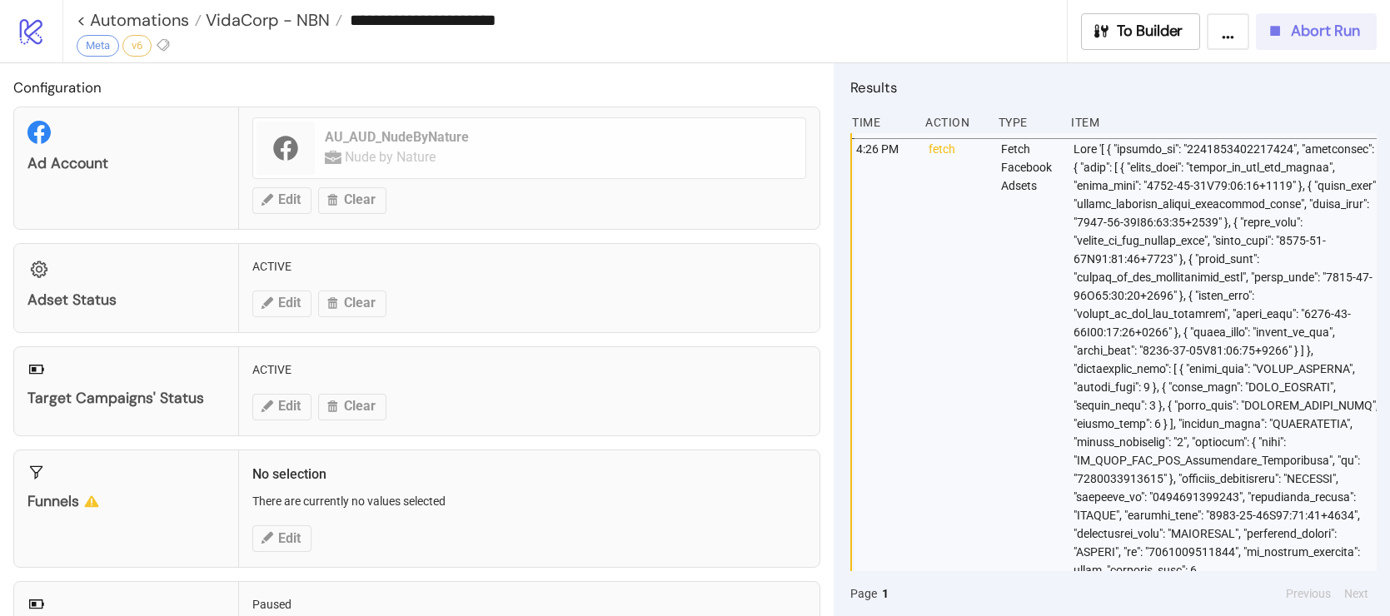
click at [1283, 40] on div "Abort Run" at bounding box center [1313, 31] width 94 height 19
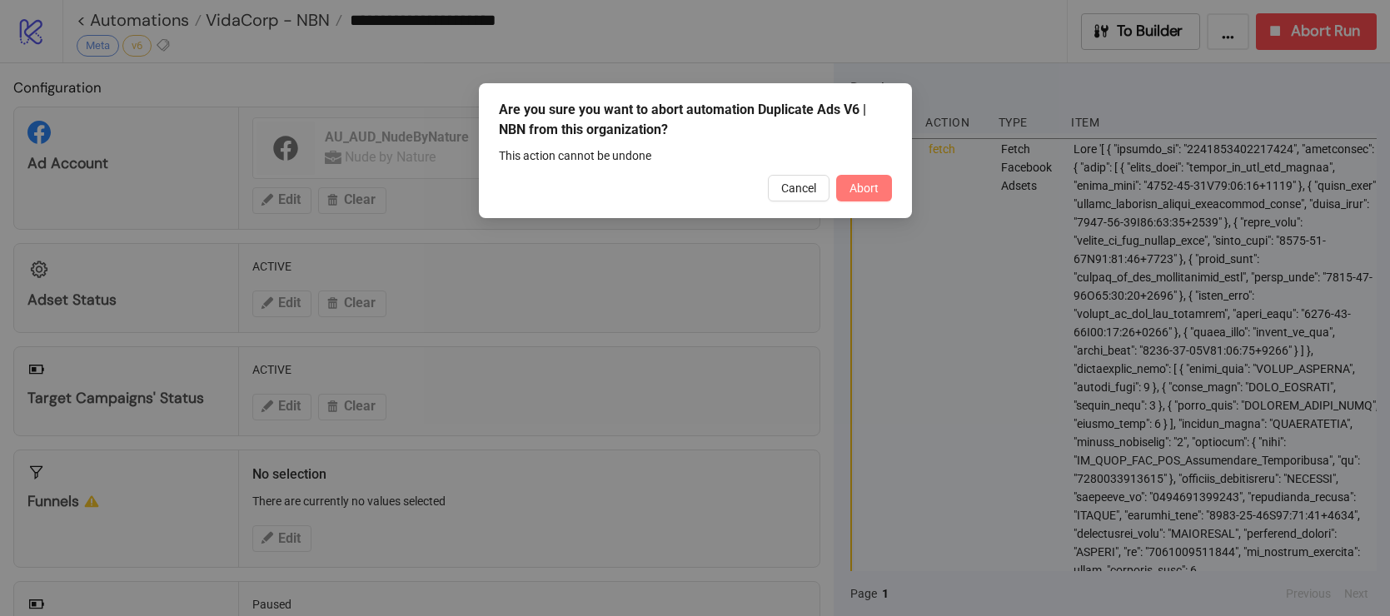
click at [875, 195] on button "Abort" at bounding box center [864, 188] width 56 height 27
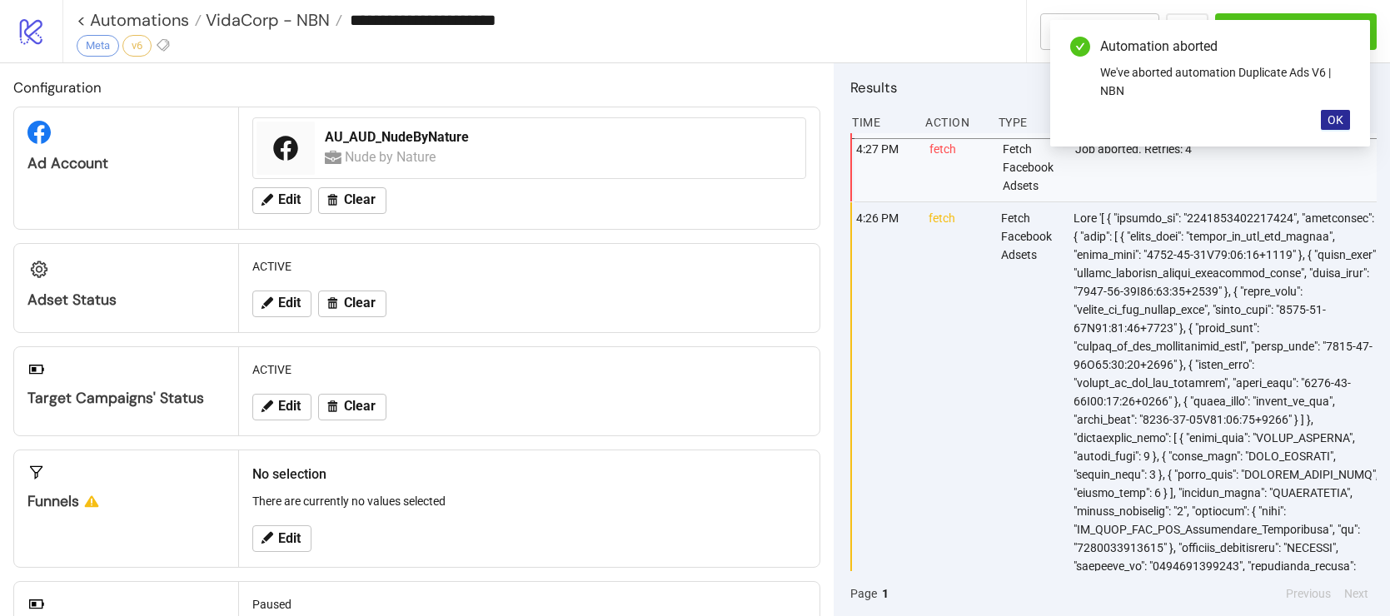
click at [1325, 122] on button "OK" at bounding box center [1335, 120] width 29 height 20
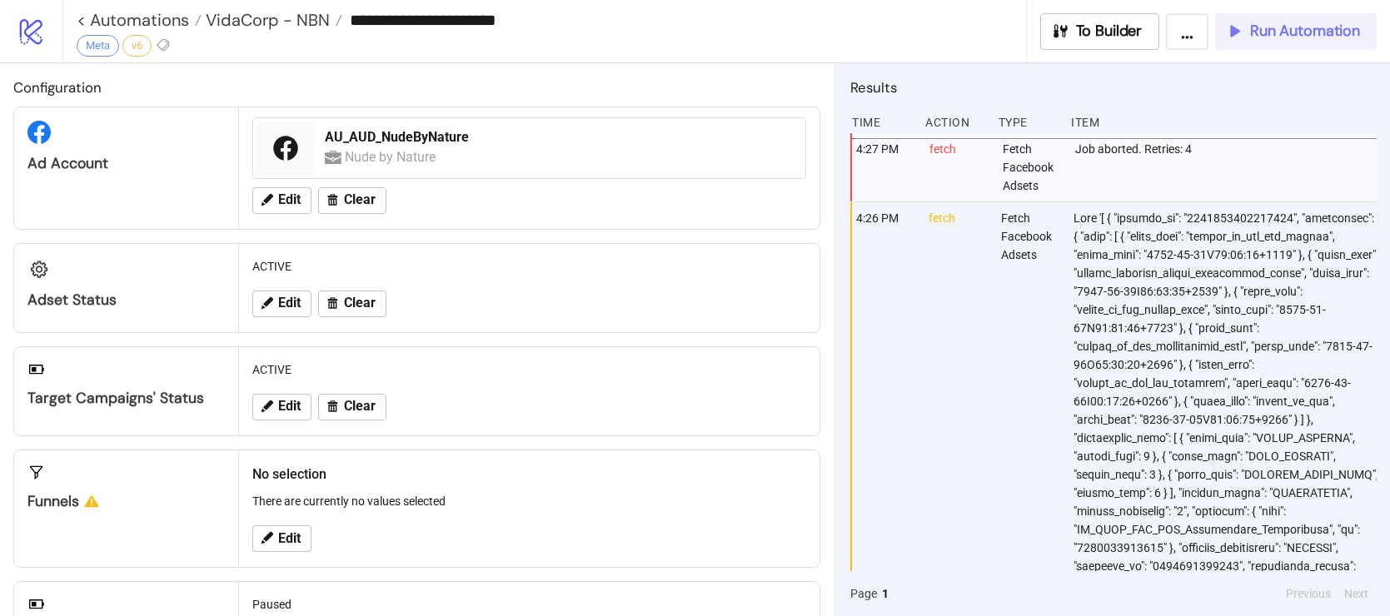
click at [1328, 29] on span "Run Automation" at bounding box center [1305, 31] width 110 height 19
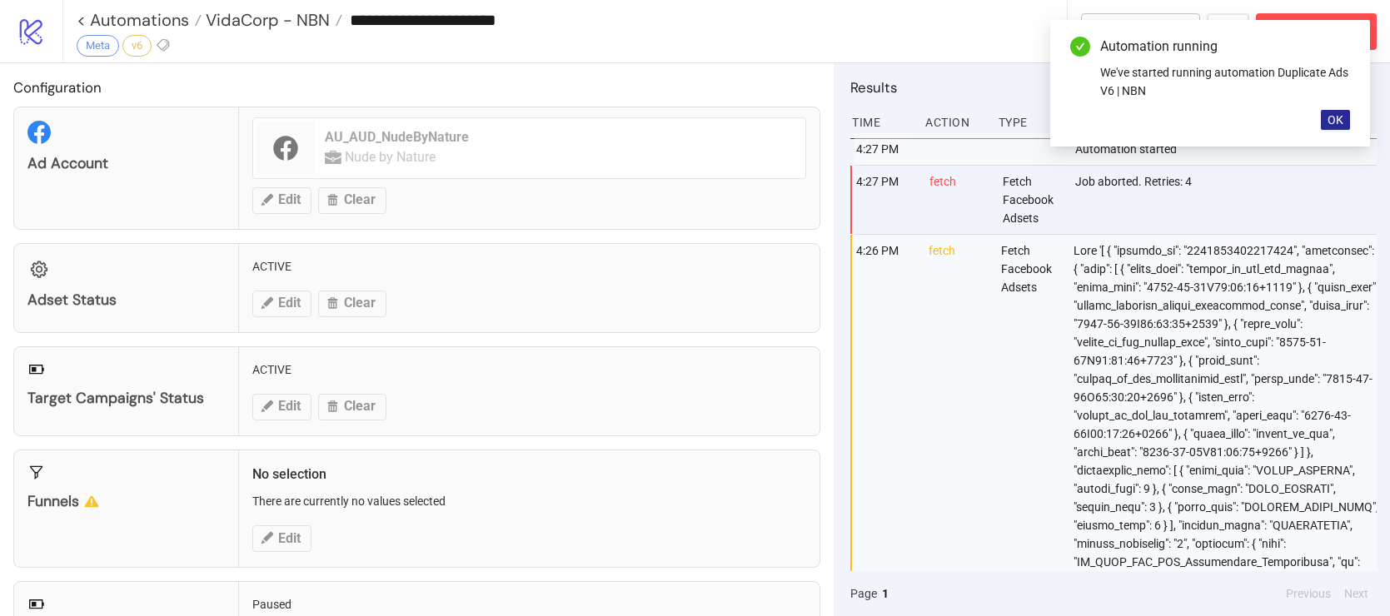
click at [1342, 125] on span "OK" at bounding box center [1336, 119] width 16 height 13
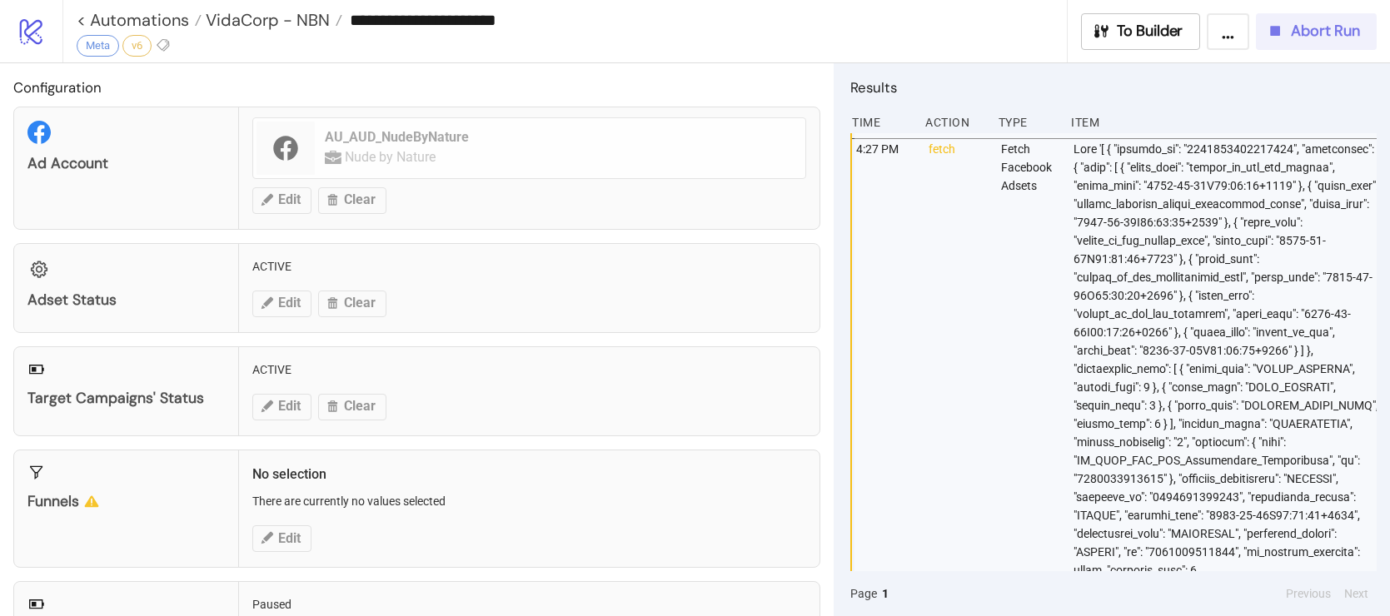
click at [1305, 36] on span "Abort Run" at bounding box center [1325, 31] width 69 height 19
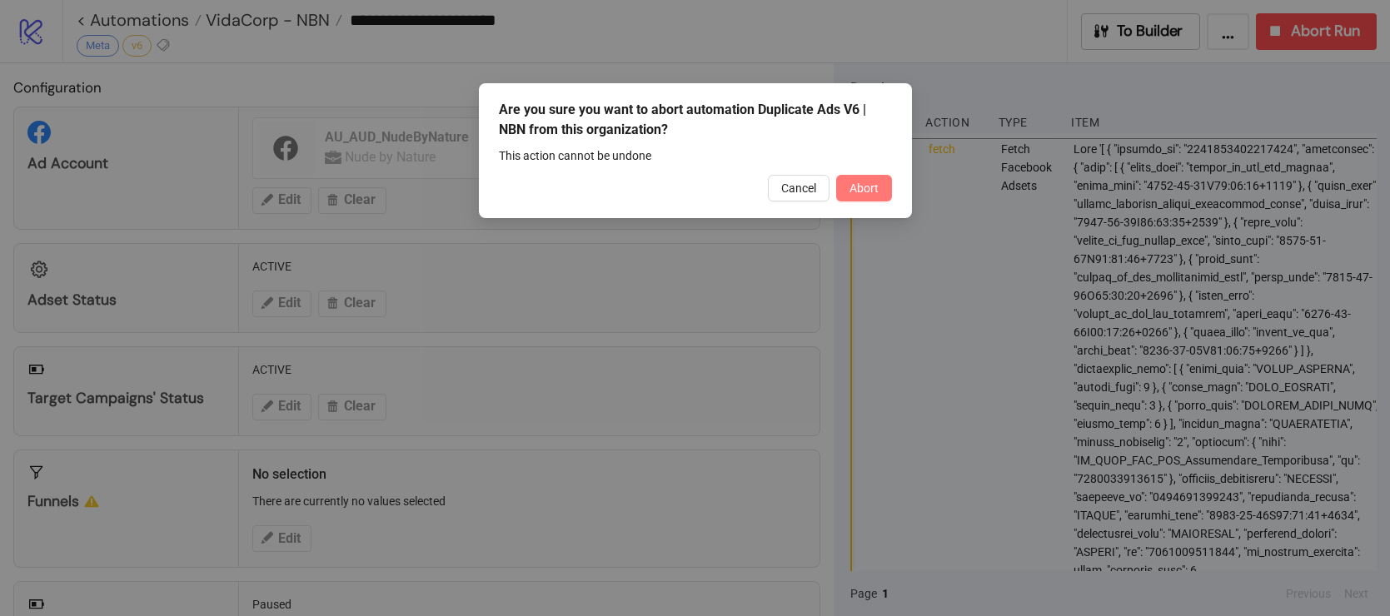
click at [878, 192] on button "Abort" at bounding box center [864, 188] width 56 height 27
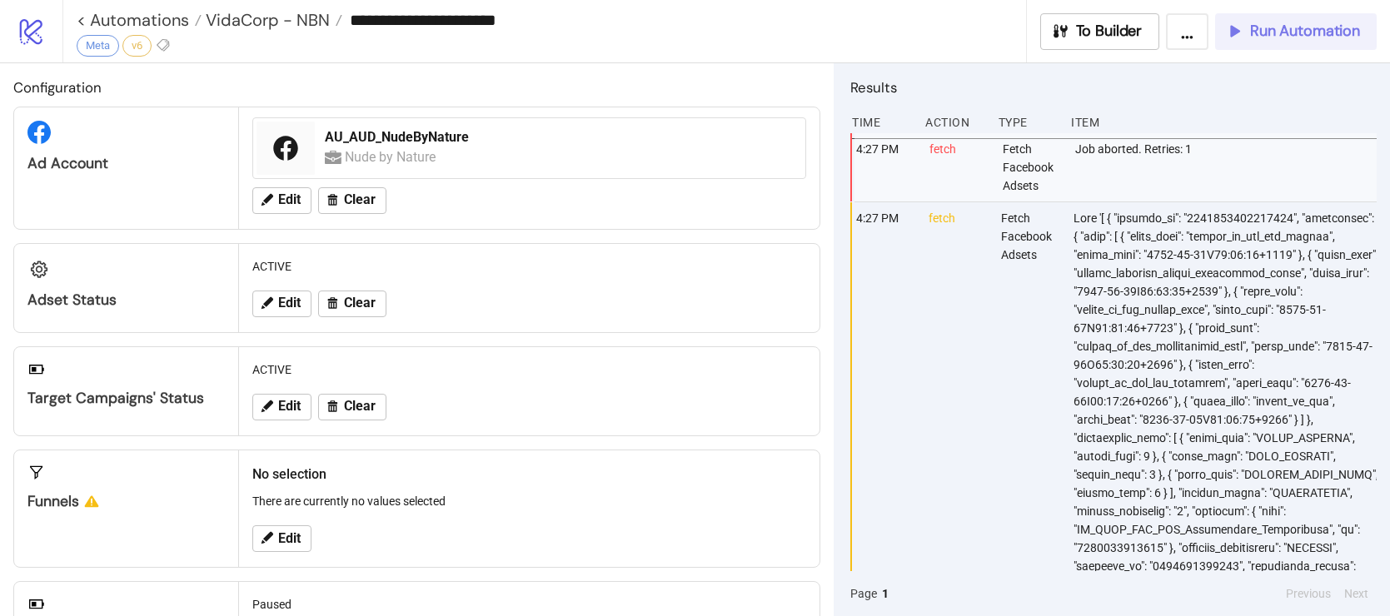
click at [1316, 42] on button "Run Automation" at bounding box center [1296, 31] width 162 height 37
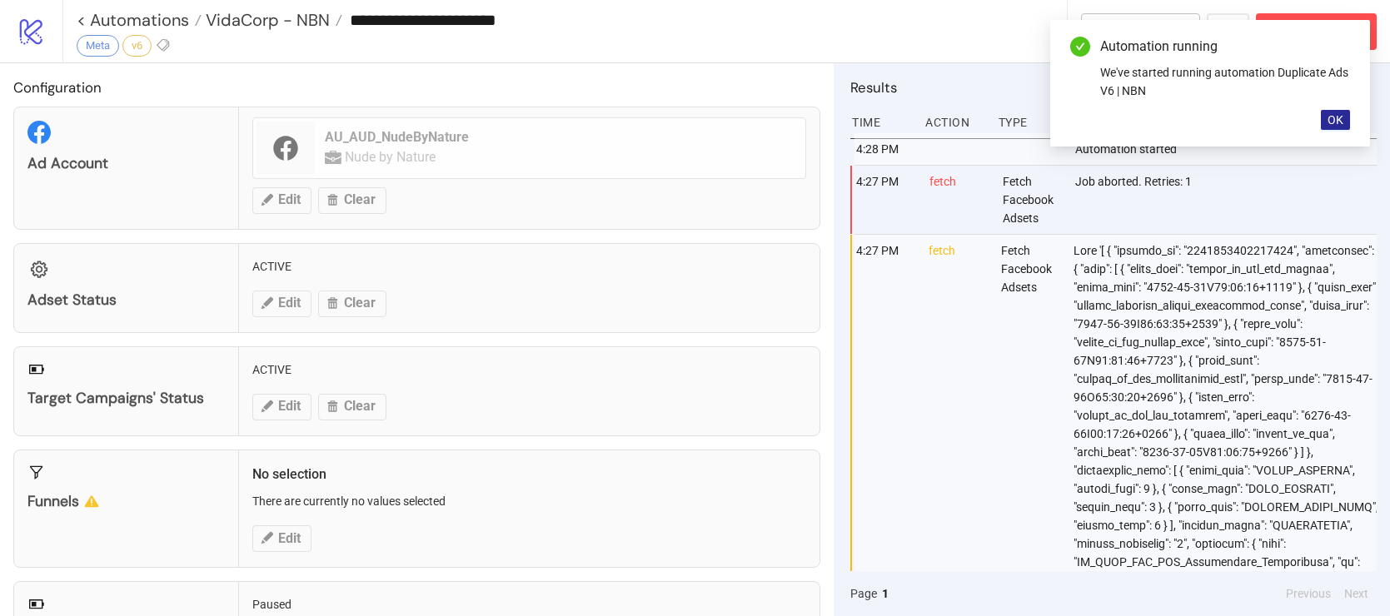
click at [1345, 117] on button "OK" at bounding box center [1335, 120] width 29 height 20
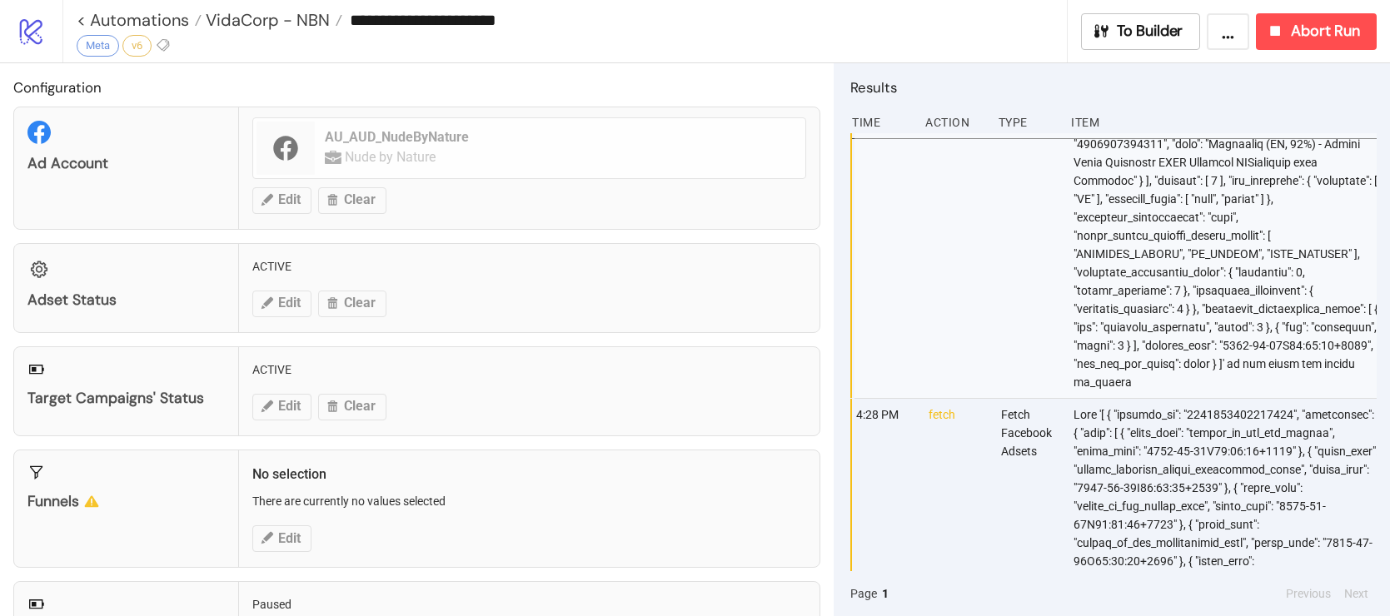
scroll to position [25750, 0]
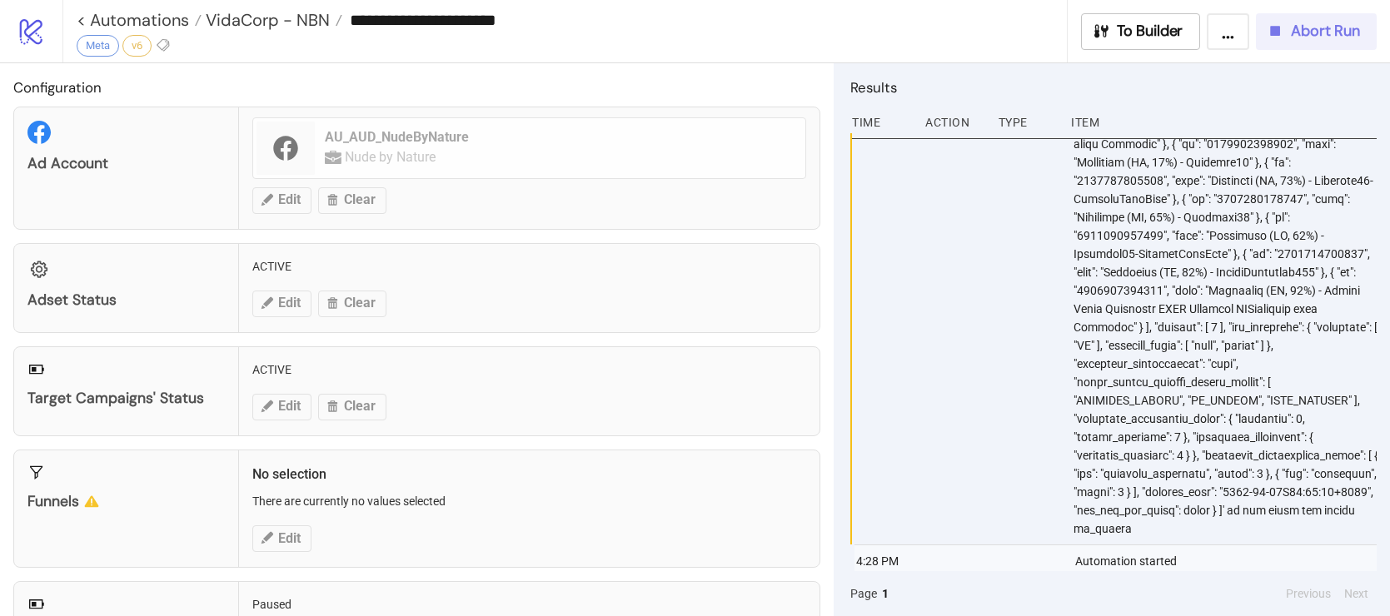
click at [1282, 31] on icon "button" at bounding box center [1275, 31] width 18 height 18
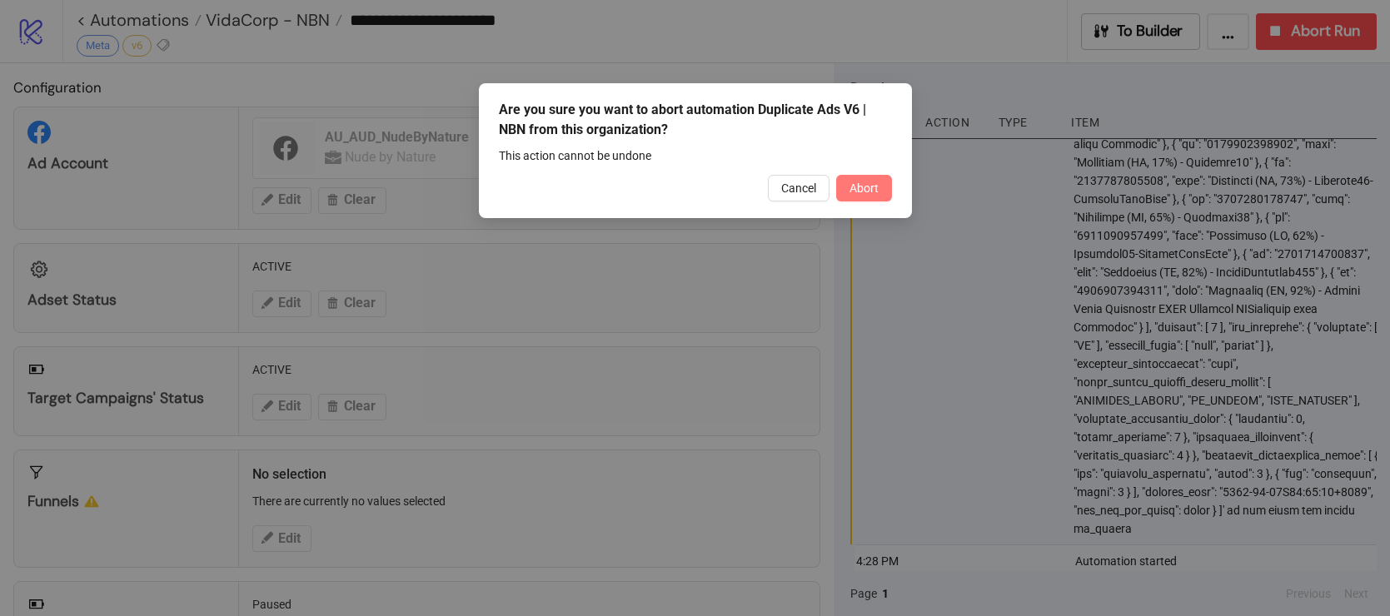
click at [865, 188] on span "Abort" at bounding box center [864, 188] width 29 height 13
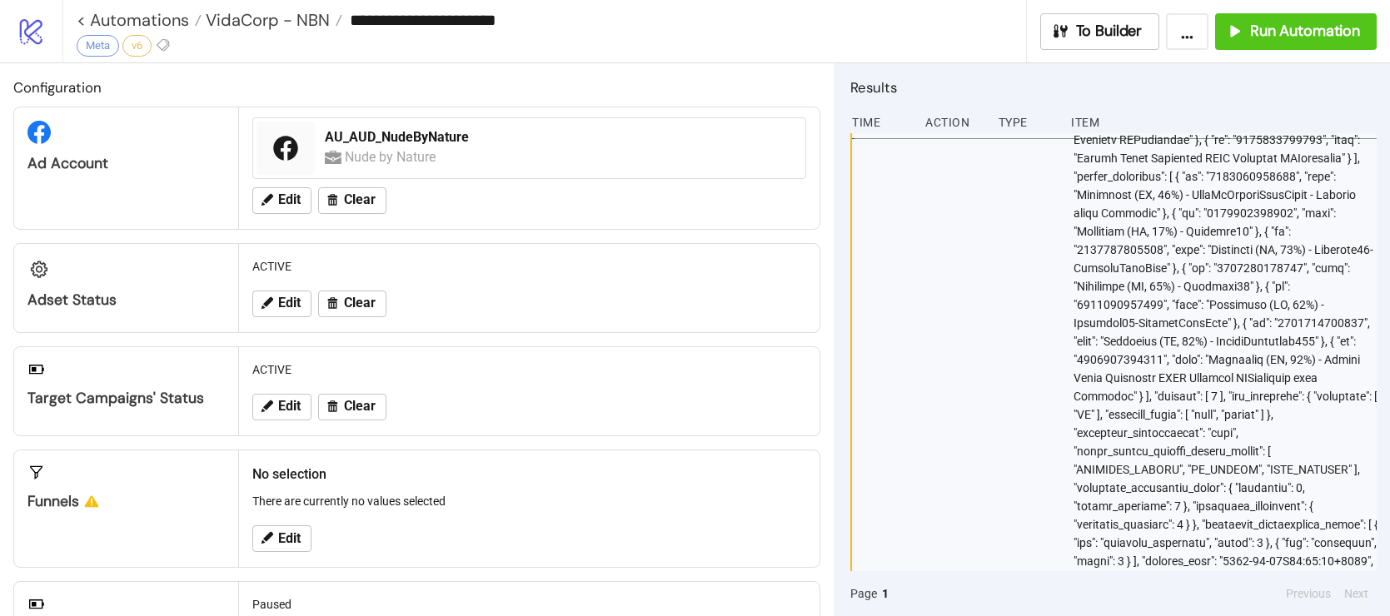
scroll to position [25819, 0]
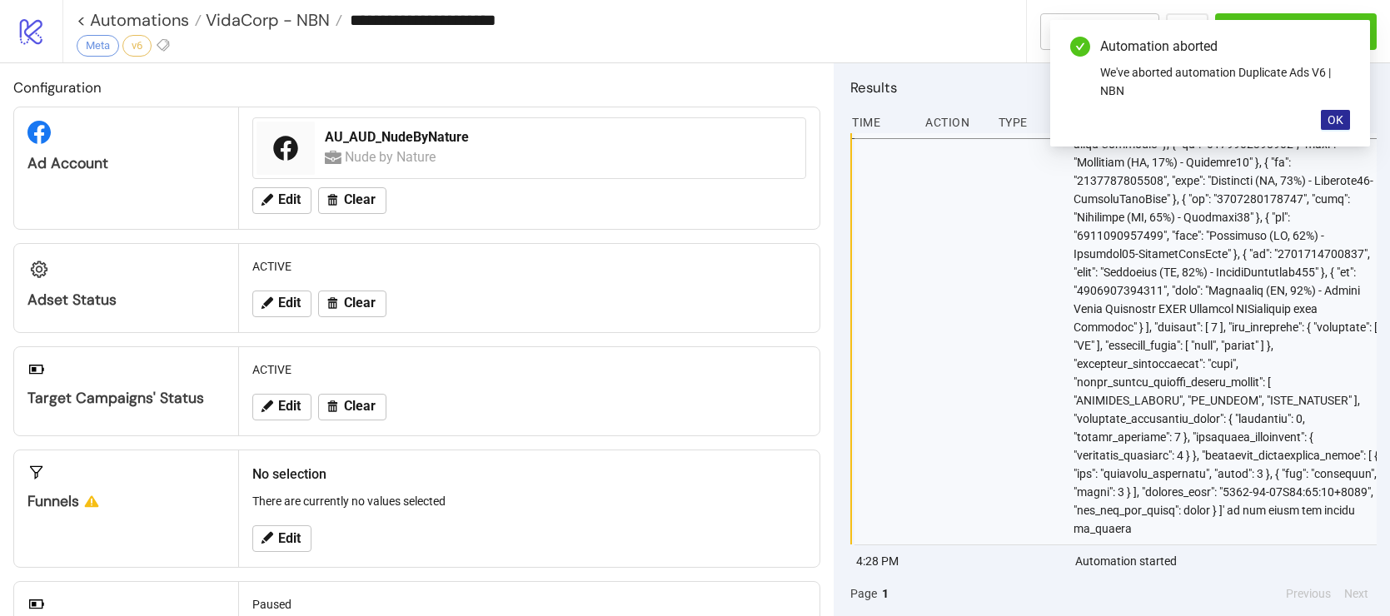
click at [1329, 125] on span "OK" at bounding box center [1336, 119] width 16 height 13
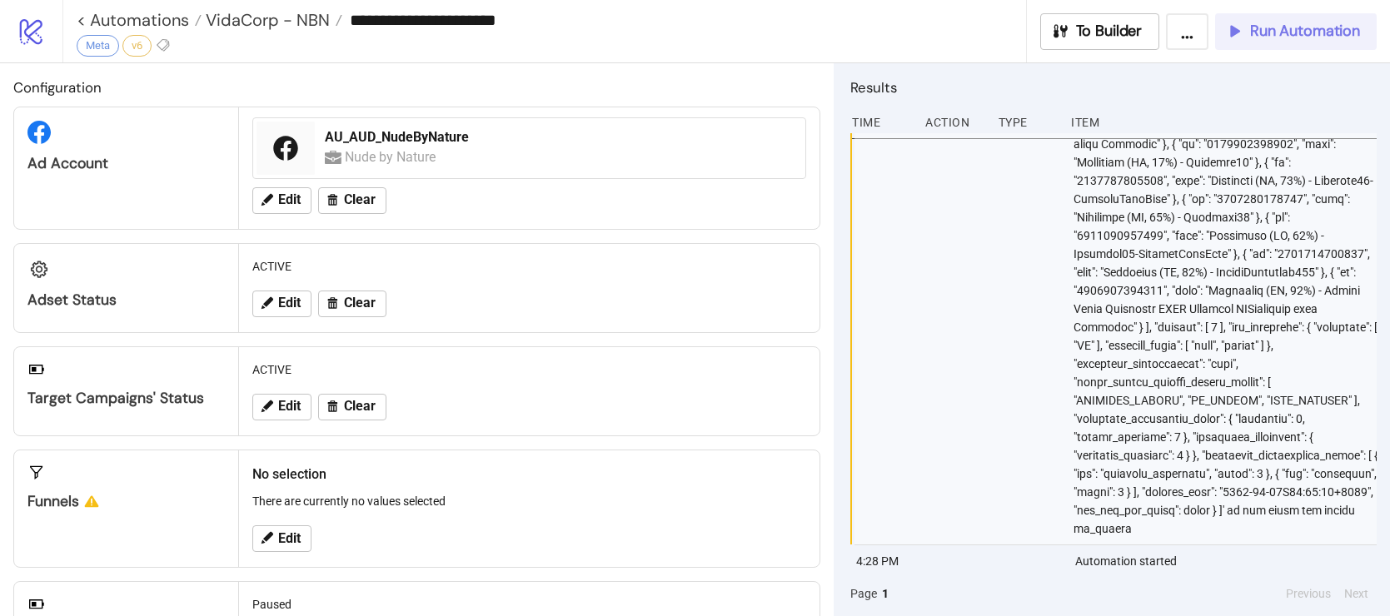
click at [1323, 36] on span "Run Automation" at bounding box center [1305, 31] width 110 height 19
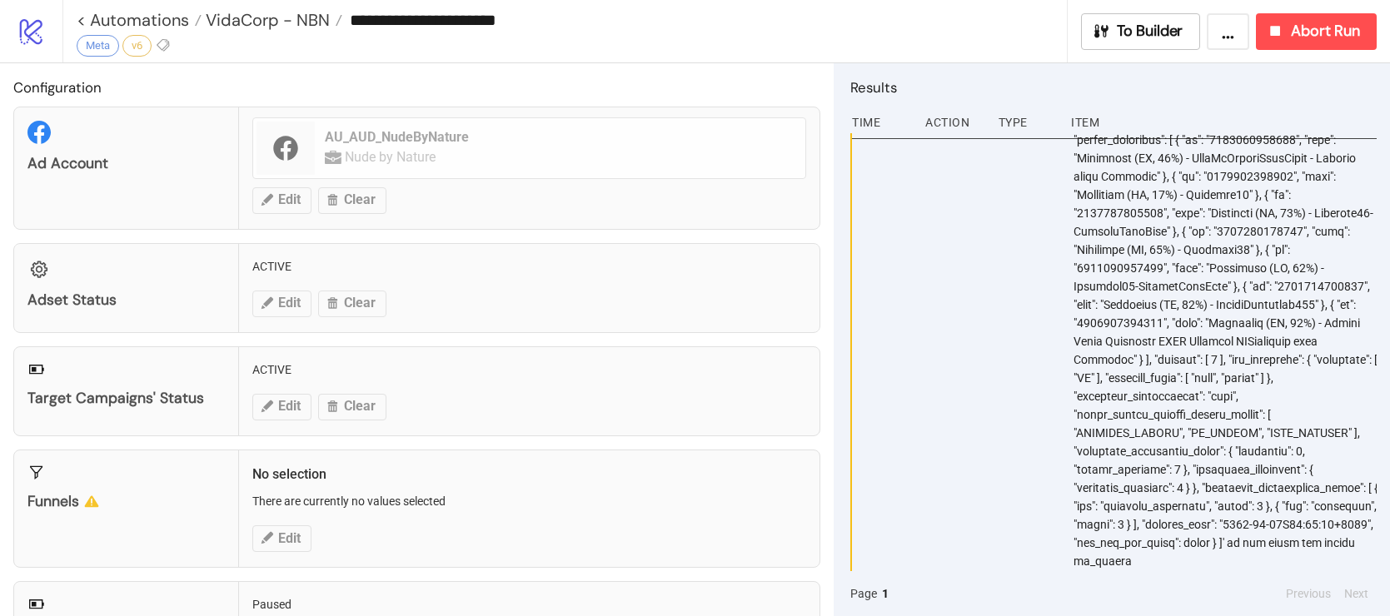
scroll to position [25852, 0]
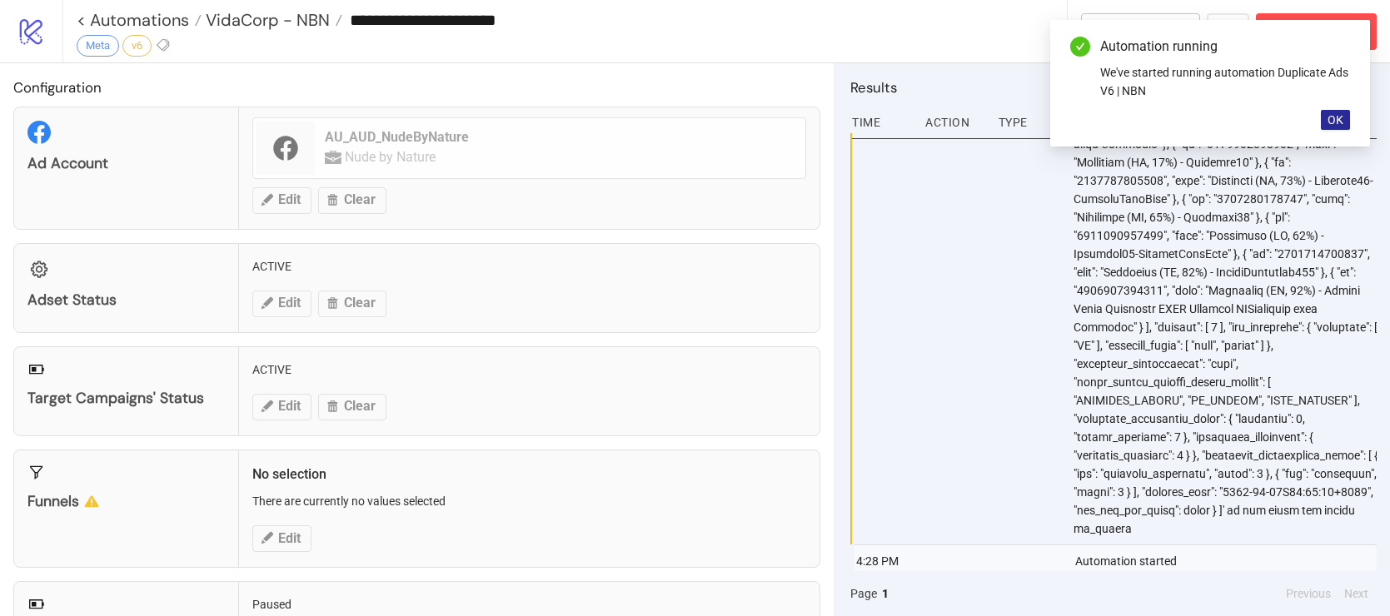
click at [1340, 119] on span "OK" at bounding box center [1336, 119] width 16 height 13
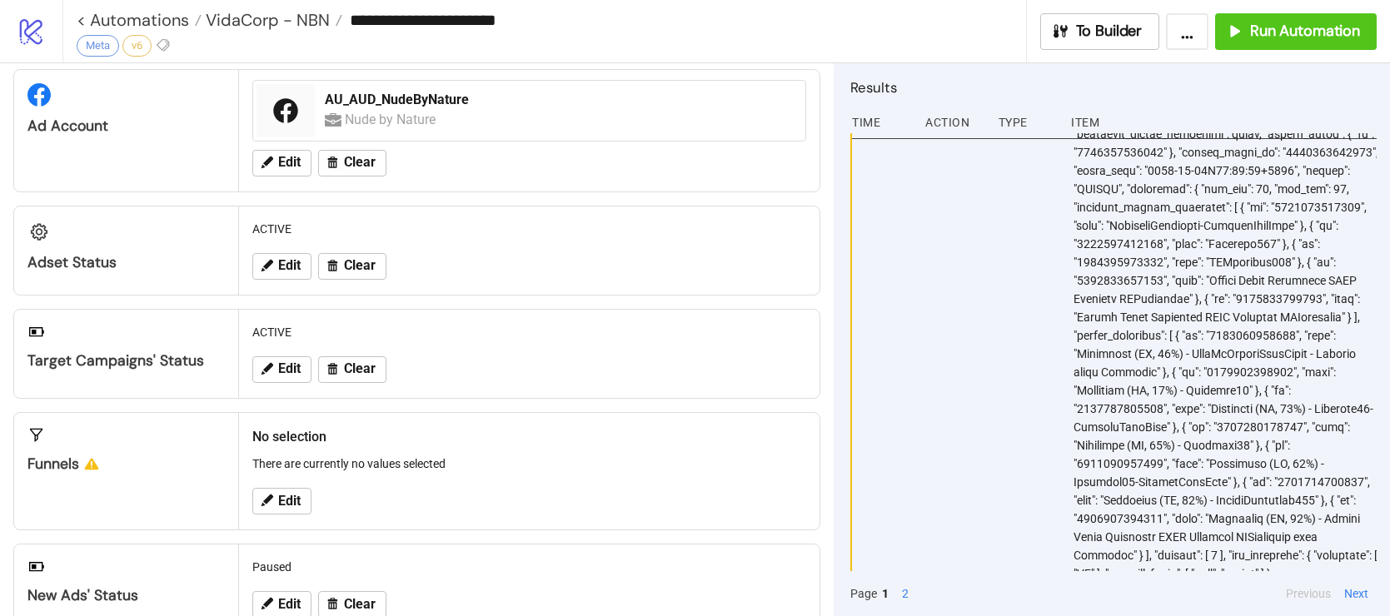
scroll to position [38, 0]
